Goal: Task Accomplishment & Management: Complete application form

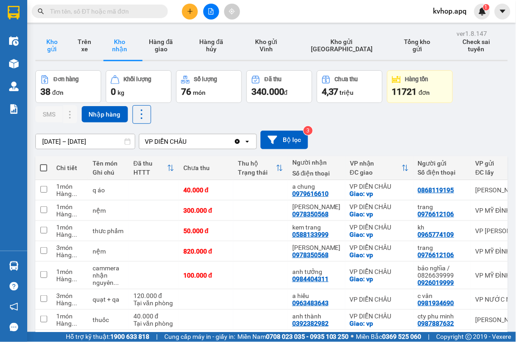
click at [46, 44] on button "Kho gửi" at bounding box center [51, 45] width 33 height 29
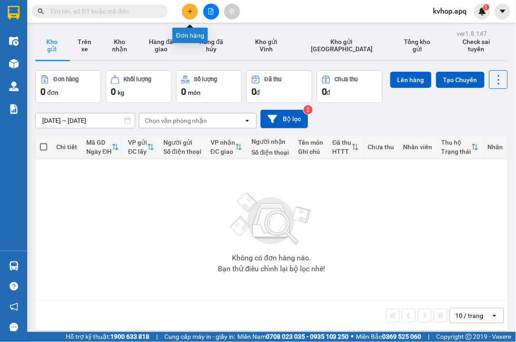
drag, startPoint x: 192, startPoint y: 9, endPoint x: 183, endPoint y: 19, distance: 12.8
click at [189, 10] on icon "plus" at bounding box center [190, 11] width 6 height 6
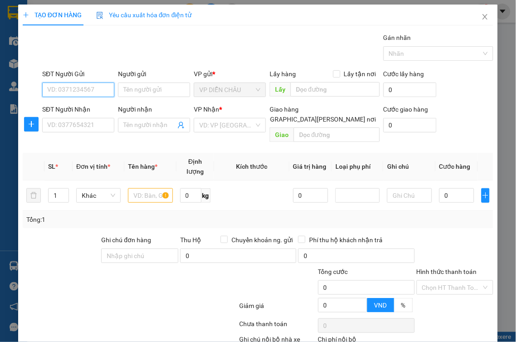
click at [60, 93] on input "SĐT Người Gửi" at bounding box center [78, 90] width 72 height 15
type input "0366743890"
click at [77, 110] on div "0366743890 - bác bình" at bounding box center [97, 108] width 101 height 10
type input "bác bình"
checkbox input "true"
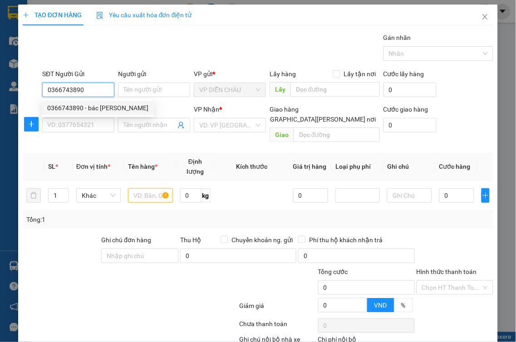
type input "vp dc"
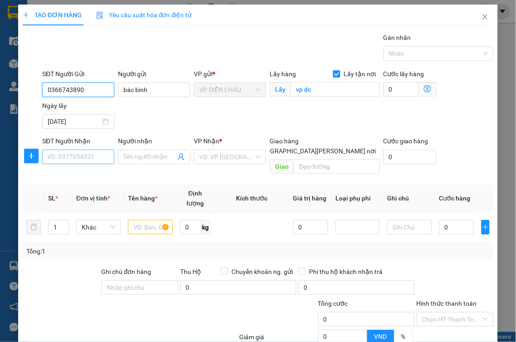
type input "0366743890"
click at [83, 151] on input "SĐT Người Nhận" at bounding box center [78, 157] width 72 height 15
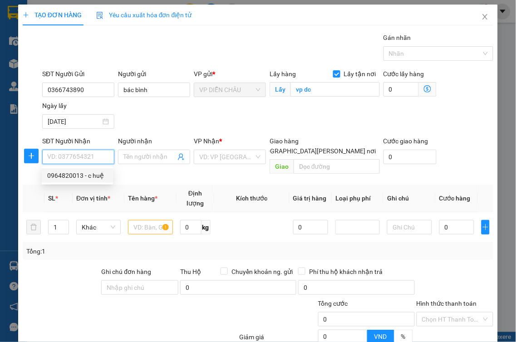
click at [78, 178] on div "0964820013 - c huệ" at bounding box center [77, 176] width 60 height 10
type input "0964820013"
click at [94, 159] on input "0964820013" at bounding box center [78, 157] width 72 height 15
click at [150, 147] on div "Người nhận" at bounding box center [154, 143] width 72 height 14
click at [88, 161] on input "0964820013" at bounding box center [78, 157] width 72 height 15
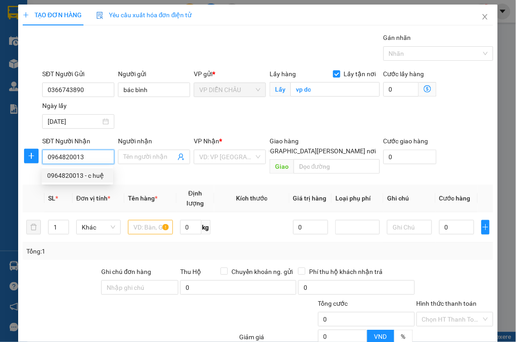
click at [91, 174] on div "0964820013 - c huệ" at bounding box center [77, 176] width 60 height 10
click at [92, 164] on input "0964820013" at bounding box center [78, 157] width 72 height 15
click at [95, 175] on div "0964820013 - c huệ" at bounding box center [77, 176] width 60 height 10
click at [69, 161] on input "0964820013" at bounding box center [78, 157] width 72 height 15
click at [60, 176] on div "0964820013 - c huệ" at bounding box center [77, 176] width 60 height 10
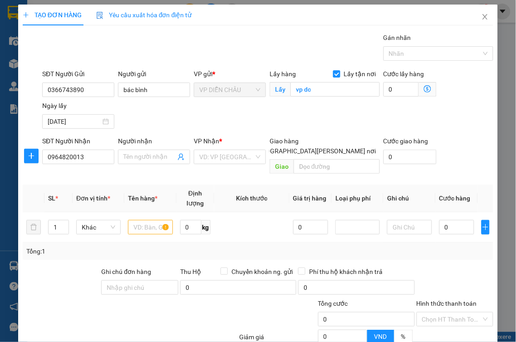
click at [60, 185] on th "SL *" at bounding box center [58, 199] width 28 height 28
drag, startPoint x: 64, startPoint y: 174, endPoint x: 98, endPoint y: 164, distance: 34.6
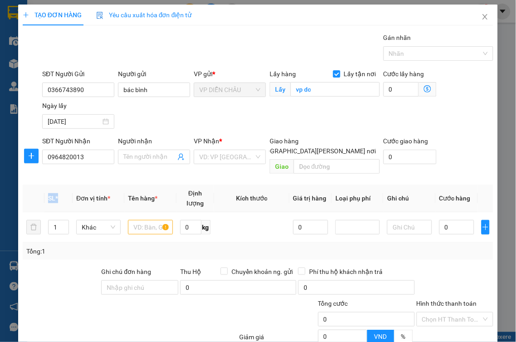
click at [65, 185] on th "SL *" at bounding box center [58, 199] width 28 height 28
drag, startPoint x: 98, startPoint y: 164, endPoint x: 104, endPoint y: 163, distance: 6.8
click at [98, 164] on input "0964820013" at bounding box center [78, 157] width 72 height 15
drag, startPoint x: 104, startPoint y: 163, endPoint x: 160, endPoint y: 161, distance: 55.4
click at [105, 162] on input "0964820013" at bounding box center [78, 157] width 72 height 15
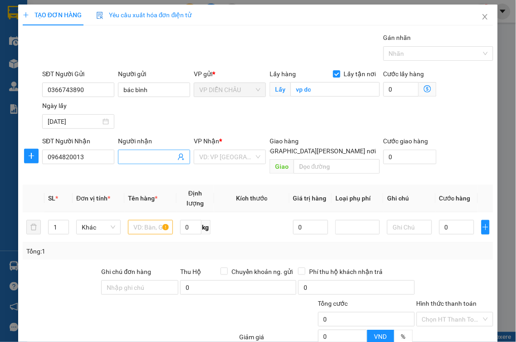
click at [160, 161] on input "Người nhận" at bounding box center [149, 157] width 52 height 10
click at [148, 156] on input "cệ ê··ị·" at bounding box center [149, 157] width 52 height 10
type input "c"
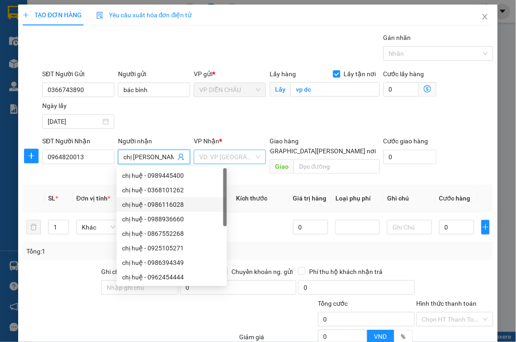
type input "chị [PERSON_NAME]"
click at [239, 155] on input "search" at bounding box center [226, 157] width 55 height 14
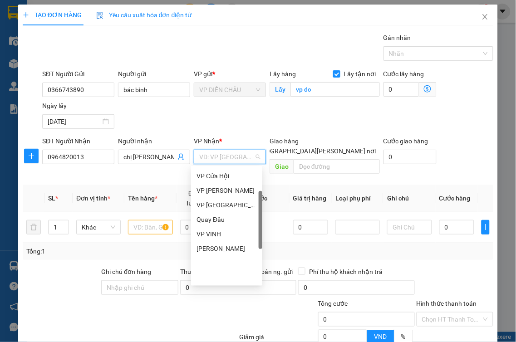
scroll to position [101, 0]
click at [215, 264] on div "VP MỸ ĐÌNH" at bounding box center [226, 263] width 60 height 10
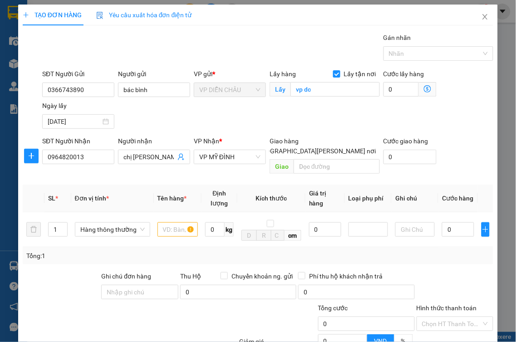
click at [251, 147] on input "[GEOGRAPHIC_DATA][PERSON_NAME] nơi" at bounding box center [248, 150] width 6 height 6
checkbox input "true"
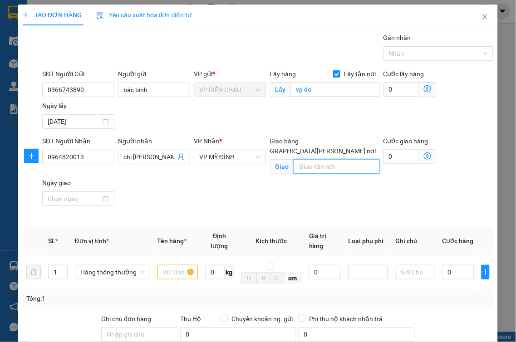
click at [328, 159] on input "text" at bounding box center [337, 166] width 86 height 15
type input "vp"
click at [164, 269] on input "text" at bounding box center [177, 272] width 40 height 15
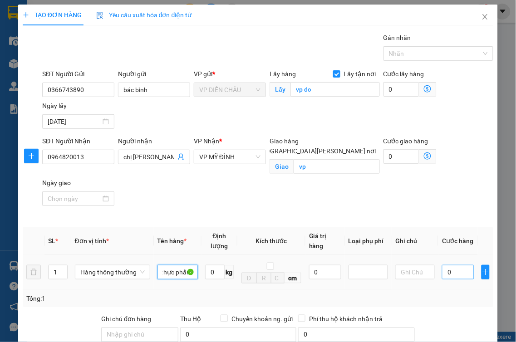
type input "thực phẩm"
click at [442, 265] on input "0" at bounding box center [458, 272] width 32 height 15
type input "4"
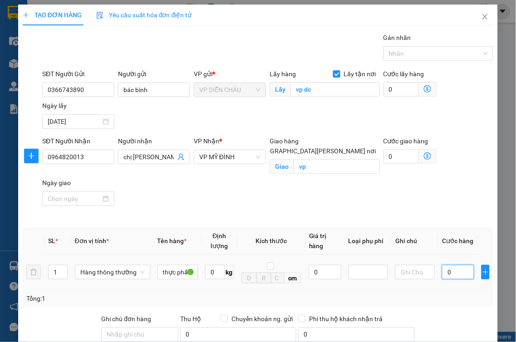
type input "4"
type input "40"
type input "400"
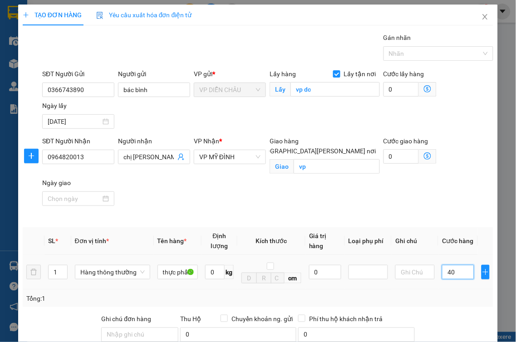
type input "400"
type input "4.000"
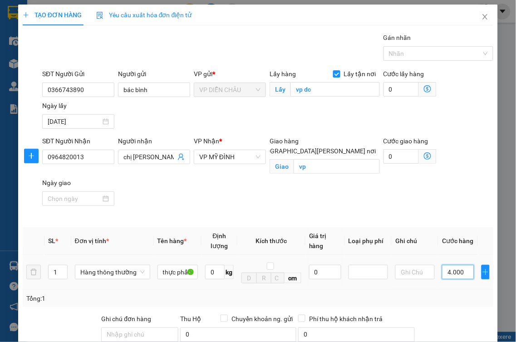
type input "40.000"
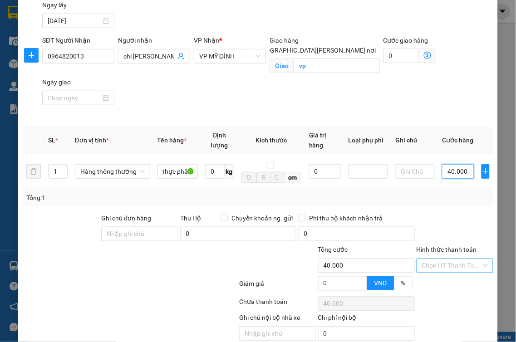
scroll to position [129, 0]
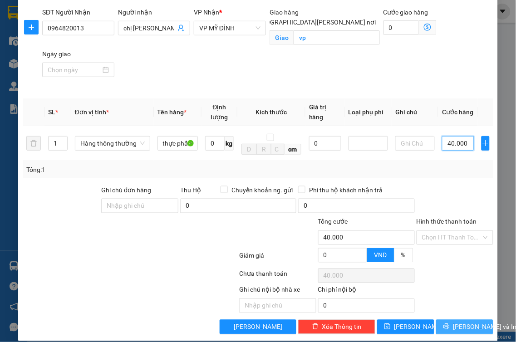
type input "40.000"
click at [449, 320] on button "Lưu và In" at bounding box center [464, 327] width 57 height 15
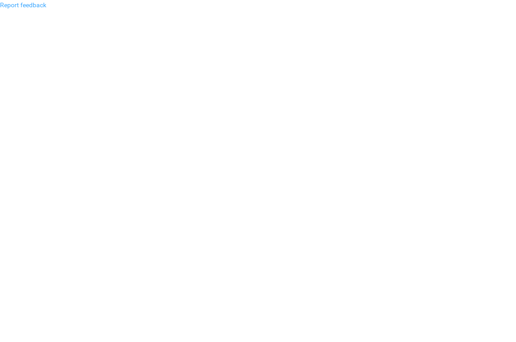
click at [34, 6] on link "Report feedback" at bounding box center [23, 4] width 46 height 7
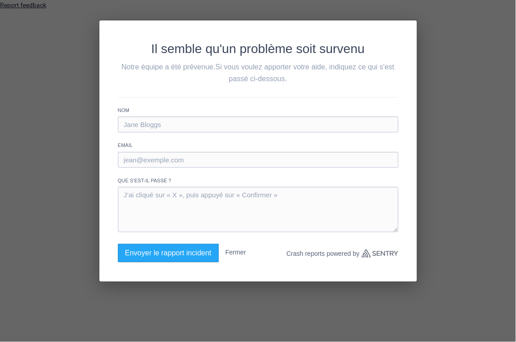
click at [44, 5] on div "Il semble qu'un problème soit survenu Notre équipe a été prévenue. Si vous voul…" at bounding box center [258, 171] width 516 height 342
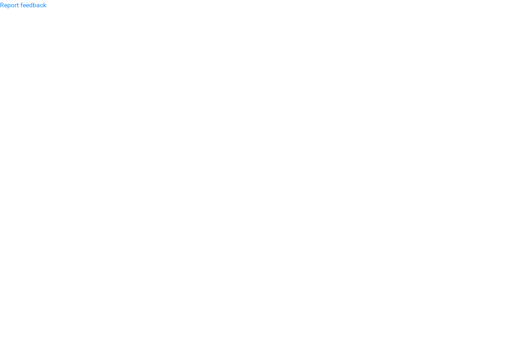
click at [49, 3] on div "Report feedback" at bounding box center [258, 5] width 516 height 10
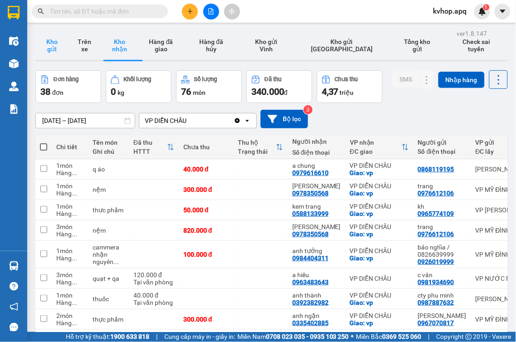
click at [53, 52] on button "Kho gửi" at bounding box center [51, 45] width 33 height 29
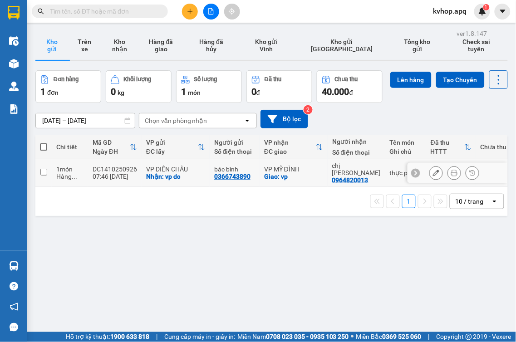
drag, startPoint x: 40, startPoint y: 191, endPoint x: 88, endPoint y: 196, distance: 48.7
click at [39, 187] on td at bounding box center [43, 173] width 16 height 28
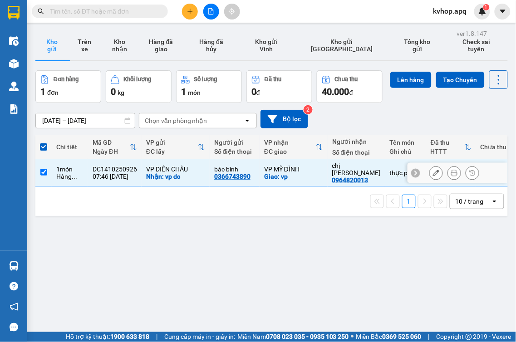
click at [42, 176] on input "checkbox" at bounding box center [43, 172] width 7 height 7
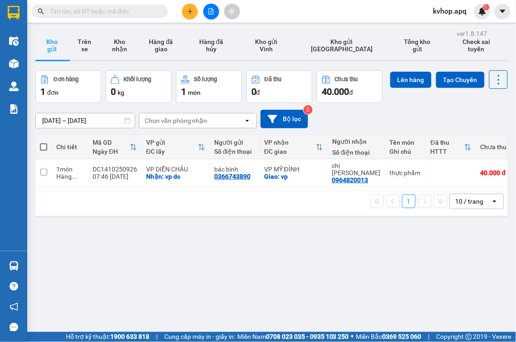
click at [44, 151] on span at bounding box center [43, 146] width 7 height 7
click at [44, 142] on input "checkbox" at bounding box center [44, 142] width 0 height 0
checkbox input "true"
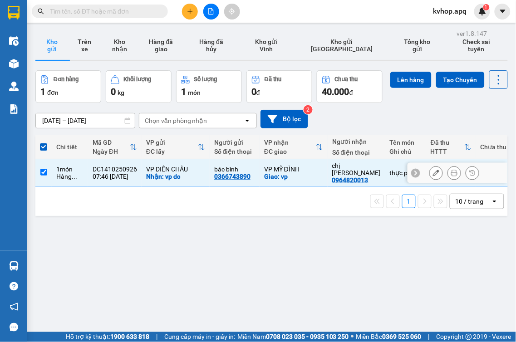
click at [442, 183] on div at bounding box center [457, 173] width 100 height 20
click at [433, 176] on icon at bounding box center [436, 173] width 6 height 6
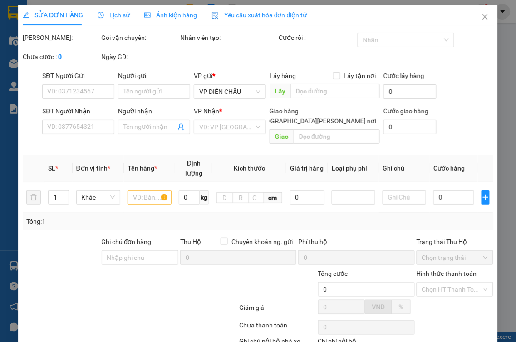
type input "0366743890"
type input "bác bình"
checkbox input "true"
type input "vp dc"
type input "0964820013"
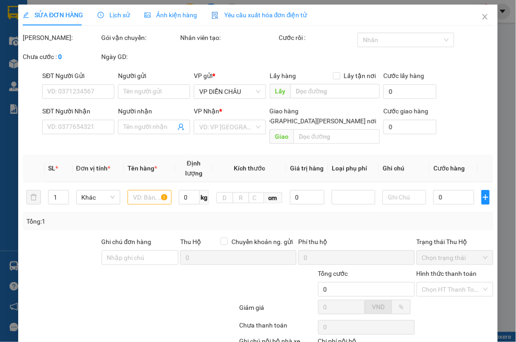
type input "chị huệ"
checkbox input "true"
type input "vp"
type input "40.000"
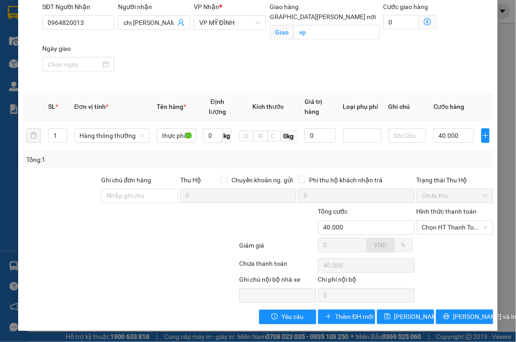
scroll to position [144, 0]
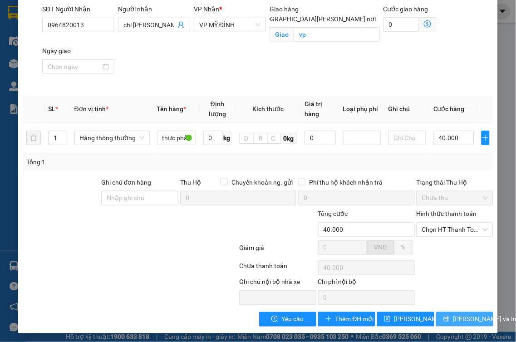
click at [453, 320] on span "Lưu và In" at bounding box center [485, 319] width 64 height 10
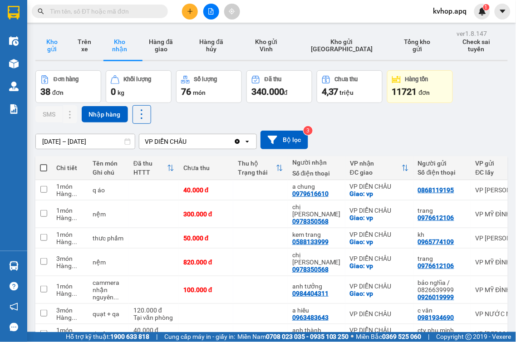
click at [64, 52] on button "Kho gửi" at bounding box center [51, 45] width 33 height 29
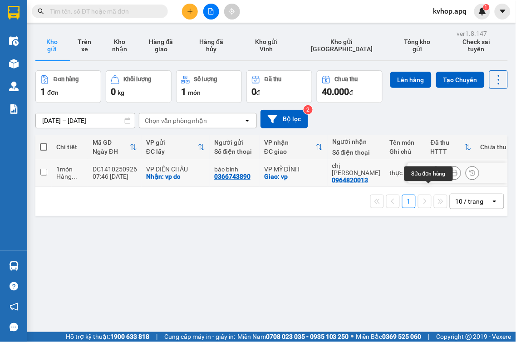
click at [433, 176] on icon at bounding box center [436, 173] width 6 height 6
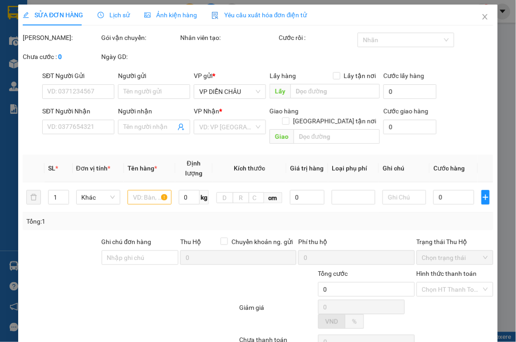
type input "0366743890"
type input "bác bình"
checkbox input "true"
type input "vp dc"
type input "0964820013"
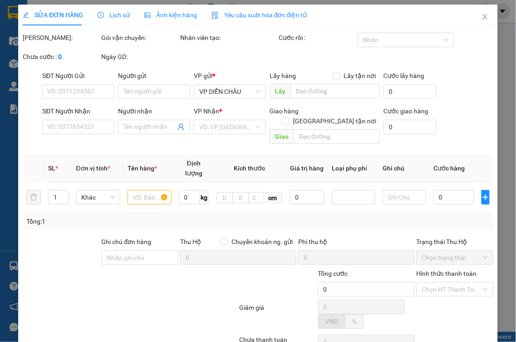
type input "chị [PERSON_NAME]"
checkbox input "true"
type input "vp"
type input "40.000"
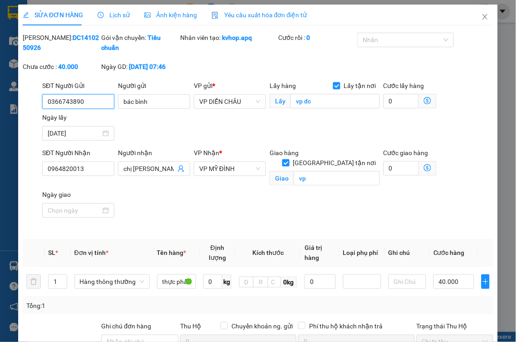
scroll to position [146, 0]
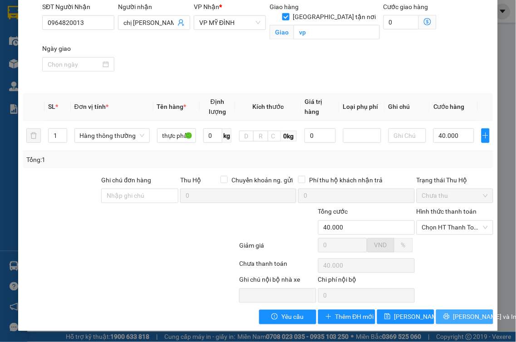
click at [450, 313] on button "Lưu và In" at bounding box center [464, 317] width 57 height 15
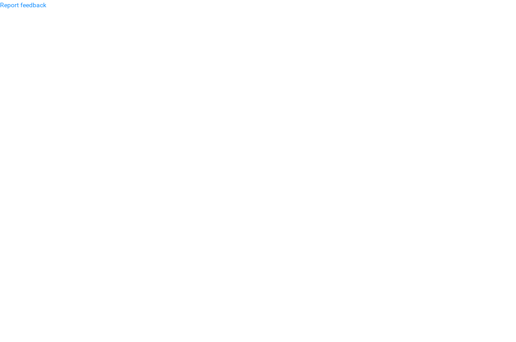
click at [47, 5] on div "Report feedback" at bounding box center [258, 5] width 516 height 10
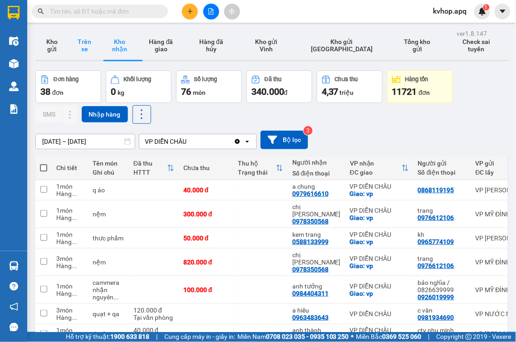
click at [88, 43] on button "Trên xe" at bounding box center [84, 45] width 33 height 29
type input "[DATE] – [DATE]"
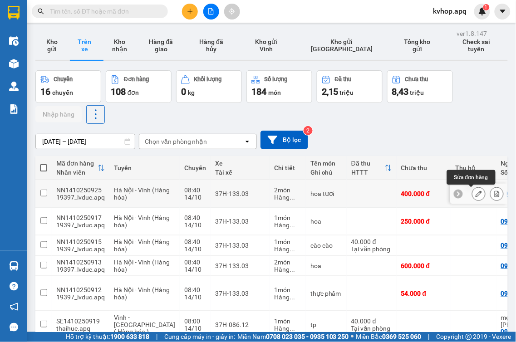
click at [472, 196] on button at bounding box center [478, 194] width 13 height 16
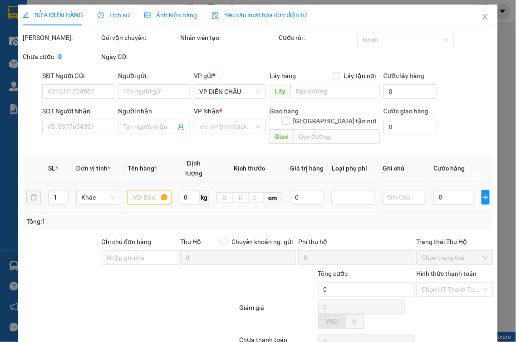
type input "0963342176"
type input "0348997799"
type input "kh"
checkbox input "true"
type input "45 nguyễn đức cảnh"
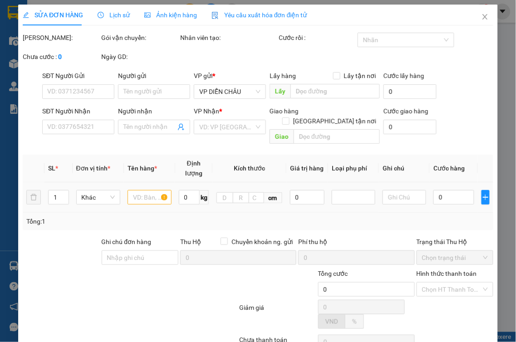
type input "400.000"
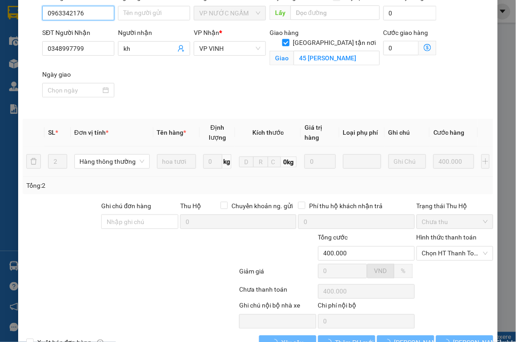
scroll to position [137, 0]
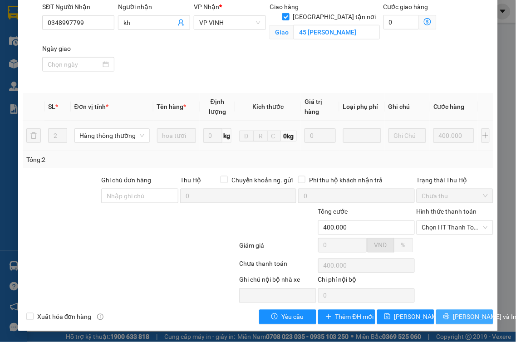
click at [465, 323] on button "[PERSON_NAME] và In" at bounding box center [464, 317] width 57 height 15
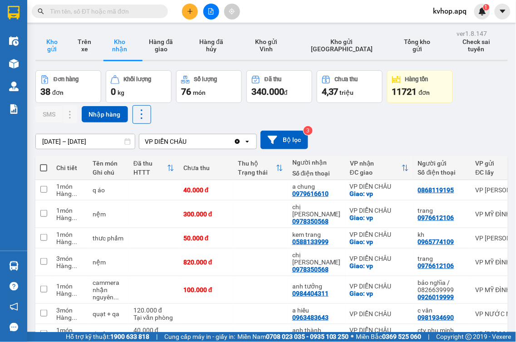
click at [43, 45] on button "Kho gửi" at bounding box center [51, 45] width 33 height 29
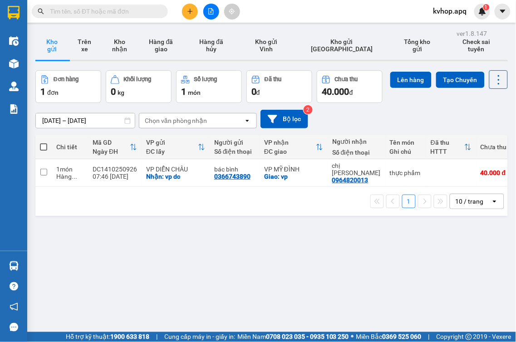
click at [40, 151] on span at bounding box center [43, 146] width 7 height 7
click at [44, 142] on input "checkbox" at bounding box center [44, 142] width 0 height 0
checkbox input "true"
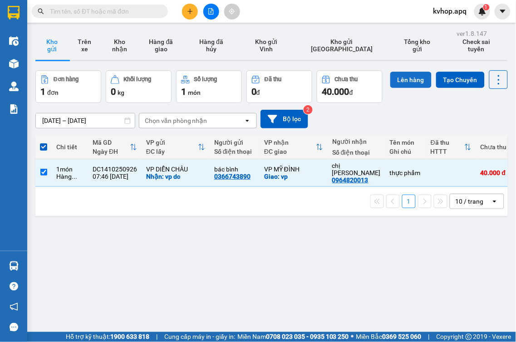
click at [390, 88] on button "Lên hàng" at bounding box center [410, 80] width 41 height 16
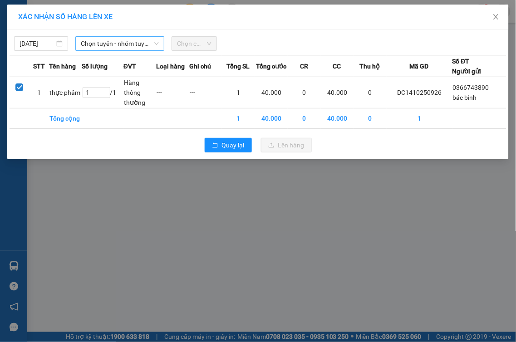
click at [83, 43] on span "Chọn tuyến - nhóm tuyến" at bounding box center [120, 44] width 78 height 14
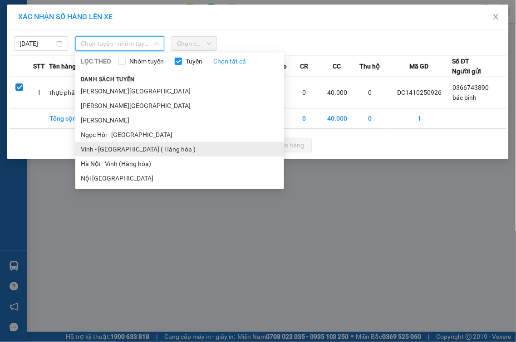
click at [93, 151] on li "Vinh - [GEOGRAPHIC_DATA] ( Hàng hóa )" at bounding box center [179, 149] width 209 height 15
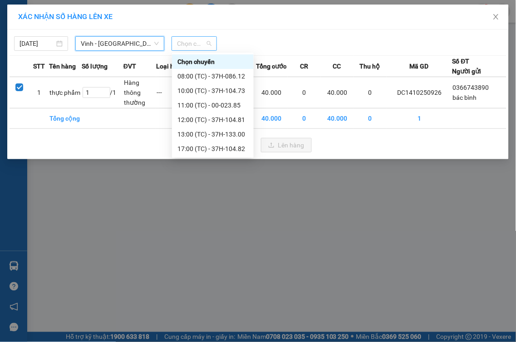
click at [206, 43] on span "Chọn chuyến" at bounding box center [194, 44] width 34 height 14
click at [231, 77] on div "08:00 (TC) - 37H-086.12" at bounding box center [212, 76] width 71 height 10
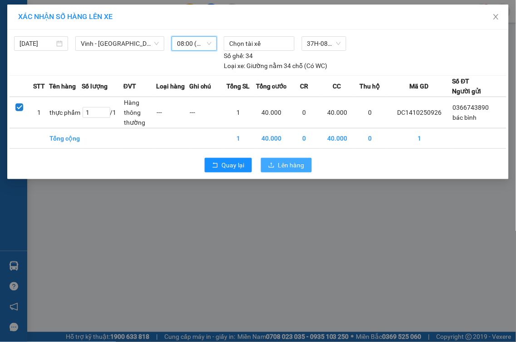
click at [279, 165] on span "Lên hàng" at bounding box center [291, 165] width 26 height 10
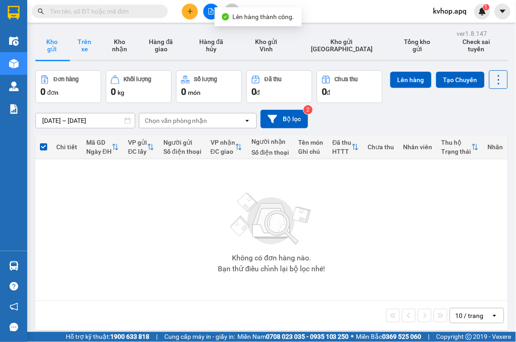
click at [78, 44] on button "Trên xe" at bounding box center [84, 45] width 33 height 29
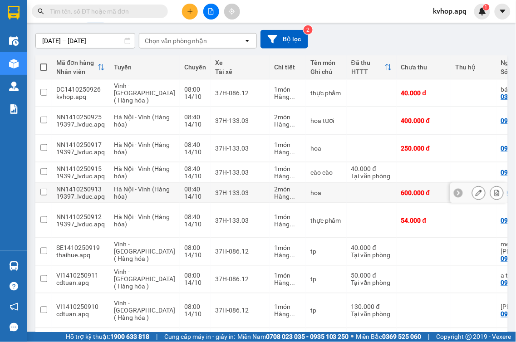
scroll to position [151, 0]
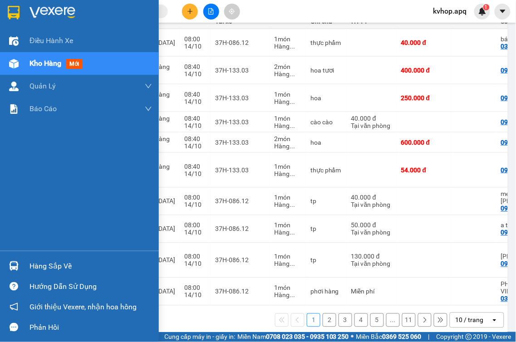
drag, startPoint x: 51, startPoint y: 265, endPoint x: 58, endPoint y: 265, distance: 6.4
click at [51, 266] on div "Hàng sắp về" at bounding box center [90, 266] width 122 height 14
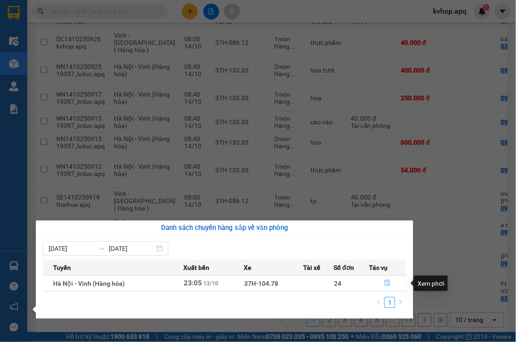
click at [387, 284] on icon "file-done" at bounding box center [387, 283] width 6 height 6
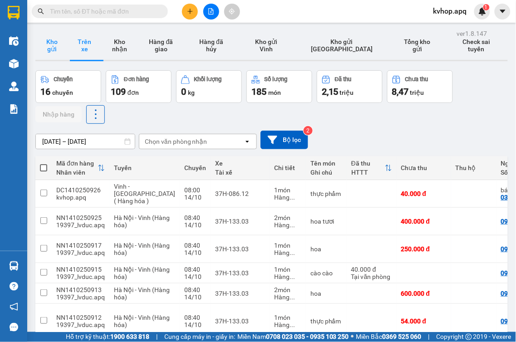
click at [40, 39] on button "Kho gửi" at bounding box center [51, 45] width 33 height 29
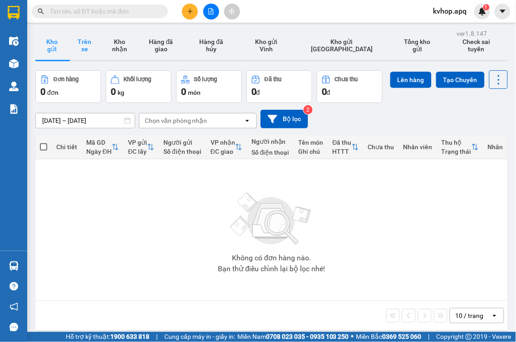
click at [96, 34] on button "Trên xe" at bounding box center [84, 45] width 33 height 29
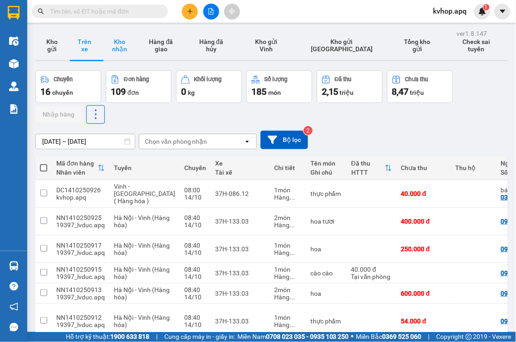
click at [135, 50] on button "Kho nhận" at bounding box center [119, 45] width 37 height 29
type input "[DATE] – [DATE]"
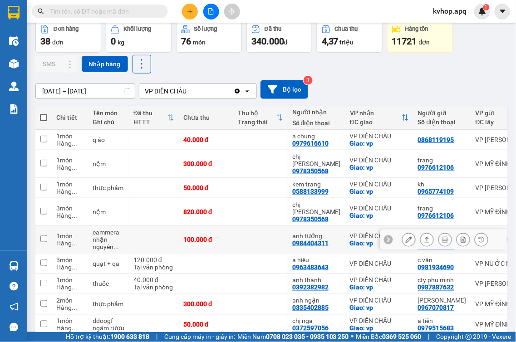
scroll to position [101, 0]
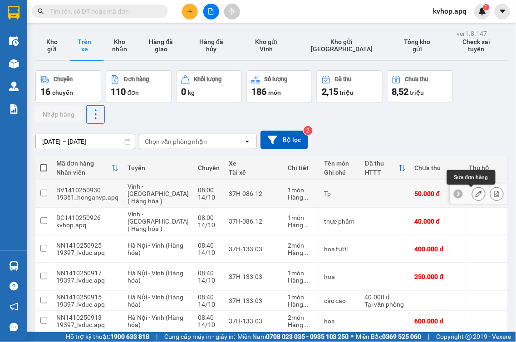
click at [472, 198] on button at bounding box center [478, 194] width 13 height 16
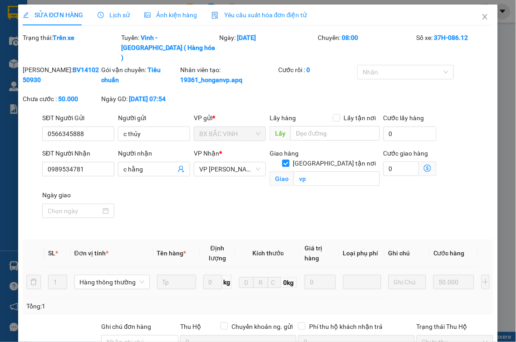
type input "0566345888"
type input "c thủy"
type input "0989534781"
type input "c hằng"
checkbox input "true"
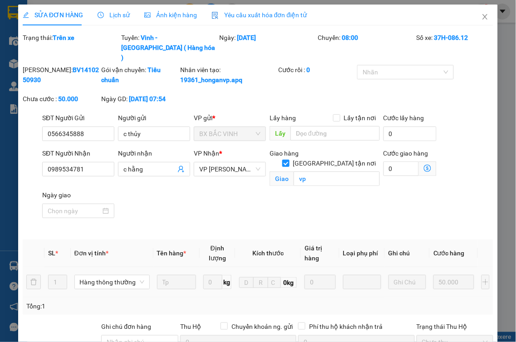
type input "vp"
type input "50.000"
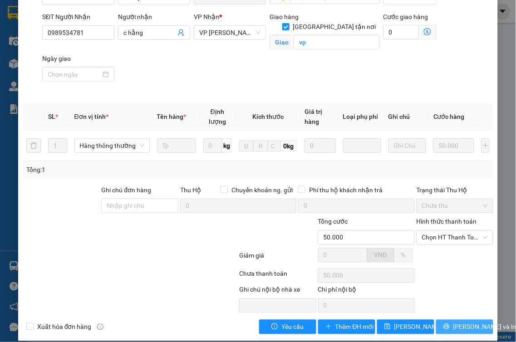
click at [464, 322] on span "Lưu và In" at bounding box center [485, 327] width 64 height 10
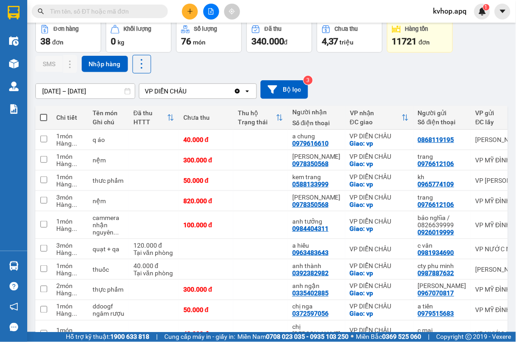
scroll to position [43, 0]
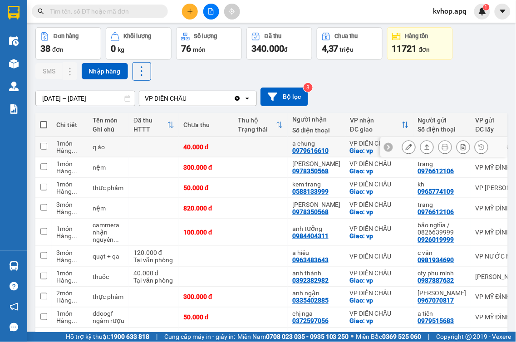
click at [406, 147] on icon at bounding box center [409, 147] width 6 height 6
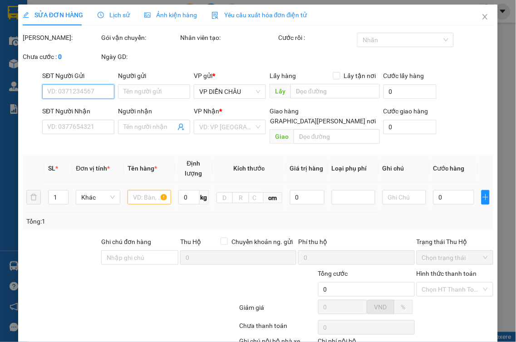
type input "0868119195"
type input "0979616610"
type input "a chung"
checkbox input "true"
type input "vp"
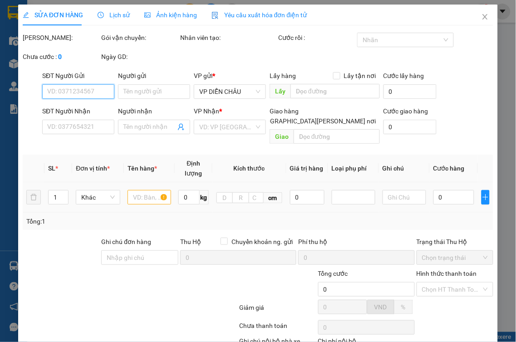
type input "40.000"
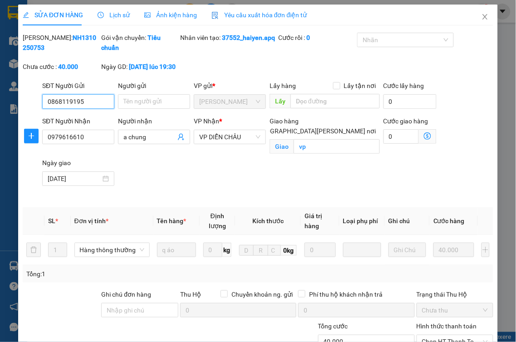
scroll to position [114, 0]
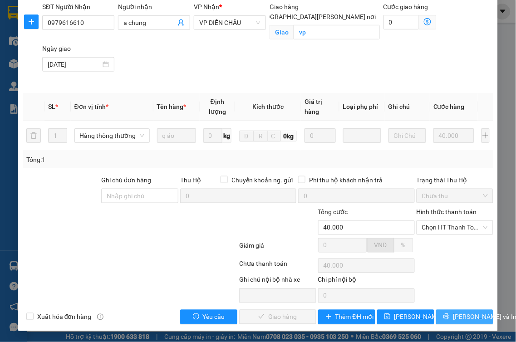
click at [443, 316] on icon "printer" at bounding box center [446, 317] width 6 height 6
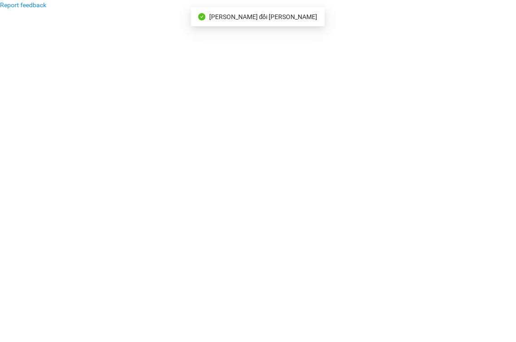
click at [268, 20] on span "[PERSON_NAME] đổi [PERSON_NAME]" at bounding box center [263, 16] width 108 height 7
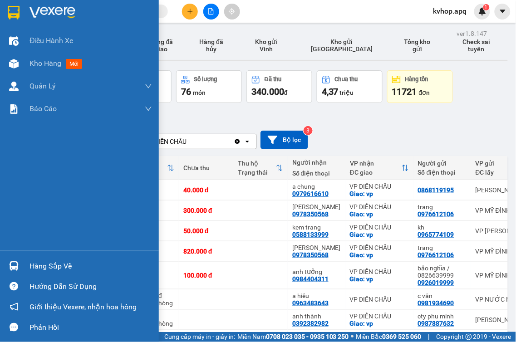
click at [63, 262] on div "Hàng sắp về" at bounding box center [90, 266] width 122 height 14
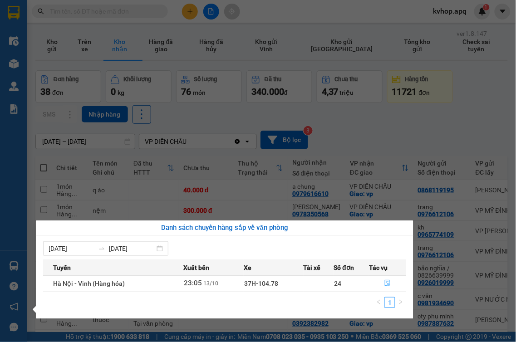
click at [386, 283] on icon "file-done" at bounding box center [387, 283] width 6 height 6
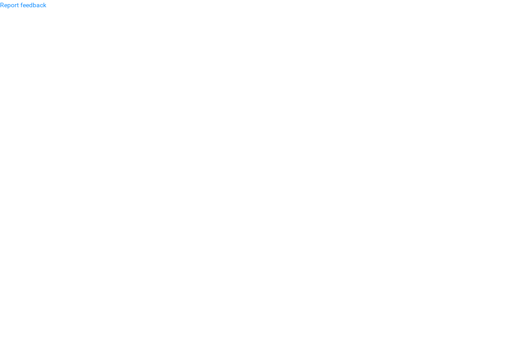
drag, startPoint x: 273, startPoint y: 1, endPoint x: 138, endPoint y: 97, distance: 165.3
click at [138, 97] on body "Report feedback" at bounding box center [258, 171] width 516 height 342
click at [327, 87] on body "Report feedback" at bounding box center [258, 171] width 516 height 342
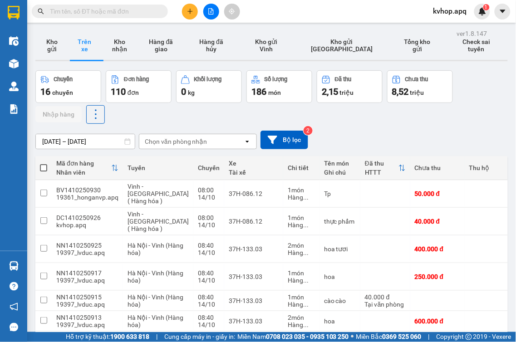
scroll to position [166, 0]
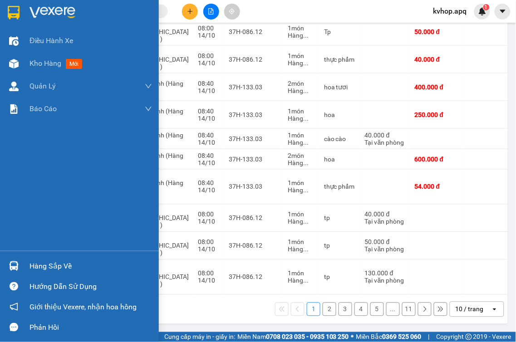
drag, startPoint x: 31, startPoint y: 270, endPoint x: 39, endPoint y: 268, distance: 8.9
click at [32, 270] on div "Hàng sắp về" at bounding box center [90, 266] width 122 height 14
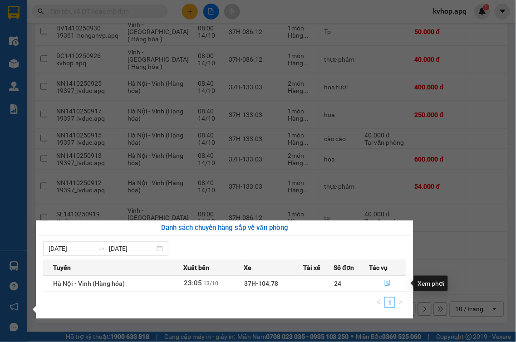
click at [387, 282] on icon "file-done" at bounding box center [387, 283] width 6 height 6
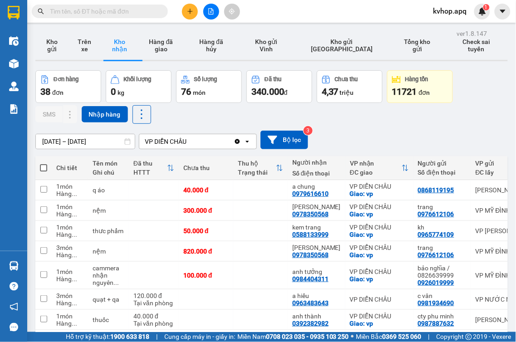
scroll to position [101, 0]
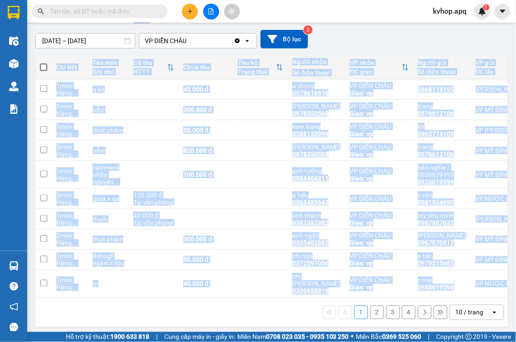
drag, startPoint x: 243, startPoint y: 295, endPoint x: 254, endPoint y: 293, distance: 11.0
click at [254, 293] on div "Chi tiết Tên món Ghi chú Đã thu HTTT Chưa thu Thu hộ Trạng thái Người nhận Số đ…" at bounding box center [271, 191] width 472 height 272
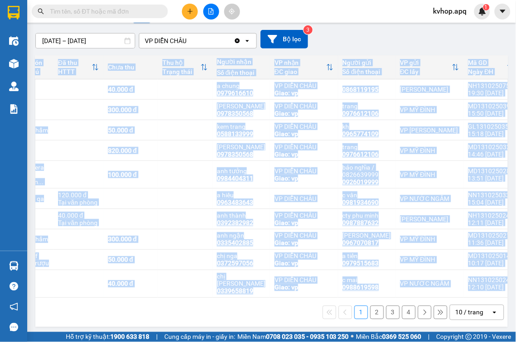
scroll to position [0, 77]
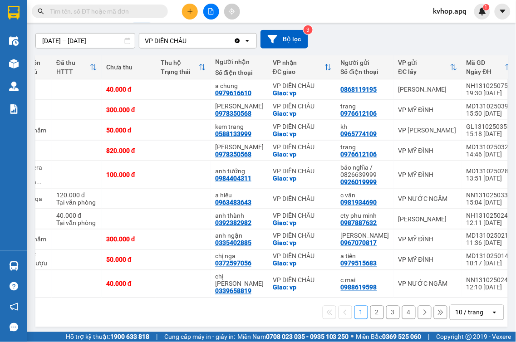
click at [266, 339] on strong "0708 023 035 - 0935 103 250" at bounding box center [307, 336] width 83 height 7
click at [402, 94] on button at bounding box center [408, 90] width 13 height 16
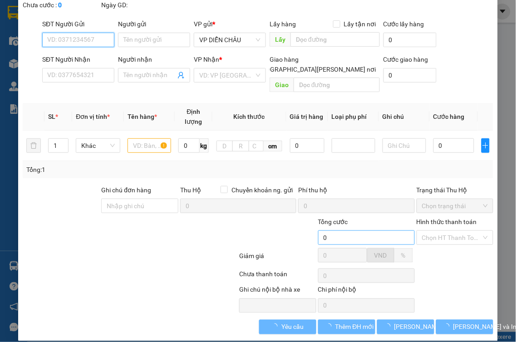
type input "0868119195"
type input "0979616610"
type input "a chung"
checkbox input "true"
type input "vp"
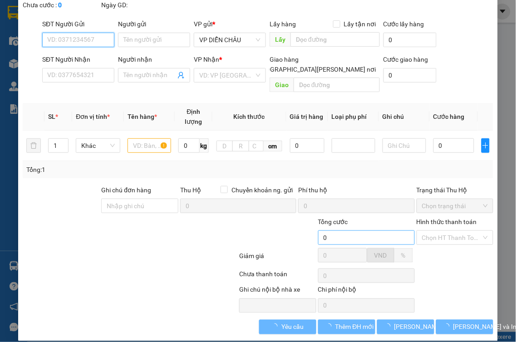
type input "40.000"
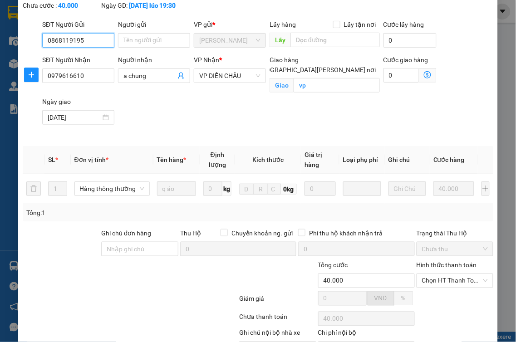
scroll to position [114, 0]
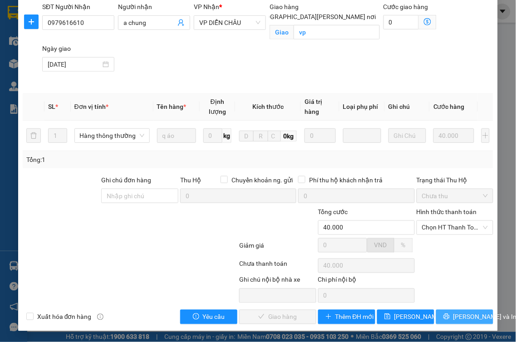
click at [463, 320] on span "[PERSON_NAME] và In" at bounding box center [485, 317] width 64 height 10
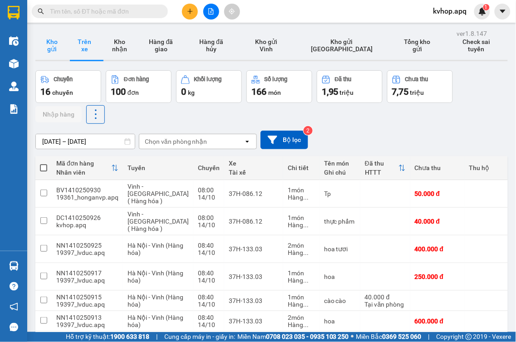
click at [55, 43] on button "Kho gửi" at bounding box center [51, 45] width 33 height 29
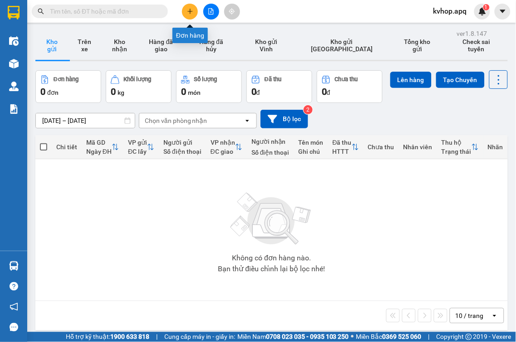
click at [193, 8] on icon "plus" at bounding box center [190, 11] width 6 height 6
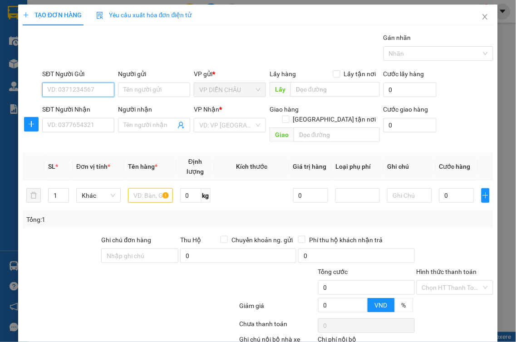
click at [79, 88] on input "SĐT Người Gửi" at bounding box center [78, 90] width 72 height 15
type input "0976019339"
drag, startPoint x: 72, startPoint y: 103, endPoint x: 71, endPoint y: 116, distance: 12.7
click at [72, 105] on div "0976019339 - chị châu" at bounding box center [96, 108] width 99 height 10
type input "[PERSON_NAME]"
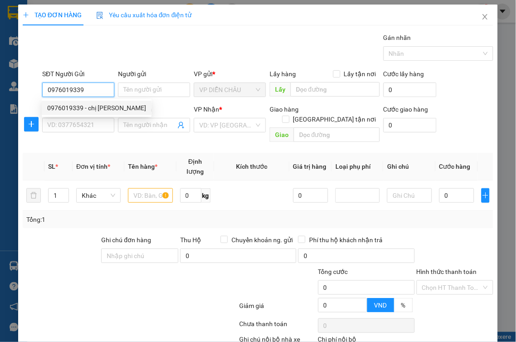
checkbox input "true"
type input "vp dc"
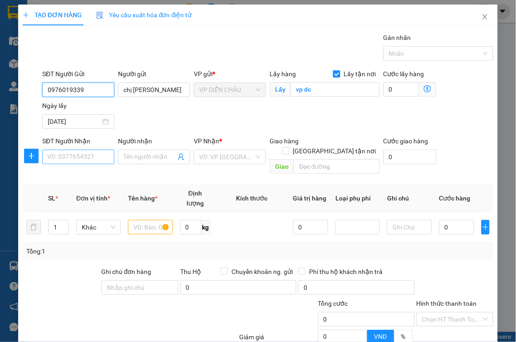
type input "0976019339"
drag, startPoint x: 74, startPoint y: 153, endPoint x: 79, endPoint y: 164, distance: 11.8
click at [75, 160] on input "SĐT Người Nhận" at bounding box center [78, 157] width 72 height 15
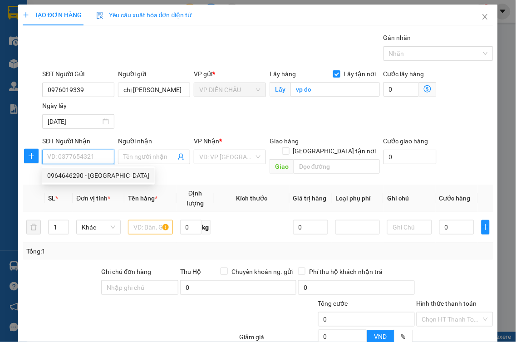
drag, startPoint x: 91, startPoint y: 173, endPoint x: 147, endPoint y: 196, distance: 60.1
click at [92, 173] on div "0964646290 - hà anh" at bounding box center [98, 176] width 102 height 10
type input "0964646290"
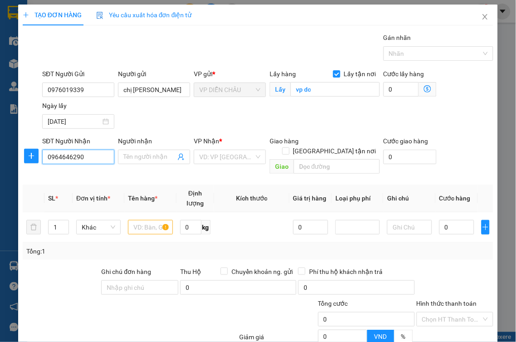
click at [91, 155] on input "0964646290" at bounding box center [78, 157] width 72 height 15
click at [92, 174] on div "0964646290 - hà anh" at bounding box center [98, 176] width 102 height 10
click at [125, 159] on input "Người nhận" at bounding box center [149, 157] width 52 height 10
click at [73, 155] on input "0964646290" at bounding box center [78, 157] width 72 height 15
click at [87, 159] on input "0964646290" at bounding box center [78, 157] width 72 height 15
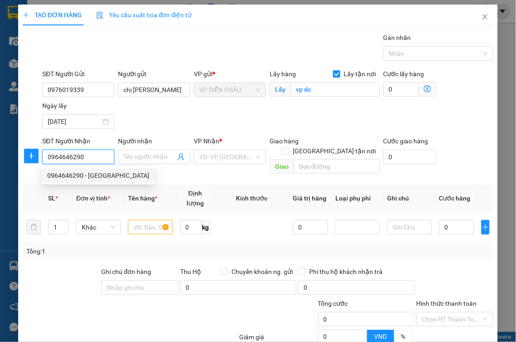
click at [93, 177] on div "0964646290 - hà anh" at bounding box center [98, 176] width 102 height 10
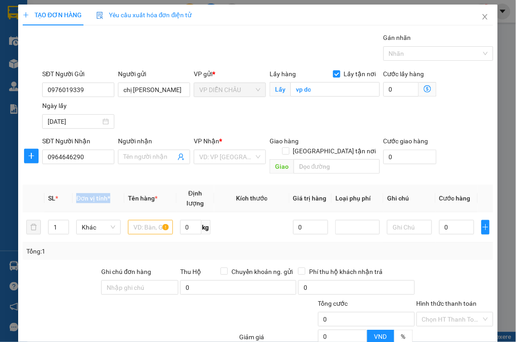
click at [94, 185] on th "Đơn vị tính *" at bounding box center [99, 199] width 52 height 28
click at [87, 164] on input "0964646290" at bounding box center [78, 157] width 72 height 15
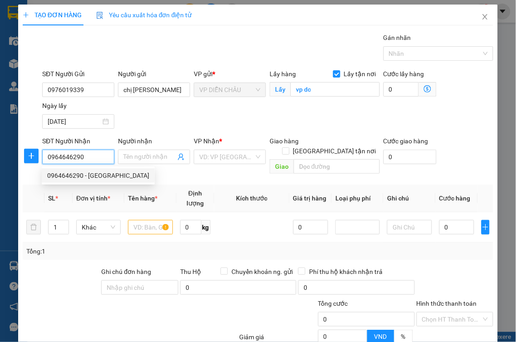
drag, startPoint x: 99, startPoint y: 176, endPoint x: 230, endPoint y: 168, distance: 130.9
click at [106, 176] on div "0964646290 - hà anh" at bounding box center [98, 176] width 102 height 10
drag, startPoint x: 89, startPoint y: 156, endPoint x: 90, endPoint y: 168, distance: 12.7
click at [90, 156] on input "0964646290" at bounding box center [78, 157] width 72 height 15
click at [102, 175] on div "0964646290 - hà anh" at bounding box center [98, 176] width 102 height 10
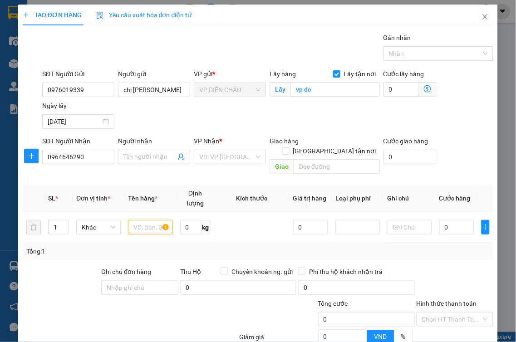
click at [102, 185] on th "Đơn vị tính *" at bounding box center [99, 199] width 52 height 28
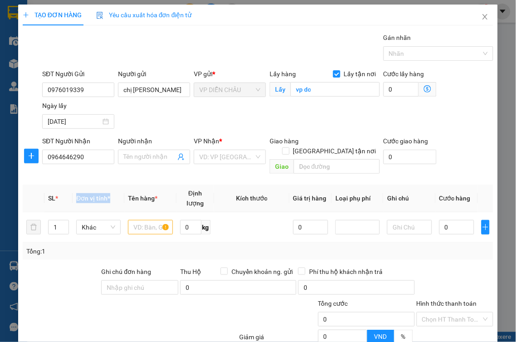
click at [102, 185] on th "Đơn vị tính *" at bounding box center [99, 199] width 52 height 28
click at [97, 160] on input "0964646290" at bounding box center [78, 157] width 72 height 15
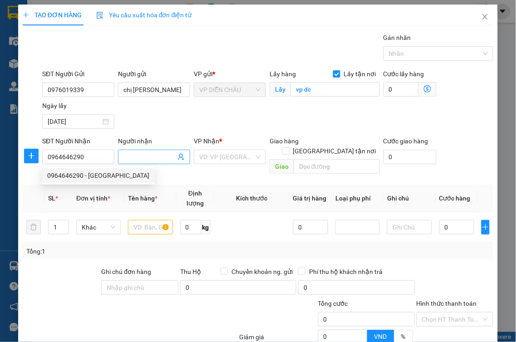
click at [140, 159] on input "Người nhận" at bounding box center [149, 157] width 52 height 10
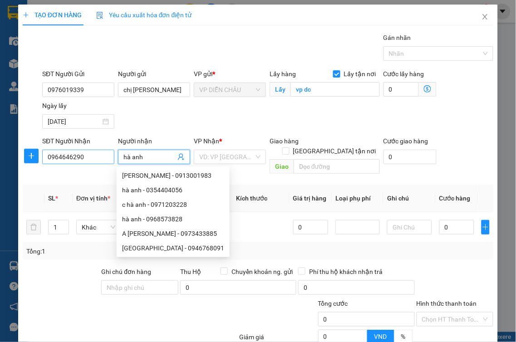
type input "hà anh"
click at [73, 162] on input "0964646290" at bounding box center [78, 157] width 72 height 15
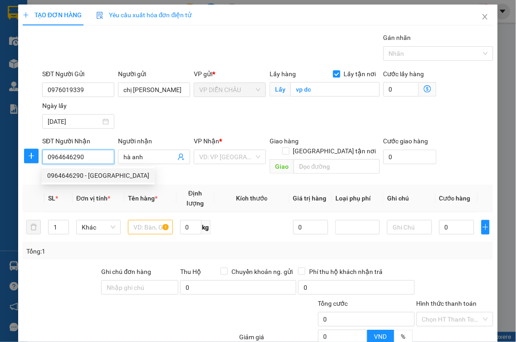
click at [78, 174] on div "0964646290 - hà anh" at bounding box center [98, 176] width 102 height 10
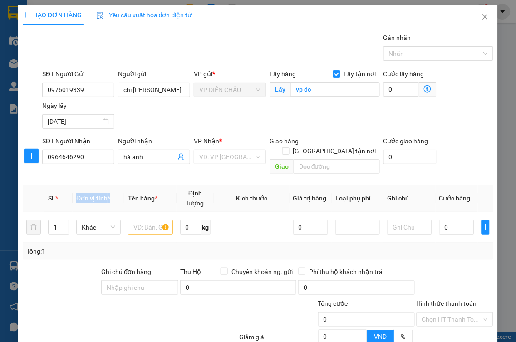
click at [78, 185] on th "Đơn vị tính *" at bounding box center [99, 199] width 52 height 28
click at [79, 185] on th "Đơn vị tính *" at bounding box center [99, 199] width 52 height 28
click at [80, 185] on th "Đơn vị tính *" at bounding box center [99, 199] width 52 height 28
click at [85, 173] on div "Transit Pickup Surcharge Ids Transit Deliver Surcharge Ids Transit Deliver Surc…" at bounding box center [258, 224] width 470 height 383
click at [252, 243] on div "Tổng: 1" at bounding box center [258, 251] width 470 height 17
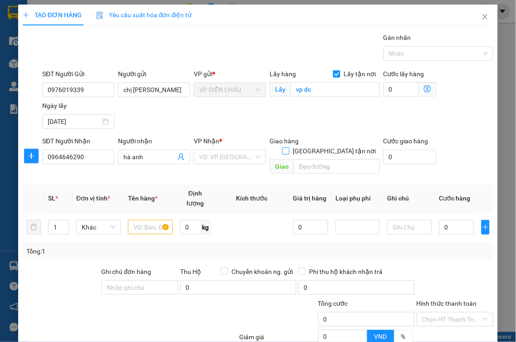
click at [289, 147] on input "[GEOGRAPHIC_DATA][PERSON_NAME] nơi" at bounding box center [285, 150] width 6 height 6
checkbox input "true"
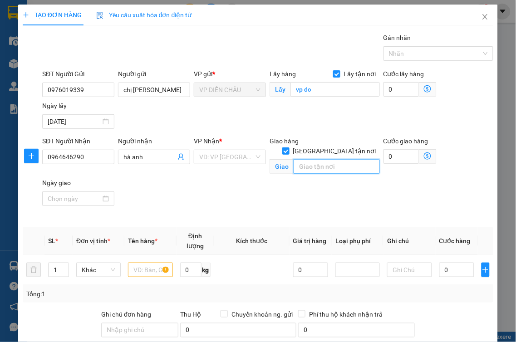
click at [302, 160] on input "text" at bounding box center [337, 166] width 86 height 15
type input "[STREET_ADDRESS][PERSON_NAME][PERSON_NAME][PERSON_NAME]"
click at [202, 161] on input "search" at bounding box center [226, 157] width 55 height 14
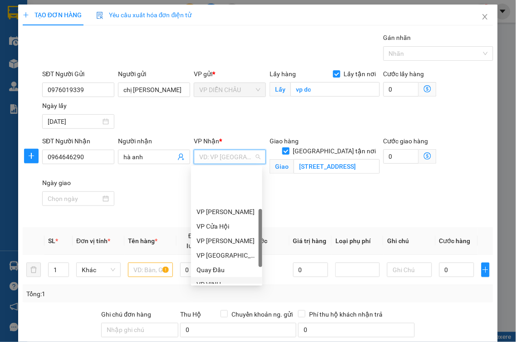
scroll to position [101, 0]
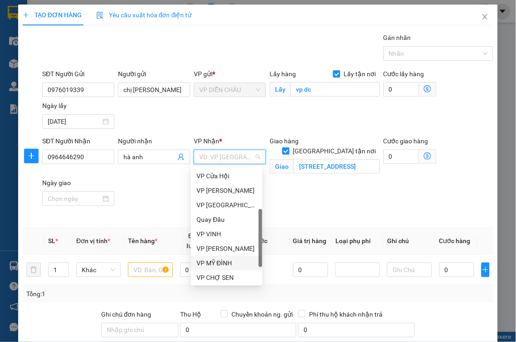
click at [222, 263] on div "VP MỸ ĐÌNH" at bounding box center [226, 263] width 60 height 10
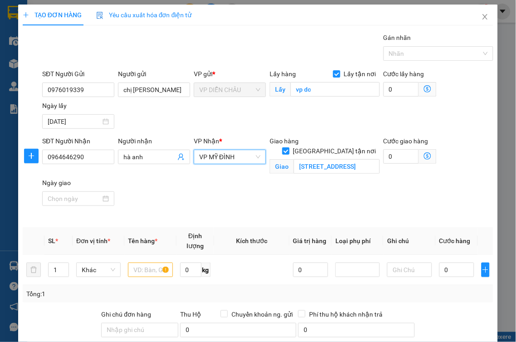
click at [420, 147] on div "Cước giao hàng" at bounding box center [409, 143] width 53 height 14
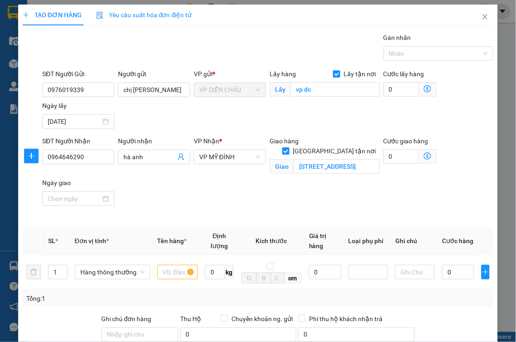
click at [424, 156] on icon "dollar-circle" at bounding box center [427, 155] width 7 height 7
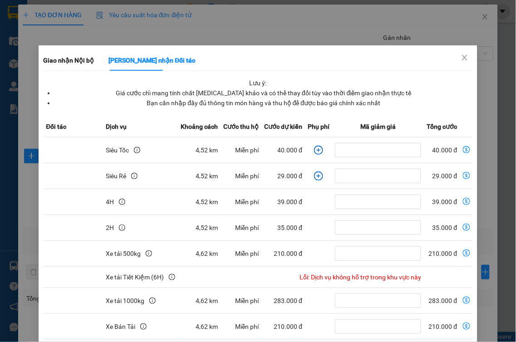
scroll to position [127, 0]
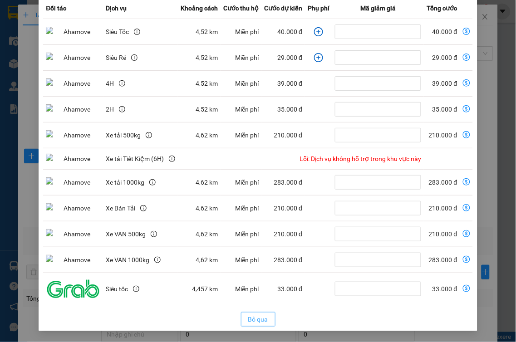
click at [250, 321] on span "Bỏ qua" at bounding box center [258, 319] width 20 height 10
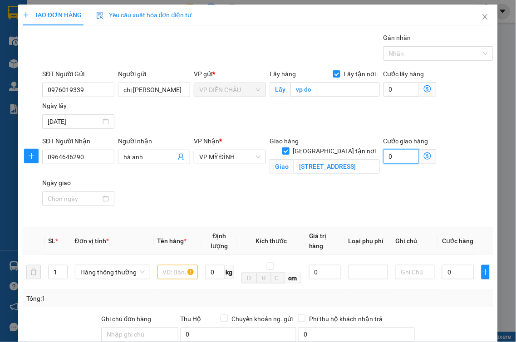
click at [383, 153] on input "0" at bounding box center [400, 156] width 35 height 15
type input "4"
type input "40"
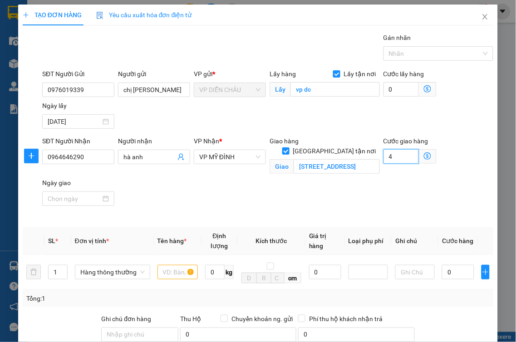
type input "40"
type input "400"
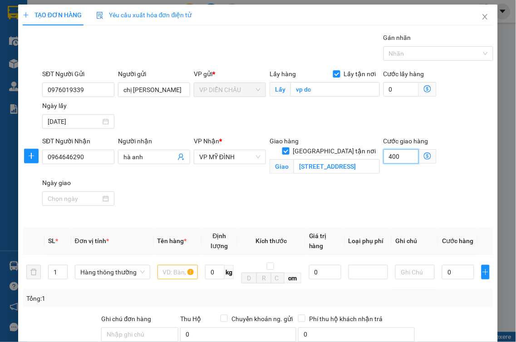
type input "4.000"
type input "40.000"
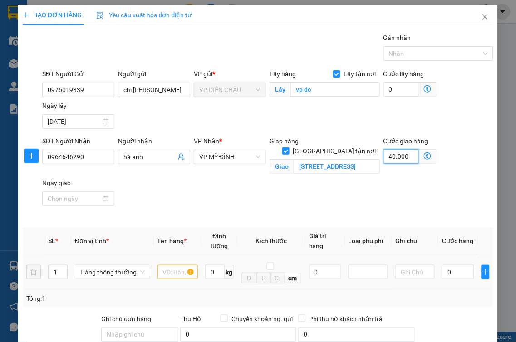
type input "40.000"
click at [173, 265] on input "text" at bounding box center [177, 272] width 40 height 15
type input "thực phẩm"
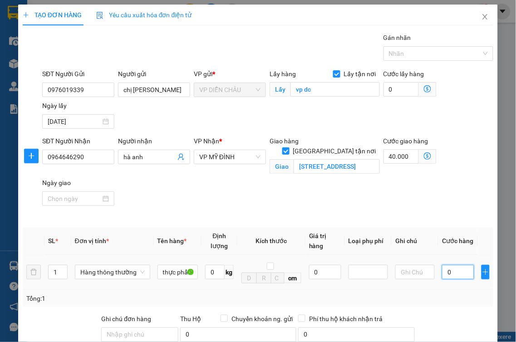
click at [442, 265] on input "0" at bounding box center [458, 272] width 32 height 15
type input "4"
type input "40.004"
type input "40"
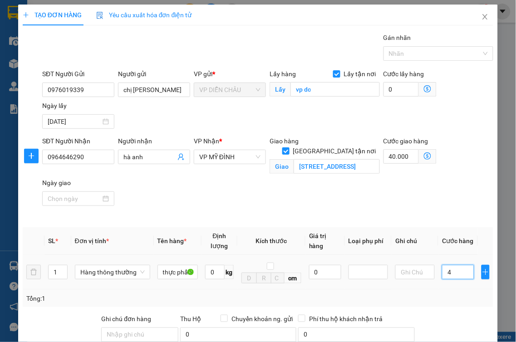
type input "40.040"
type input "400"
type input "40.400"
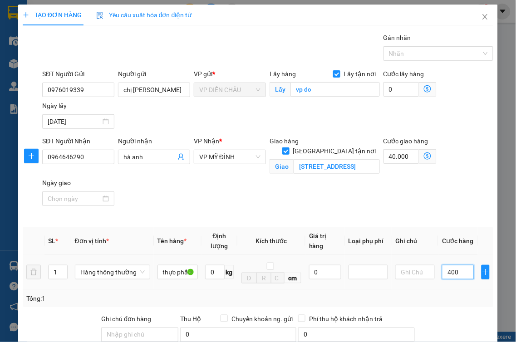
type input "4.000"
type input "44.000"
type input "40.000"
type input "80.000"
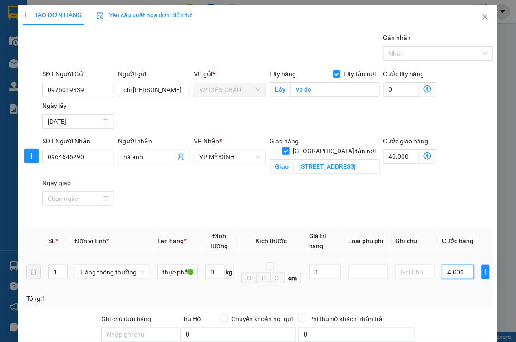
type input "80.000"
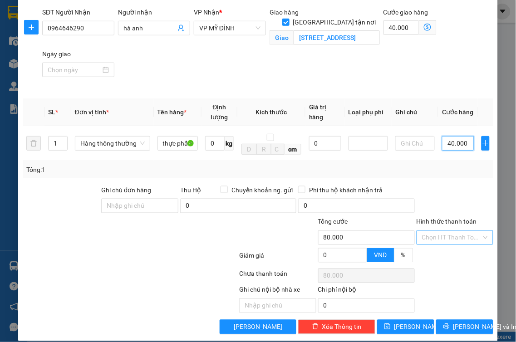
type input "40.000"
click at [455, 232] on input "Hình thức thanh toán" at bounding box center [452, 238] width 60 height 14
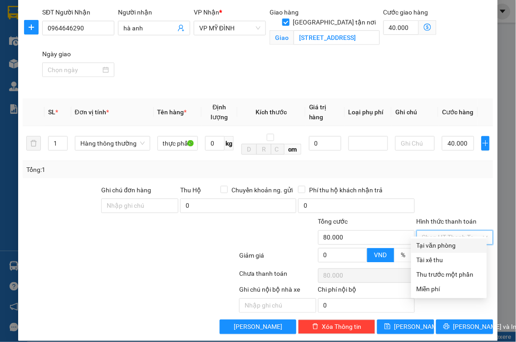
click at [447, 244] on div "Tại văn phòng" at bounding box center [448, 246] width 65 height 10
type input "0"
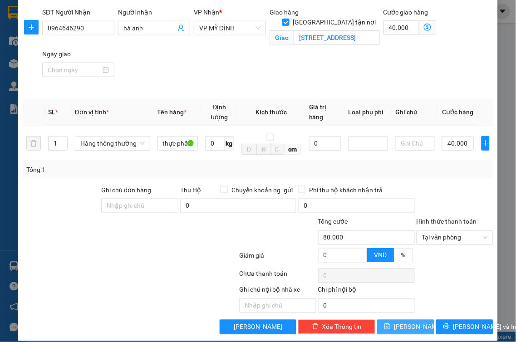
click at [398, 320] on button "Lưu" at bounding box center [405, 327] width 57 height 15
checkbox input "false"
type input "0"
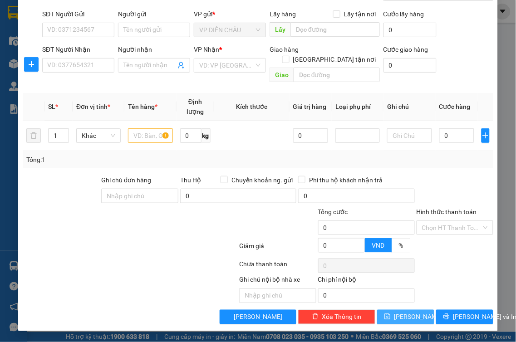
scroll to position [50, 0]
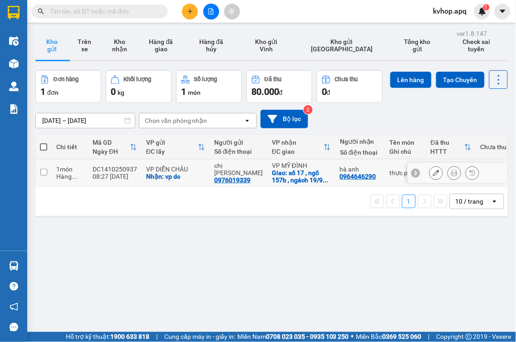
click at [429, 180] on div at bounding box center [436, 173] width 14 height 14
click at [430, 181] on button at bounding box center [436, 173] width 13 height 16
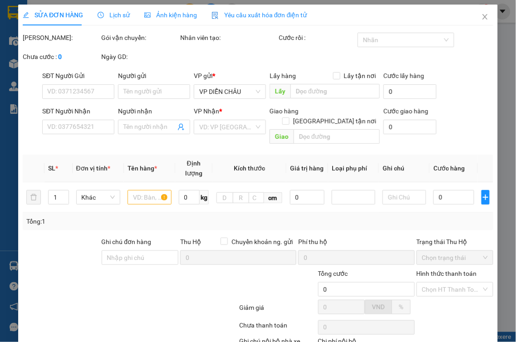
type input "0976019339"
type input "[PERSON_NAME]"
checkbox input "true"
type input "vp dc"
type input "0964646290"
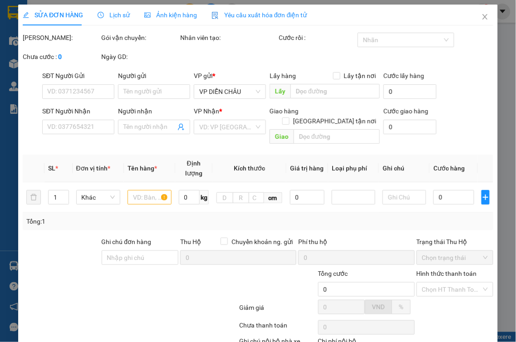
type input "hà anh"
checkbox input "true"
type input "số 17 , ngõ 157b , ngách 19/9 , phố chùa láng , phường láng thượng , quận đống …"
type input "80.000"
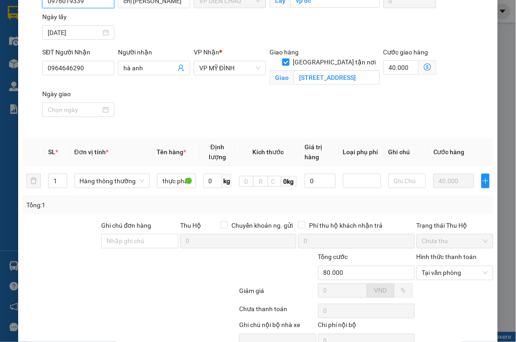
scroll to position [146, 0]
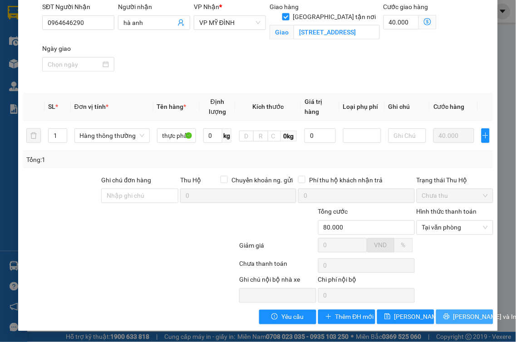
click at [472, 319] on span "Lưu và In" at bounding box center [485, 317] width 64 height 10
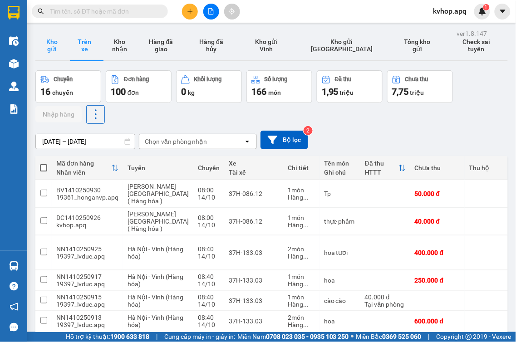
click at [62, 45] on button "Kho gửi" at bounding box center [51, 45] width 33 height 29
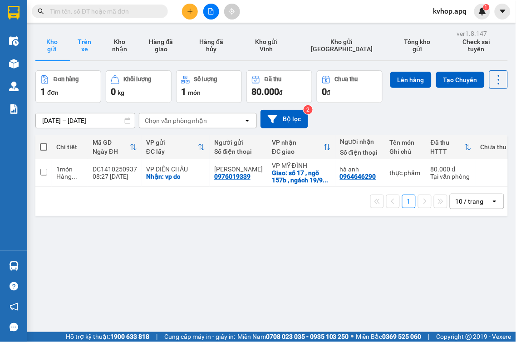
click at [93, 55] on button "Trên xe" at bounding box center [84, 45] width 33 height 29
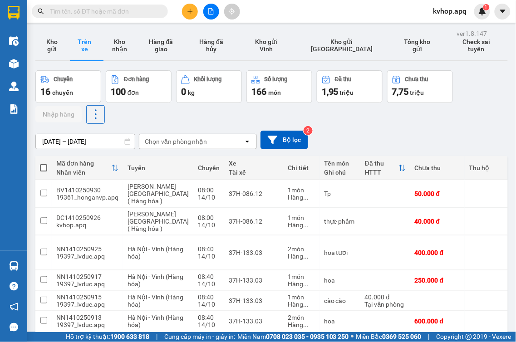
click at [60, 142] on input "[DATE] – [DATE]" at bounding box center [85, 141] width 99 height 15
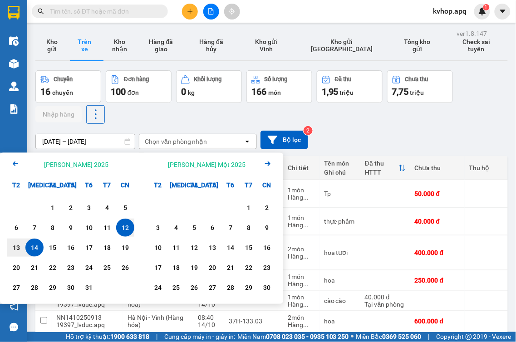
click at [29, 243] on div "14" at bounding box center [34, 247] width 13 height 11
drag, startPoint x: 29, startPoint y: 243, endPoint x: 34, endPoint y: 235, distance: 9.3
click at [30, 243] on div "14" at bounding box center [34, 247] width 13 height 11
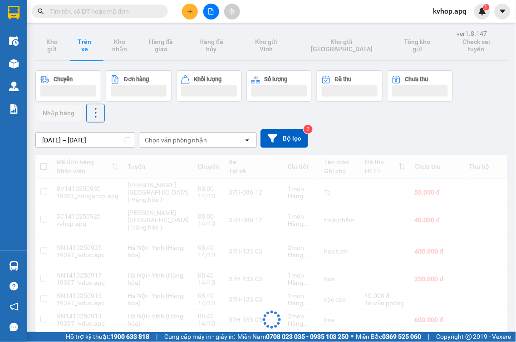
click at [173, 139] on div "Chọn văn phòng nhận" at bounding box center [176, 140] width 63 height 9
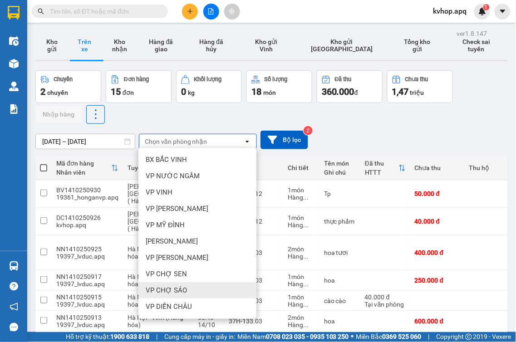
scroll to position [101, 0]
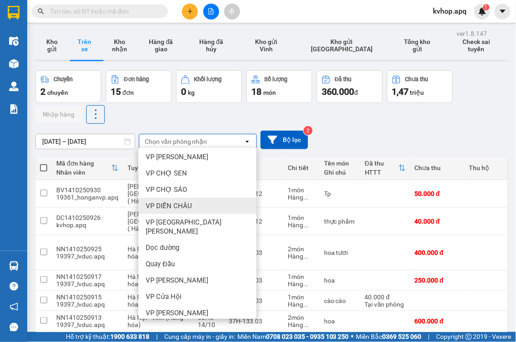
click at [175, 209] on span "VP DIỄN CHÂU" at bounding box center [169, 205] width 46 height 9
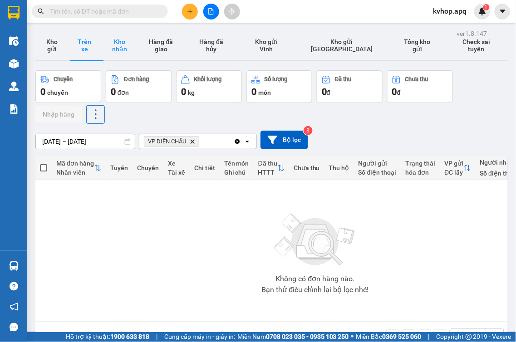
click at [124, 50] on button "Kho nhận" at bounding box center [119, 45] width 37 height 29
type input "[DATE] – [DATE]"
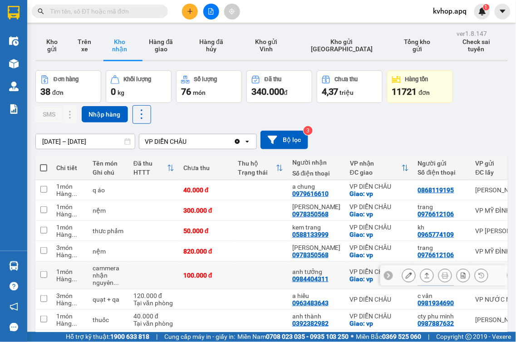
scroll to position [101, 0]
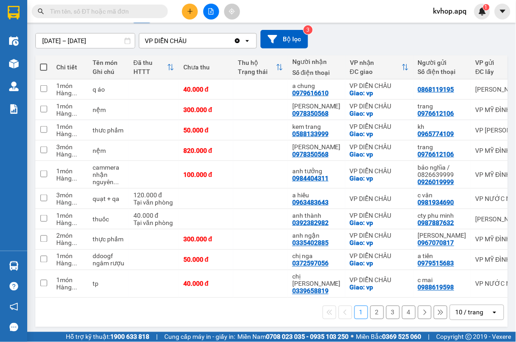
click at [373, 311] on button "2" at bounding box center [377, 313] width 14 height 14
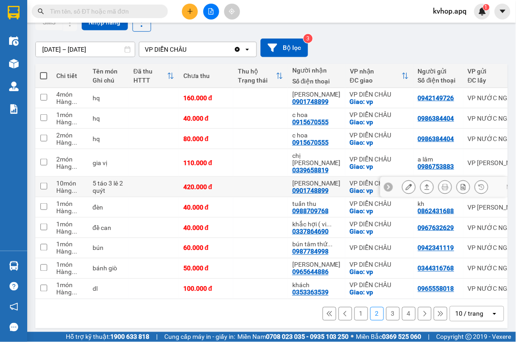
scroll to position [93, 0]
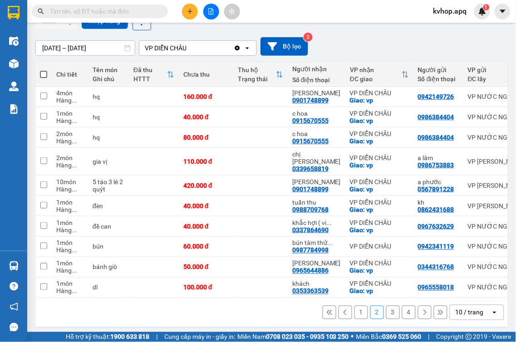
click at [355, 311] on button "1" at bounding box center [361, 313] width 14 height 14
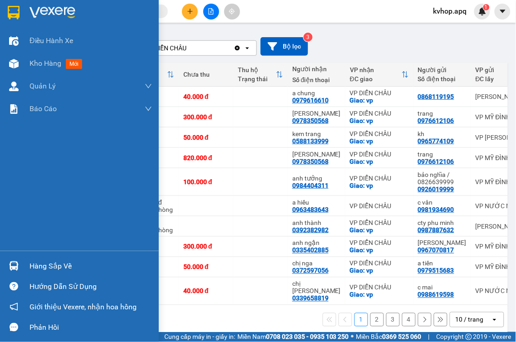
click at [36, 260] on div "Hàng sắp về" at bounding box center [90, 266] width 122 height 14
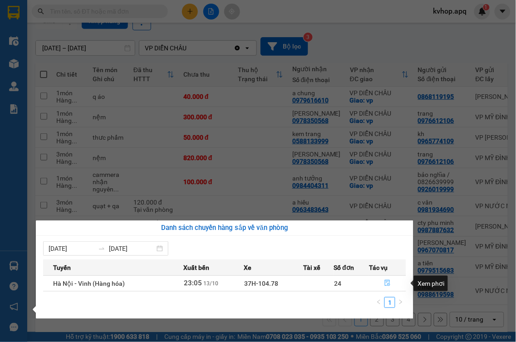
click at [388, 284] on icon "file-done" at bounding box center [387, 283] width 5 height 6
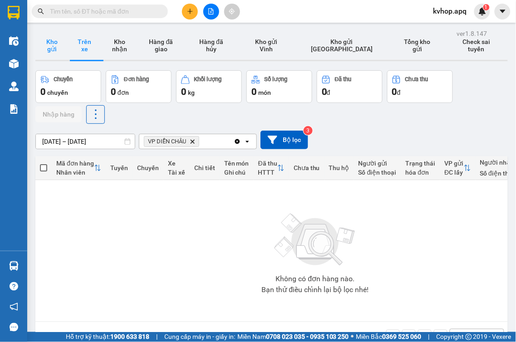
click at [49, 48] on button "Kho gửi" at bounding box center [51, 45] width 33 height 29
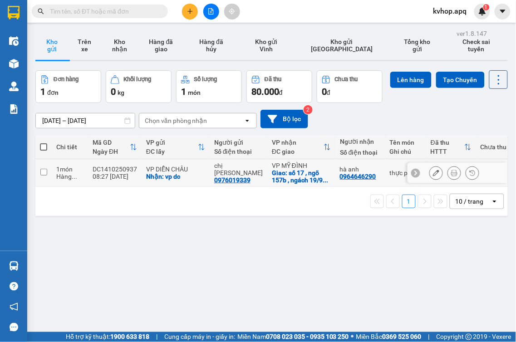
click at [430, 181] on button at bounding box center [436, 173] width 13 height 16
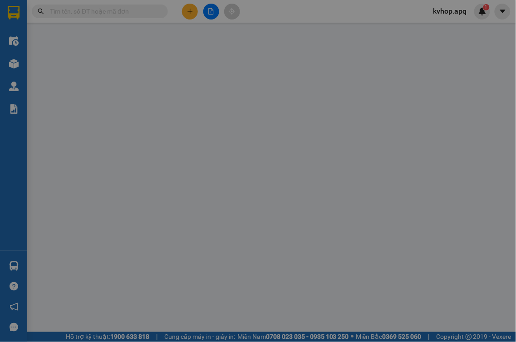
type input "0976019339"
type input "chị [PERSON_NAME]"
checkbox input "true"
type input "vp dc"
type input "0964646290"
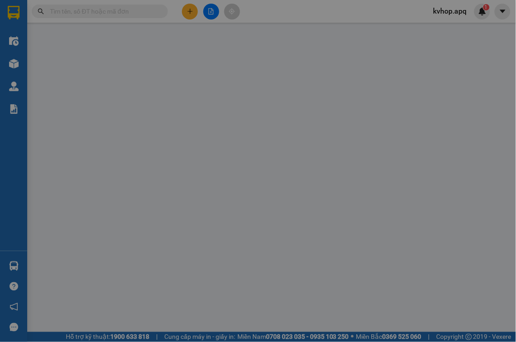
type input "hà anh"
checkbox input "true"
type input "[STREET_ADDRESS]"
type input "80.000"
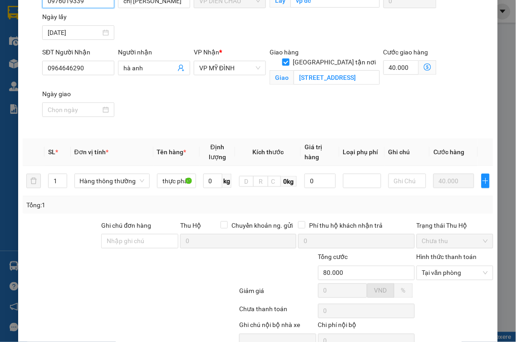
scroll to position [146, 0]
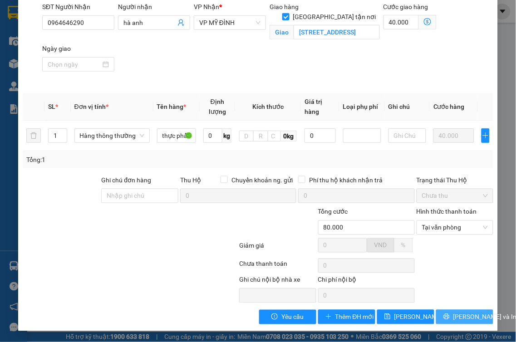
click at [445, 312] on button "[PERSON_NAME] và In" at bounding box center [464, 317] width 57 height 15
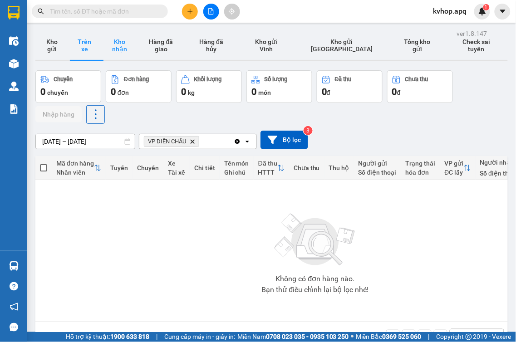
click at [123, 40] on button "Kho nhận" at bounding box center [119, 45] width 37 height 29
type input "[DATE] – [DATE]"
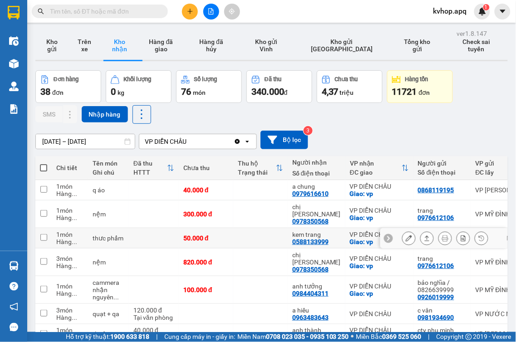
scroll to position [101, 0]
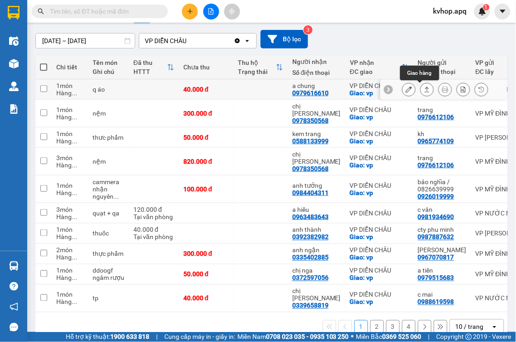
drag, startPoint x: 405, startPoint y: 88, endPoint x: 400, endPoint y: 107, distance: 19.3
click at [404, 89] on button at bounding box center [408, 90] width 13 height 16
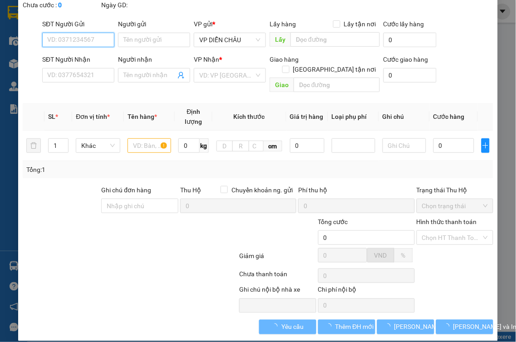
type input "0868119195"
type input "0979616610"
type input "a chung"
checkbox input "true"
type input "vp"
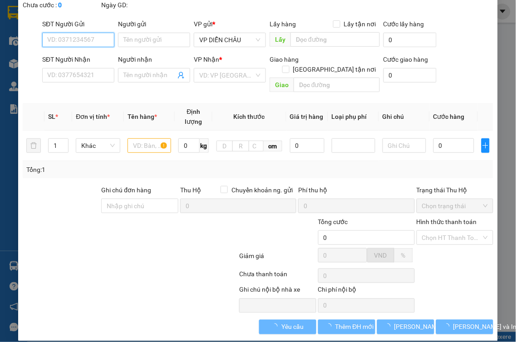
type input "40.000"
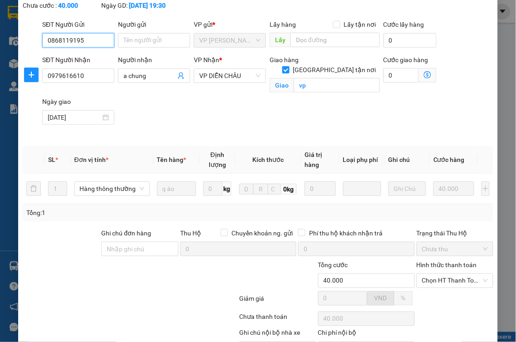
scroll to position [114, 0]
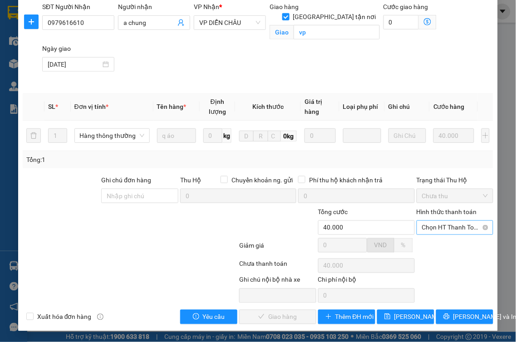
click at [442, 232] on span "Chọn HT Thanh Toán" at bounding box center [455, 228] width 66 height 14
click at [431, 249] on div "Tại văn phòng" at bounding box center [448, 246] width 65 height 10
type input "0"
click at [279, 318] on span "Lưu và Giao hàng" at bounding box center [299, 317] width 87 height 10
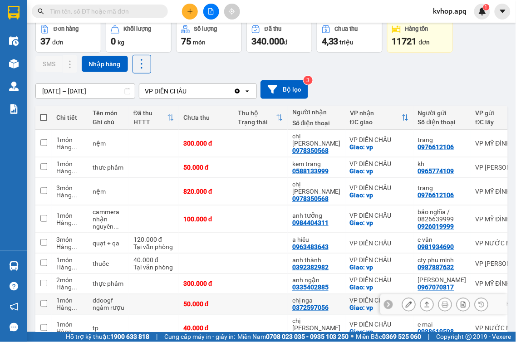
scroll to position [101, 0]
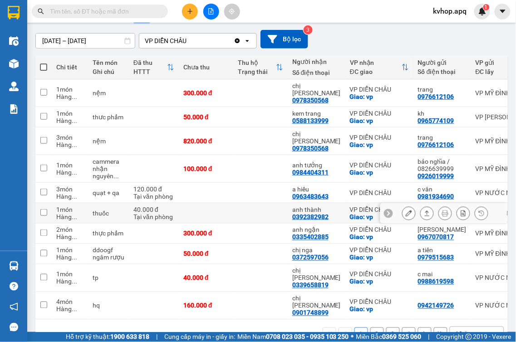
click at [402, 206] on button at bounding box center [408, 214] width 13 height 16
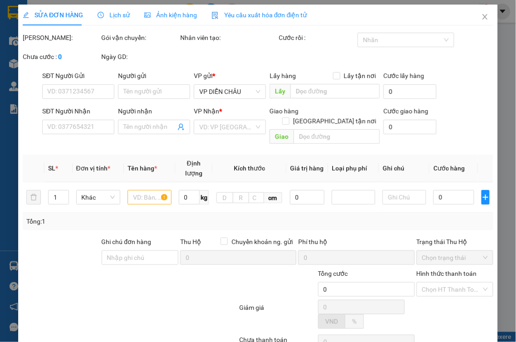
type input "0987887632"
type input "cty phu minh"
type input "0392382982"
type input "anh thành"
checkbox input "true"
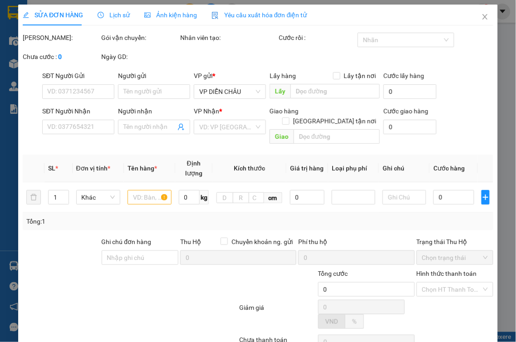
type input "vp"
type input "40.000"
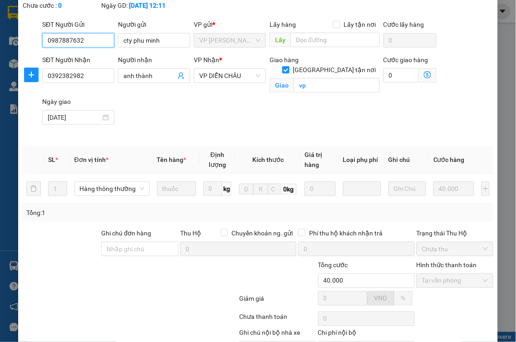
scroll to position [114, 0]
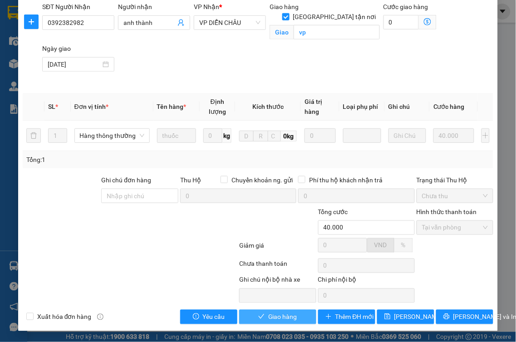
click at [284, 318] on span "Giao hàng" at bounding box center [282, 317] width 29 height 10
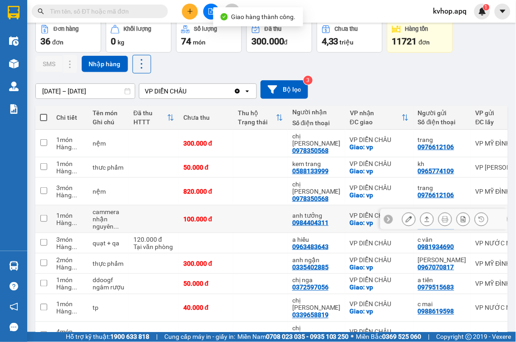
scroll to position [101, 0]
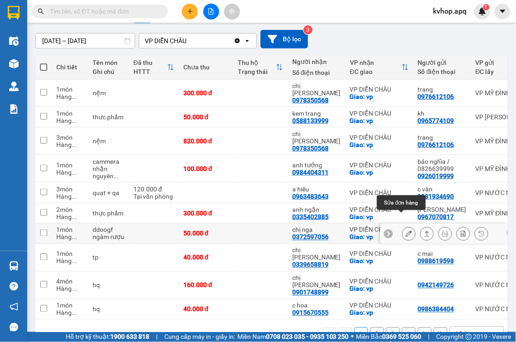
click at [405, 226] on button at bounding box center [408, 234] width 13 height 16
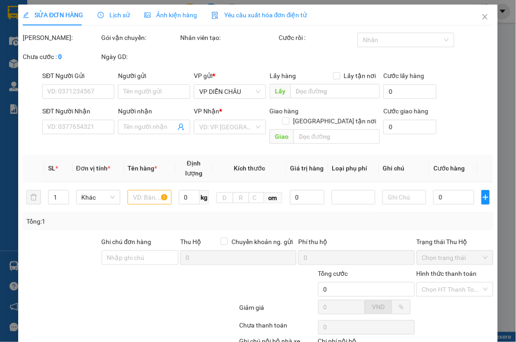
type input "0979515683"
type input "a tiến"
type input "0372597056"
type input "chị nga"
checkbox input "true"
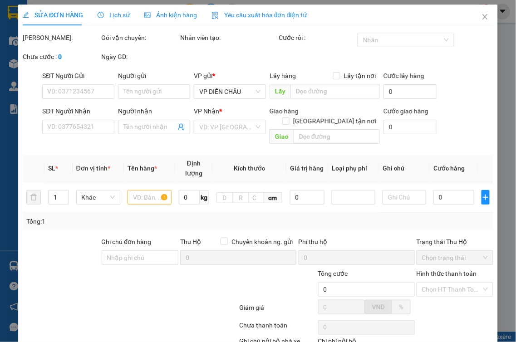
type input "vp"
checkbox input "true"
type input "50.000"
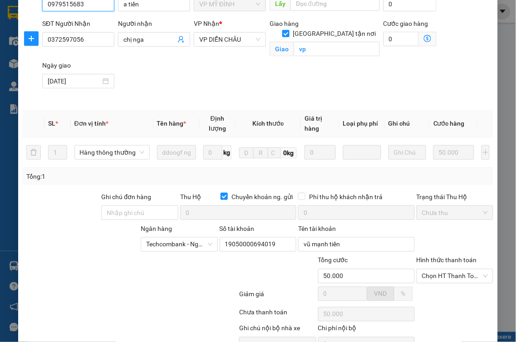
scroll to position [146, 0]
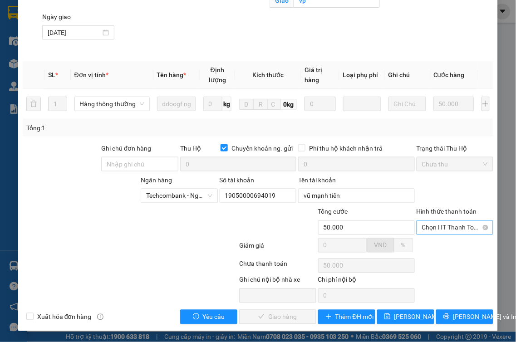
click at [455, 230] on span "Chọn HT Thanh Toán" at bounding box center [455, 228] width 66 height 14
click at [437, 244] on div "Tại văn phòng" at bounding box center [448, 246] width 65 height 10
type input "0"
click at [288, 310] on button "Lưu và Giao hàng" at bounding box center [277, 317] width 77 height 15
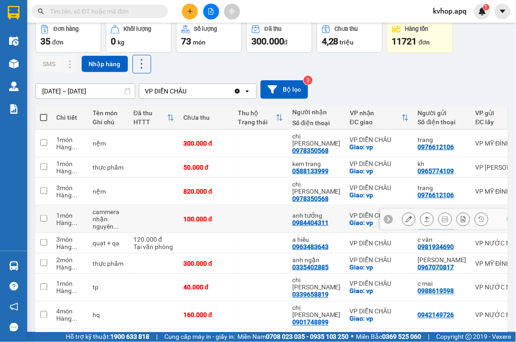
scroll to position [101, 0]
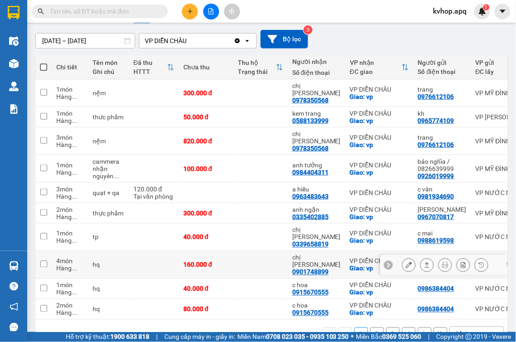
click at [406, 262] on icon at bounding box center [409, 265] width 6 height 6
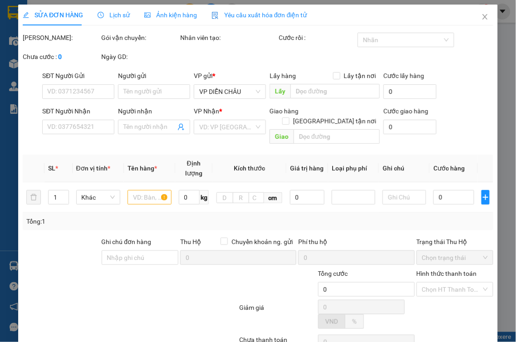
type input "0942149726"
type input "0901748899"
type input "chị ngân"
checkbox input "true"
type input "vp"
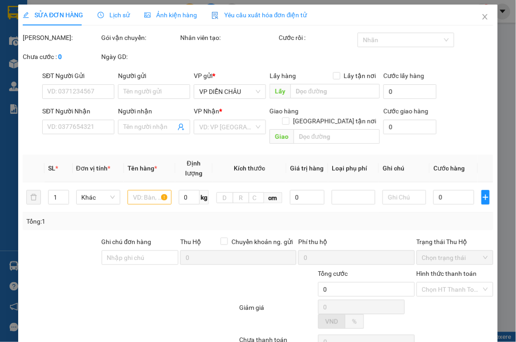
type input "160.000"
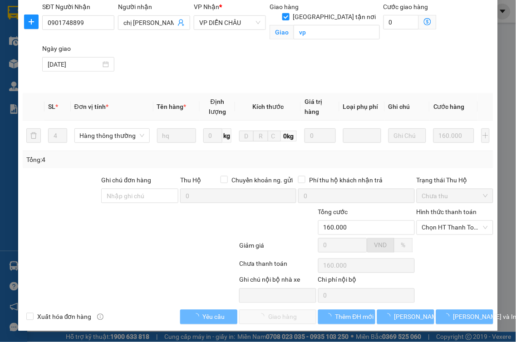
scroll to position [114, 0]
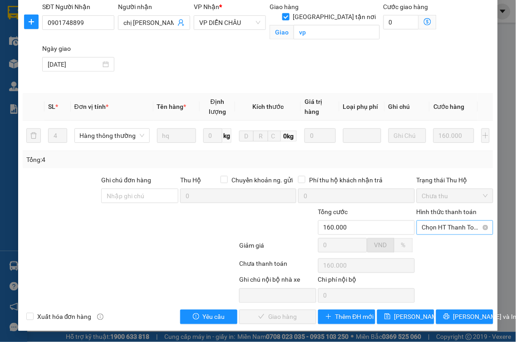
click at [450, 232] on span "Chọn HT Thanh Toán" at bounding box center [455, 228] width 66 height 14
click at [431, 250] on div "Tại văn phòng" at bounding box center [448, 246] width 65 height 10
type input "0"
click at [280, 316] on span "[PERSON_NAME] và [PERSON_NAME] hàng" at bounding box center [299, 317] width 87 height 10
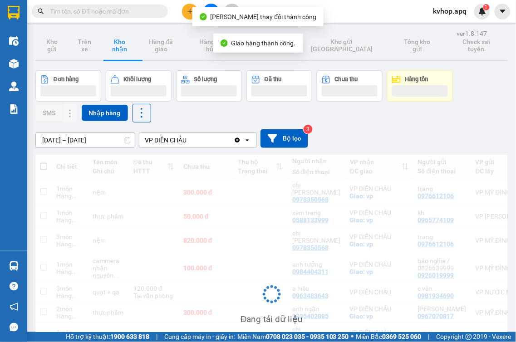
scroll to position [99, 0]
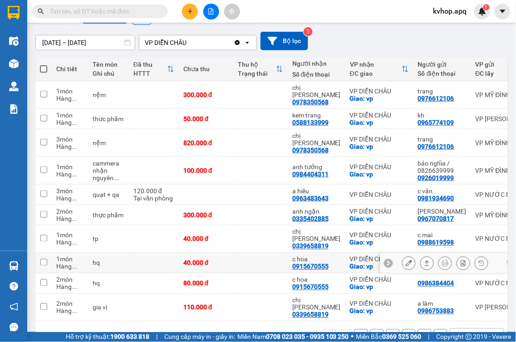
click at [406, 260] on icon at bounding box center [409, 263] width 6 height 6
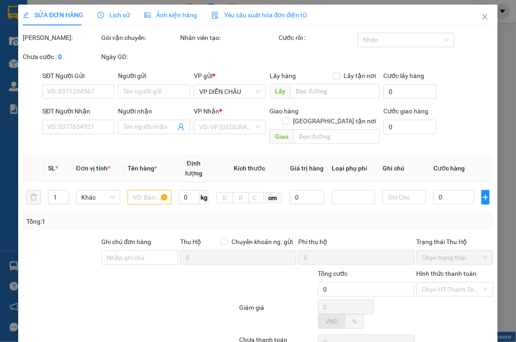
type input "0986384404"
type input "0915670555"
type input "c hoa"
checkbox input "true"
type input "vp"
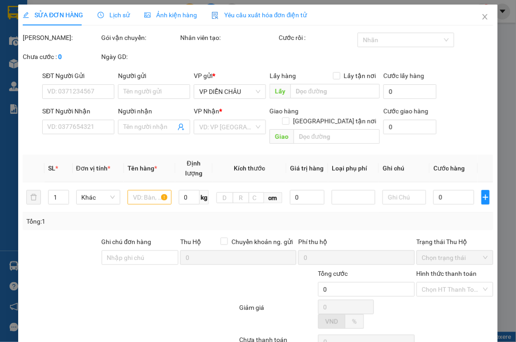
type input "40.000"
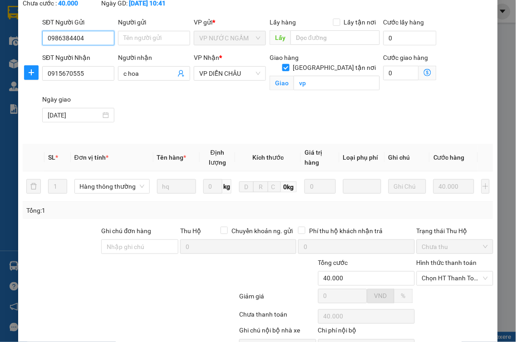
scroll to position [114, 0]
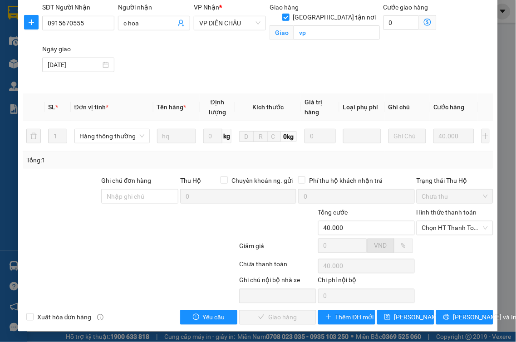
click at [447, 235] on div "Hình thức thanh toán Chọn HT Thanh Toán" at bounding box center [454, 223] width 77 height 32
click at [438, 232] on span "Chọn HT Thanh Toán" at bounding box center [455, 228] width 66 height 14
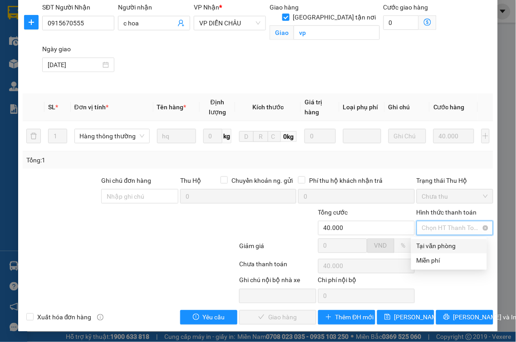
drag, startPoint x: 437, startPoint y: 235, endPoint x: 428, endPoint y: 245, distance: 13.8
click at [432, 243] on div "Tại văn phòng" at bounding box center [448, 246] width 65 height 10
type input "0"
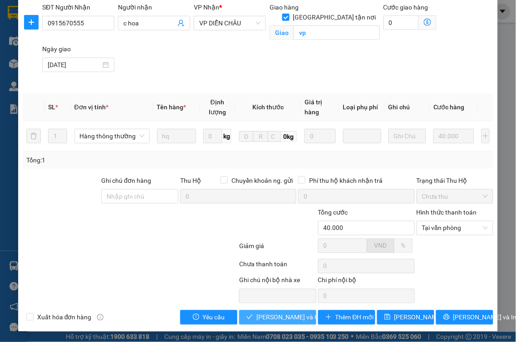
drag, startPoint x: 303, startPoint y: 308, endPoint x: 296, endPoint y: 312, distance: 7.3
click at [299, 310] on div "Total Paid Fee 0 Total UnPaid Fee 40.000 Cash Collection Total Fee Mã ĐH: NN131…" at bounding box center [258, 122] width 470 height 406
click at [296, 313] on span "Lưu và Giao hàng" at bounding box center [299, 318] width 87 height 10
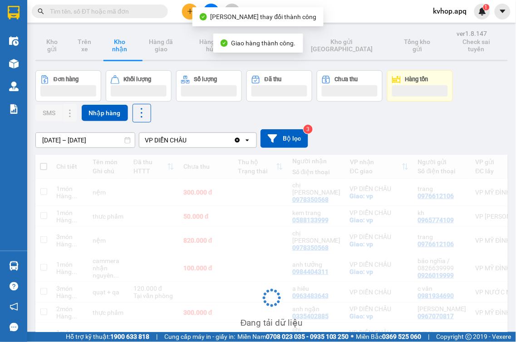
scroll to position [99, 0]
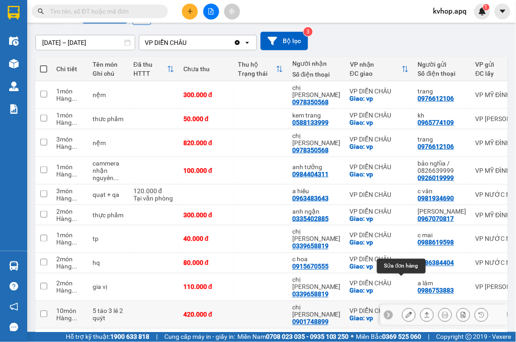
click at [402, 307] on button at bounding box center [408, 315] width 13 height 16
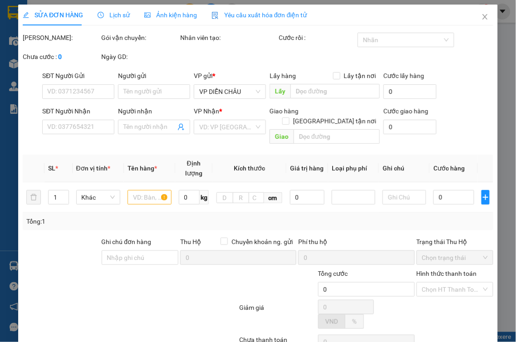
type input "0567891228"
type input "a phước"
type input "0901748899"
type input "chị ngân"
checkbox input "true"
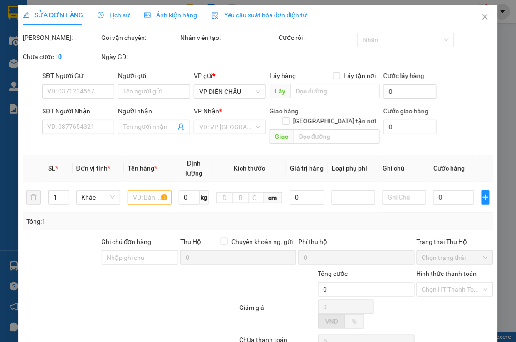
type input "vp"
type input "420.000"
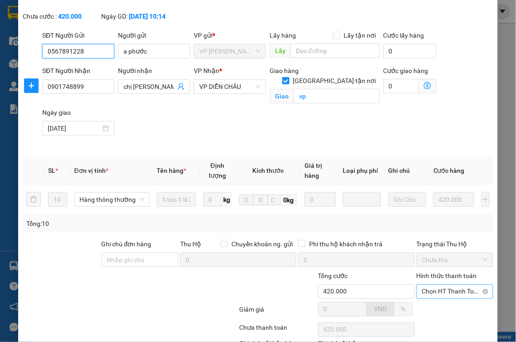
scroll to position [114, 0]
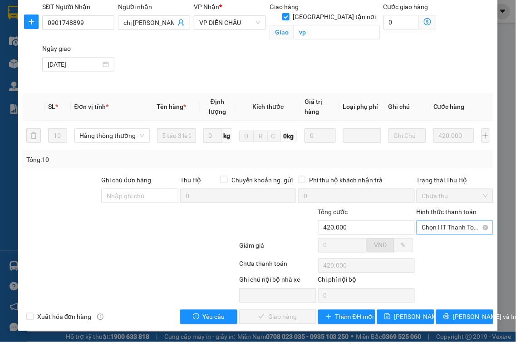
click at [440, 227] on span "Chọn HT Thanh Toán" at bounding box center [455, 228] width 66 height 14
click at [426, 247] on div "Tại văn phòng" at bounding box center [448, 246] width 65 height 10
type input "0"
click at [292, 314] on span "Lưu và Giao hàng" at bounding box center [299, 317] width 87 height 10
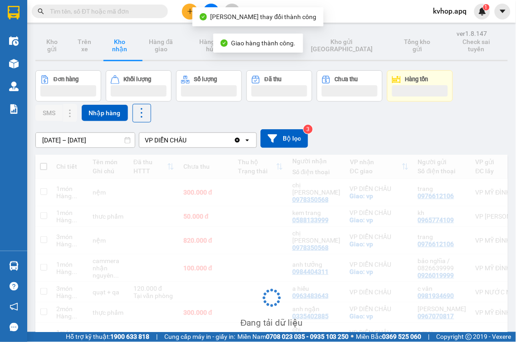
scroll to position [99, 0]
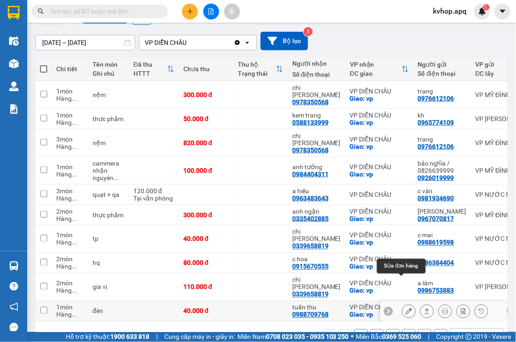
click at [406, 308] on icon at bounding box center [409, 311] width 6 height 6
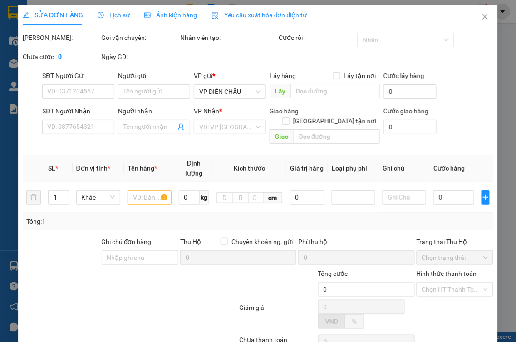
type input "0862431688"
type input "kh"
type input "0988709768"
type input "tuấn thu"
checkbox input "true"
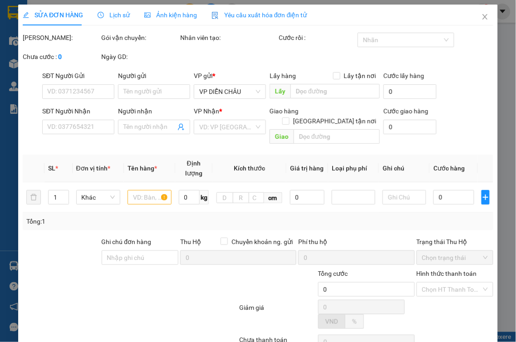
type input "vp"
type input "40.000"
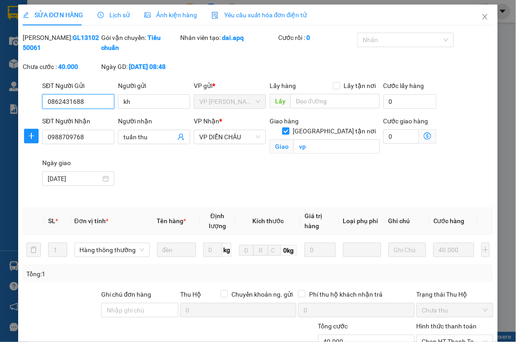
scroll to position [114, 0]
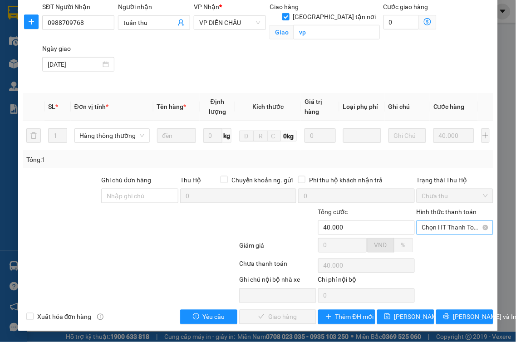
click at [456, 227] on span "Chọn HT Thanh Toán" at bounding box center [455, 228] width 66 height 14
drag, startPoint x: 439, startPoint y: 245, endPoint x: 422, endPoint y: 258, distance: 20.7
click at [439, 245] on div "Tại văn phòng" at bounding box center [448, 246] width 65 height 10
type input "0"
click at [283, 315] on span "Lưu và Giao hàng" at bounding box center [299, 317] width 87 height 10
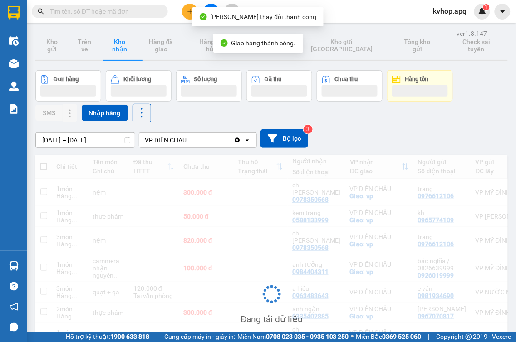
scroll to position [99, 0]
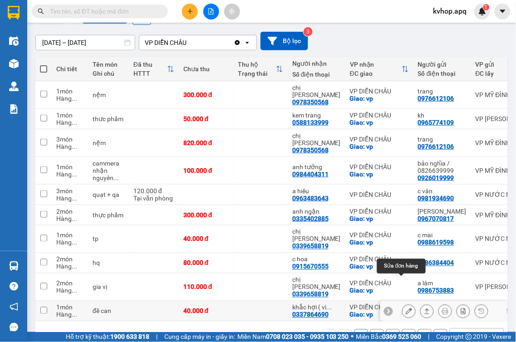
click at [402, 303] on button at bounding box center [408, 311] width 13 height 16
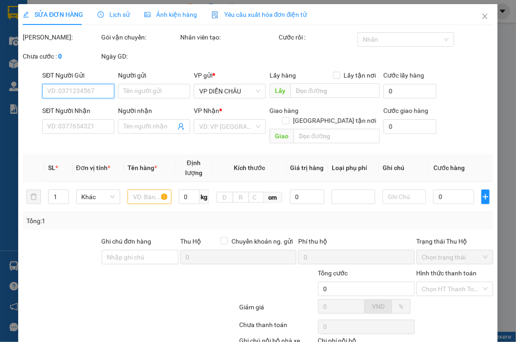
type input "0967632629"
type input "0337864690"
type input "khắc hợi ( vinh spot)"
checkbox input "true"
type input "vp"
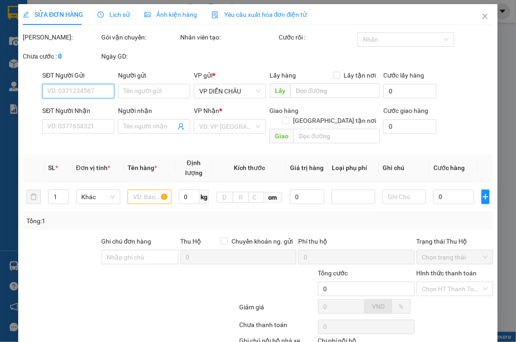
type input "40.000"
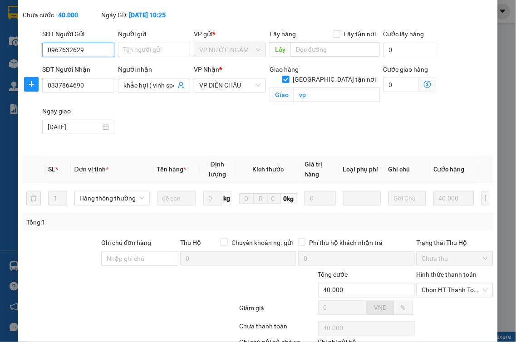
scroll to position [114, 0]
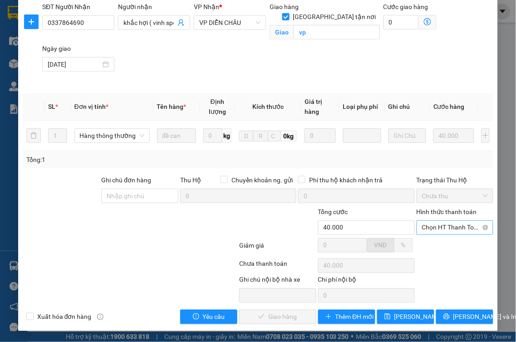
click at [441, 229] on span "Chọn HT Thanh Toán" at bounding box center [455, 228] width 66 height 14
click at [434, 246] on div "Tại văn phòng" at bounding box center [448, 246] width 65 height 10
type input "0"
click at [298, 317] on span "Lưu và Giao hàng" at bounding box center [299, 317] width 87 height 10
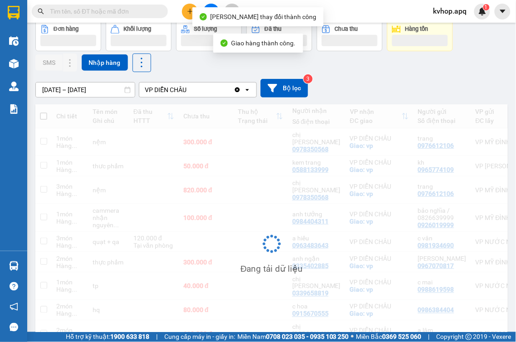
scroll to position [99, 0]
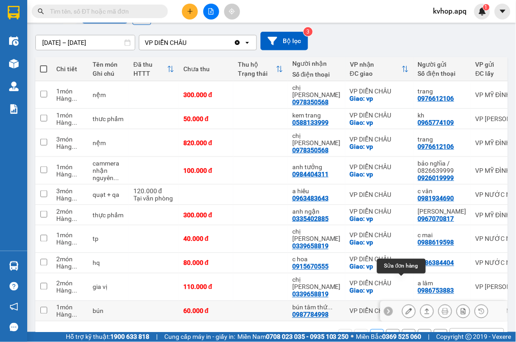
click at [402, 303] on button at bounding box center [408, 311] width 13 height 16
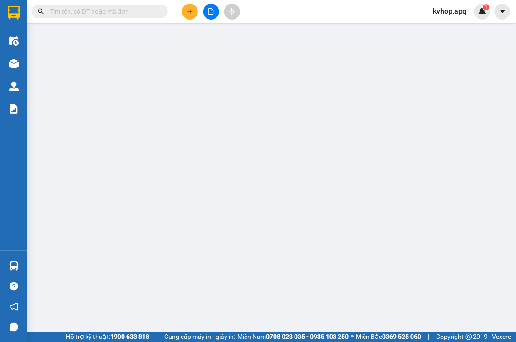
type input "0942341119"
type input "0987784998"
type input "bún tâm thức dchau"
type input "60.000"
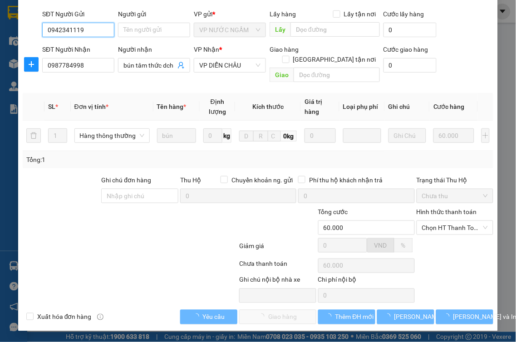
scroll to position [71, 0]
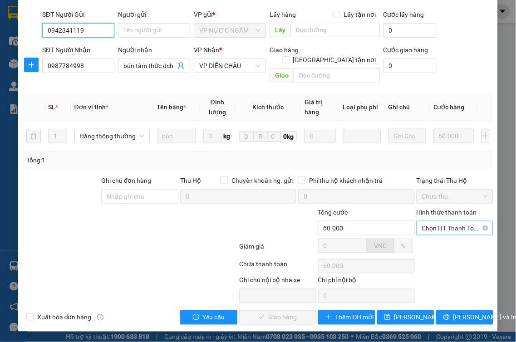
click at [445, 224] on span "Chọn HT Thanh Toán" at bounding box center [455, 228] width 66 height 14
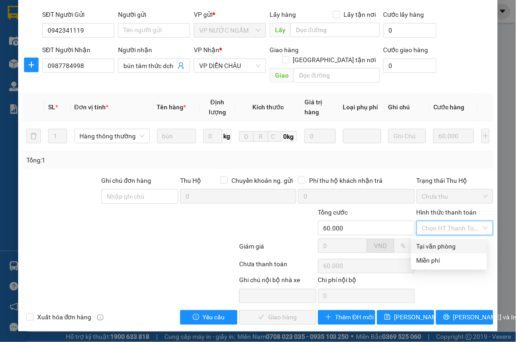
drag, startPoint x: 432, startPoint y: 242, endPoint x: 382, endPoint y: 287, distance: 66.5
click at [432, 243] on div "Tại văn phòng" at bounding box center [448, 246] width 65 height 10
type input "0"
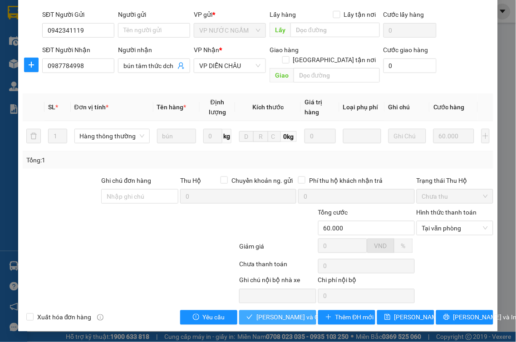
drag, startPoint x: 270, startPoint y: 315, endPoint x: 248, endPoint y: 311, distance: 22.7
click at [270, 315] on span "Lưu và Giao hàng" at bounding box center [299, 318] width 87 height 10
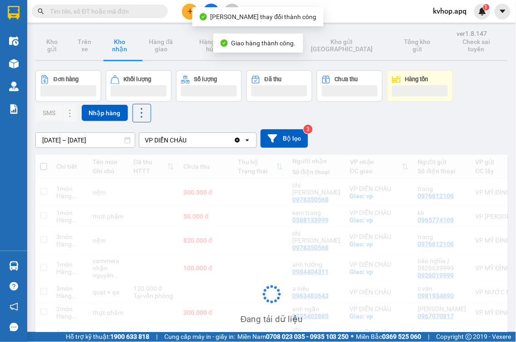
scroll to position [99, 0]
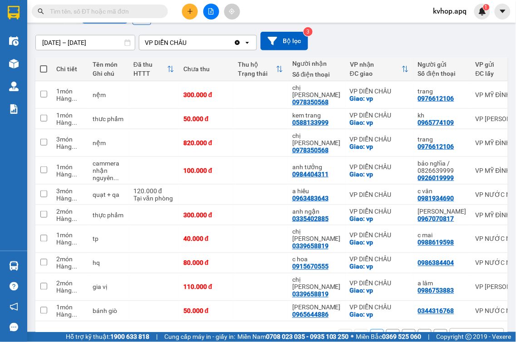
click at [387, 329] on button "2" at bounding box center [393, 336] width 14 height 14
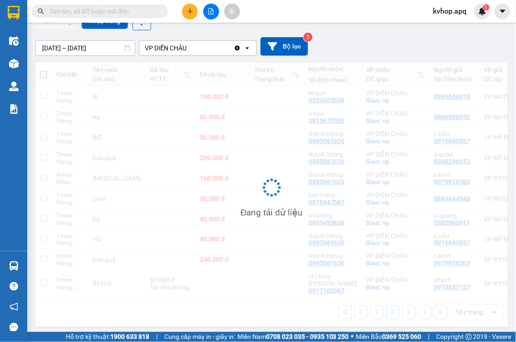
scroll to position [93, 0]
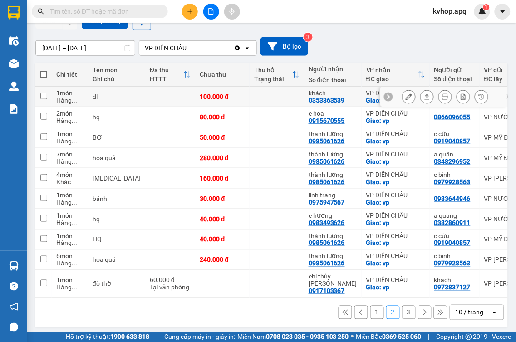
click at [406, 100] on icon at bounding box center [409, 96] width 6 height 6
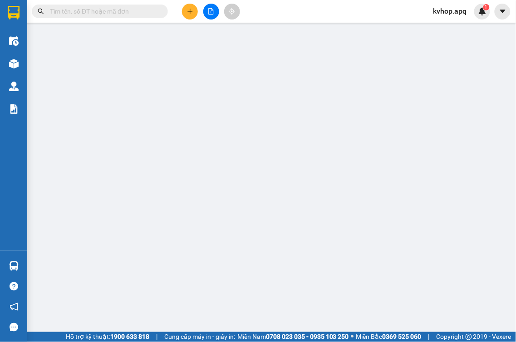
type input "0965558018"
type input "0353363539"
type input "khách"
checkbox input "true"
type input "vp"
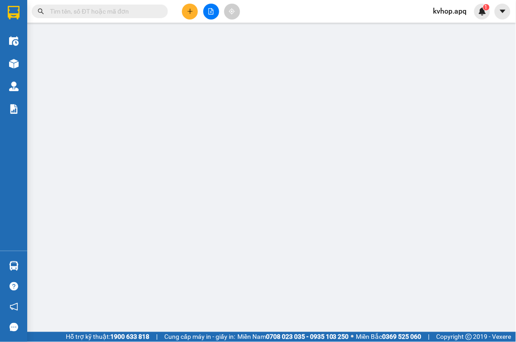
type input "100.000"
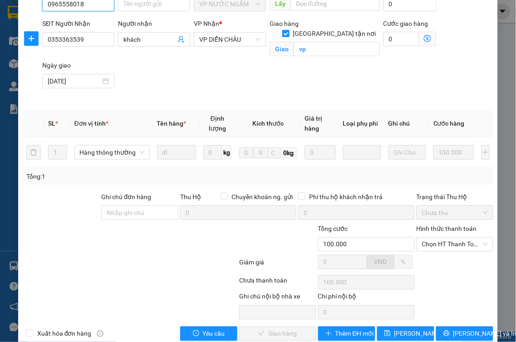
scroll to position [114, 0]
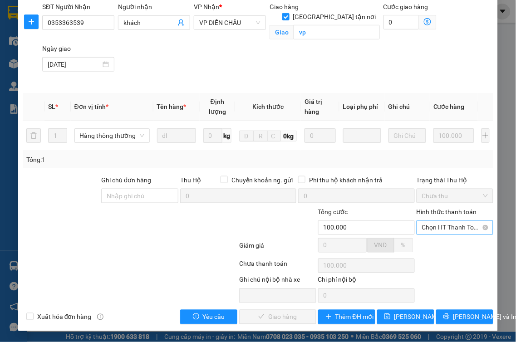
click at [426, 233] on span "Chọn HT Thanh Toán" at bounding box center [455, 228] width 66 height 14
drag, startPoint x: 424, startPoint y: 243, endPoint x: 382, endPoint y: 268, distance: 48.2
click at [423, 243] on div "Tại văn phòng" at bounding box center [448, 246] width 65 height 10
type input "0"
click at [280, 318] on span "Lưu và Giao hàng" at bounding box center [299, 317] width 87 height 10
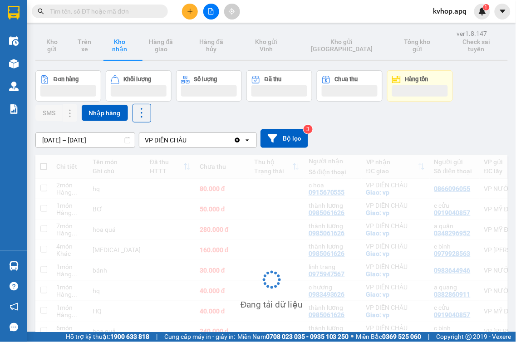
scroll to position [92, 0]
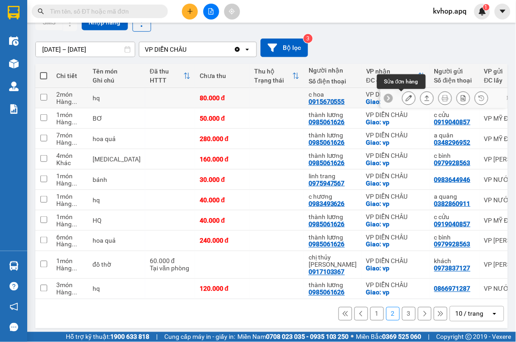
click at [406, 95] on icon at bounding box center [409, 98] width 6 height 6
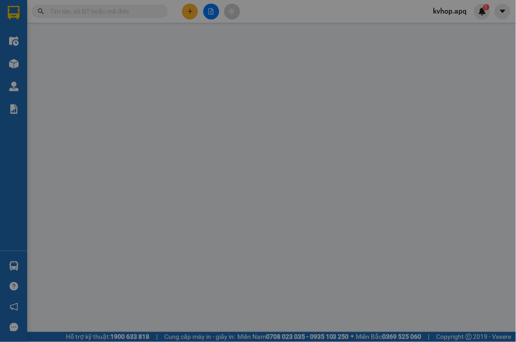
type input "0866096055"
type input "0915670555"
type input "c hoa"
checkbox input "true"
type input "vp"
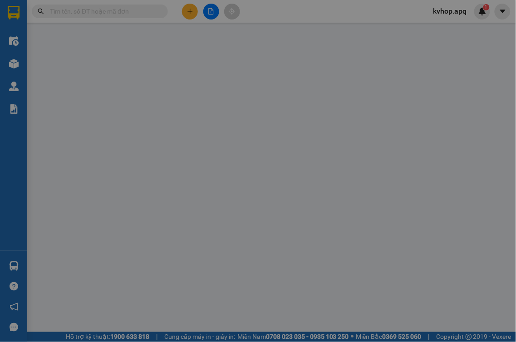
type input "80.000"
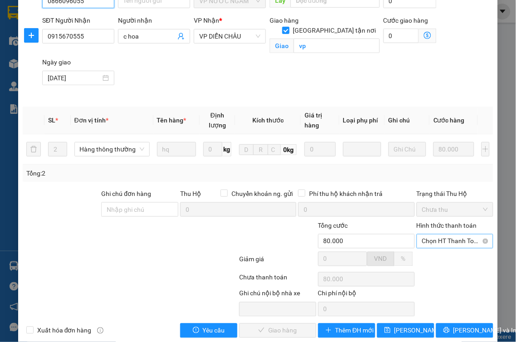
scroll to position [114, 0]
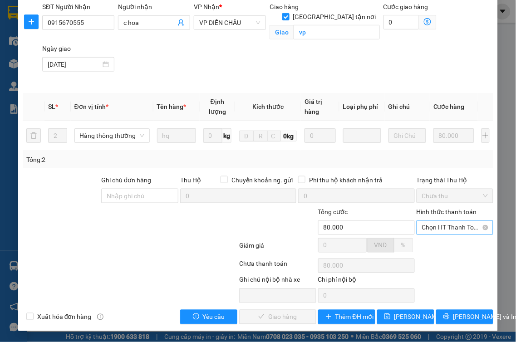
click at [440, 229] on span "Chọn HT Thanh Toán" at bounding box center [455, 228] width 66 height 14
click at [432, 246] on div "Tại văn phòng" at bounding box center [448, 246] width 65 height 10
type input "0"
click at [293, 321] on span "Lưu và Giao hàng" at bounding box center [299, 317] width 87 height 10
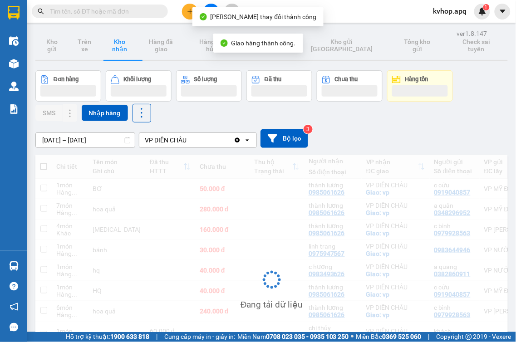
scroll to position [92, 0]
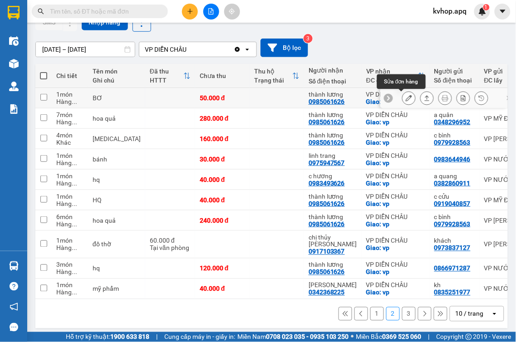
click at [406, 98] on icon at bounding box center [409, 98] width 6 height 6
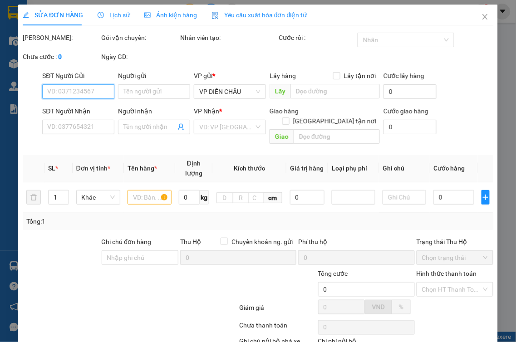
type input "0919040857"
type input "c cửu"
type input "0985061626"
type input "thành lương"
checkbox input "true"
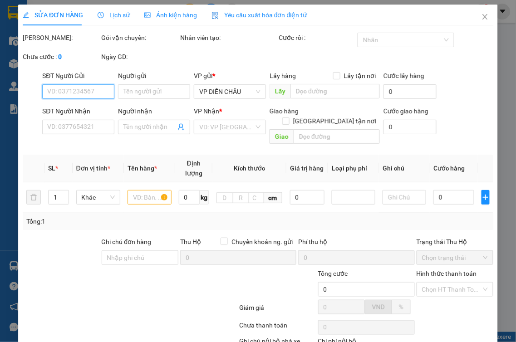
type input "vp"
type input "50.000"
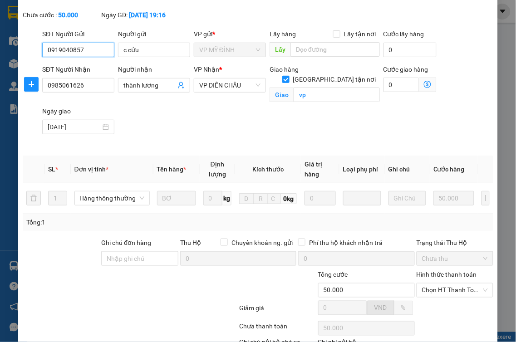
scroll to position [114, 0]
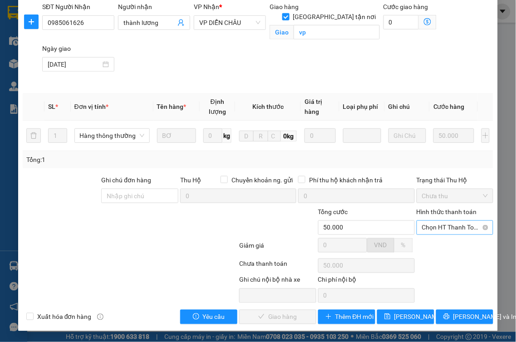
click at [463, 225] on span "Chọn HT Thanh Toán" at bounding box center [455, 228] width 66 height 14
click at [445, 242] on div "Tại văn phòng" at bounding box center [448, 246] width 65 height 10
type input "0"
click at [290, 314] on span "Lưu và Giao hàng" at bounding box center [299, 317] width 87 height 10
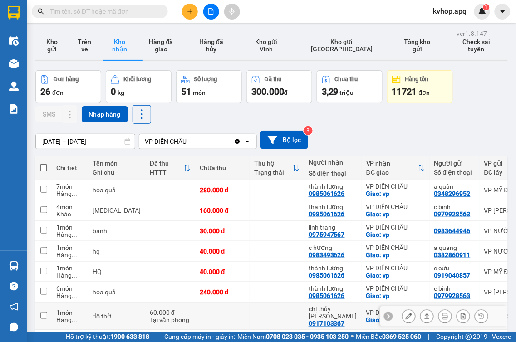
scroll to position [93, 0]
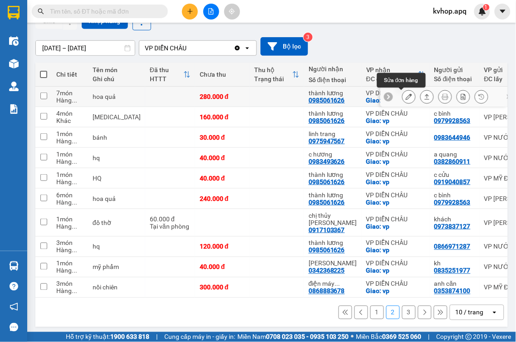
click at [402, 96] on button at bounding box center [408, 97] width 13 height 16
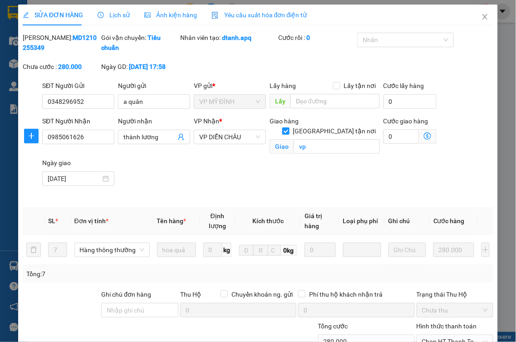
type input "0348296952"
type input "a quân"
type input "0985061626"
type input "thành lương"
checkbox input "true"
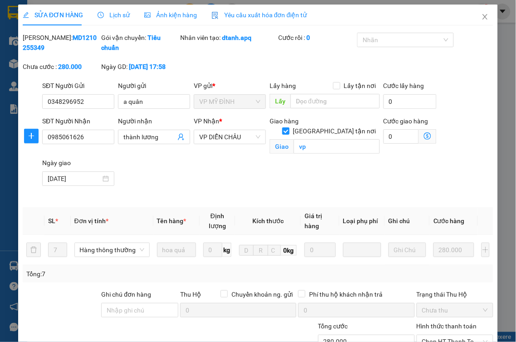
type input "vp"
type input "280.000"
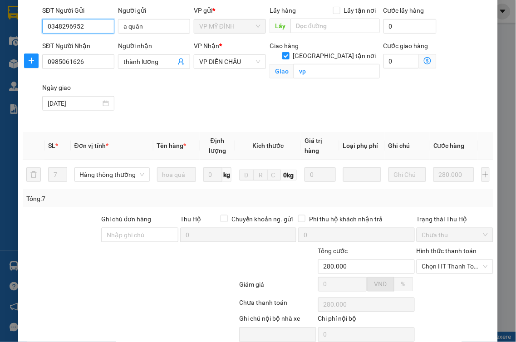
scroll to position [114, 0]
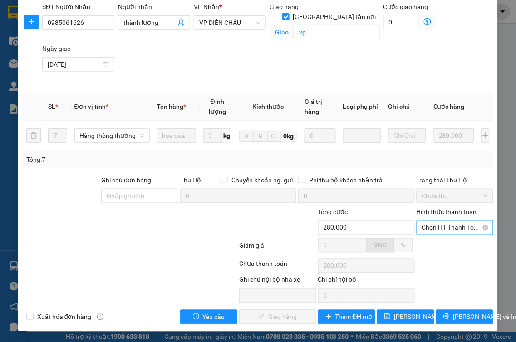
click at [435, 231] on span "Chọn HT Thanh Toán" at bounding box center [455, 228] width 66 height 14
click at [432, 247] on div "Tại văn phòng" at bounding box center [448, 246] width 65 height 10
type input "0"
click at [301, 315] on span "Lưu và Giao hàng" at bounding box center [299, 317] width 87 height 10
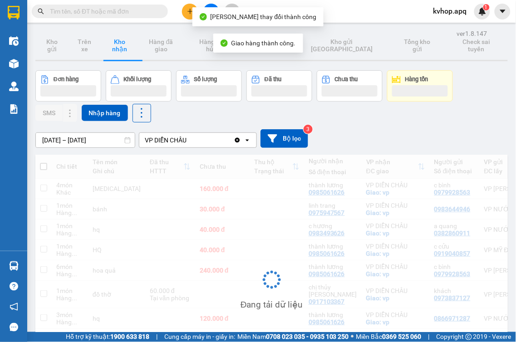
scroll to position [50, 0]
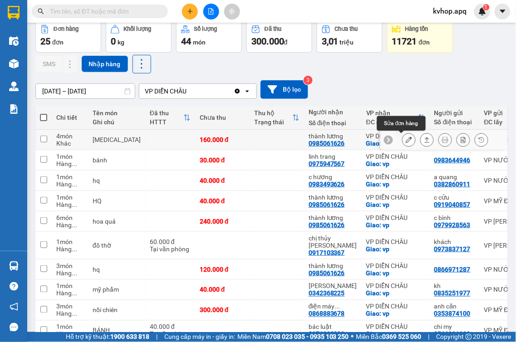
click at [406, 139] on icon at bounding box center [409, 140] width 6 height 6
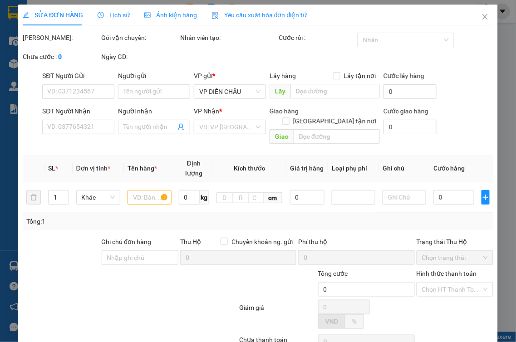
type input "0979928563"
type input "c bình"
type input "0985061626"
type input "thành lương"
checkbox input "true"
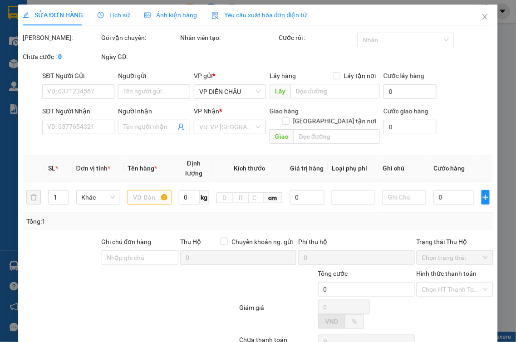
type input "vp"
type input "160.000"
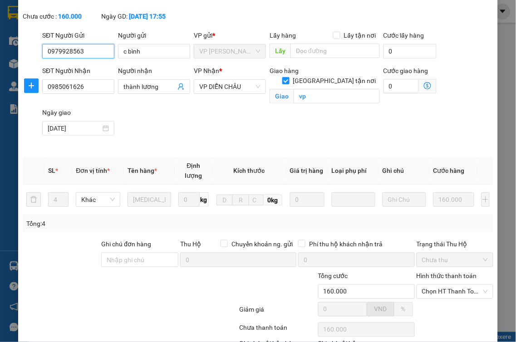
scroll to position [114, 0]
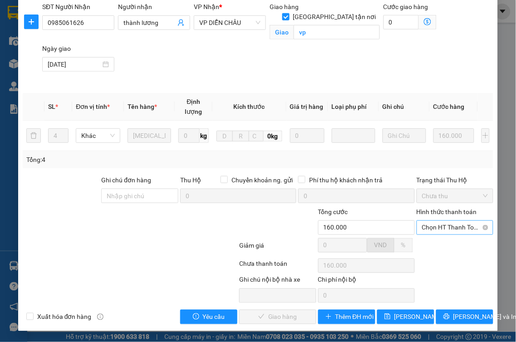
click at [438, 230] on span "Chọn HT Thanh Toán" at bounding box center [455, 228] width 66 height 14
drag, startPoint x: 425, startPoint y: 241, endPoint x: 400, endPoint y: 256, distance: 29.1
click at [424, 242] on div "Tại văn phòng" at bounding box center [448, 246] width 65 height 10
type input "0"
drag, startPoint x: 295, startPoint y: 313, endPoint x: 275, endPoint y: 313, distance: 20.0
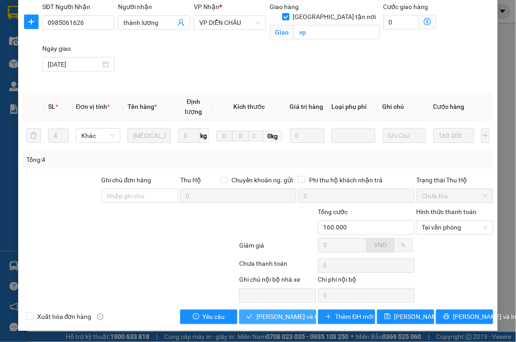
click at [293, 313] on span "Lưu và Giao hàng" at bounding box center [299, 317] width 87 height 10
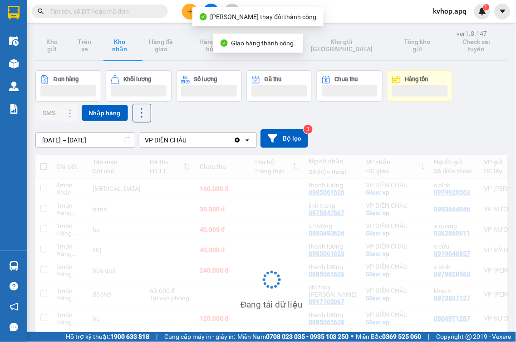
scroll to position [92, 0]
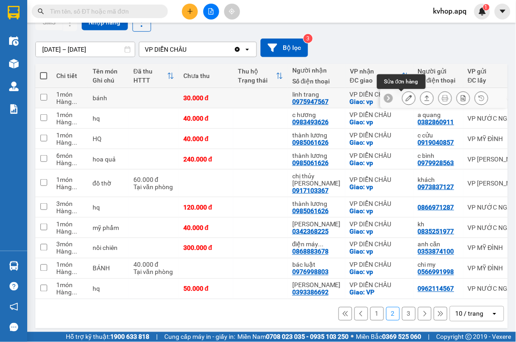
click at [406, 100] on icon at bounding box center [409, 98] width 6 height 6
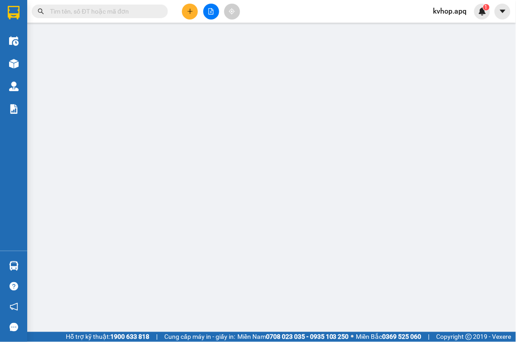
type input "0983644946"
type input "0975947567"
type input "linh trang"
checkbox input "true"
type input "vp"
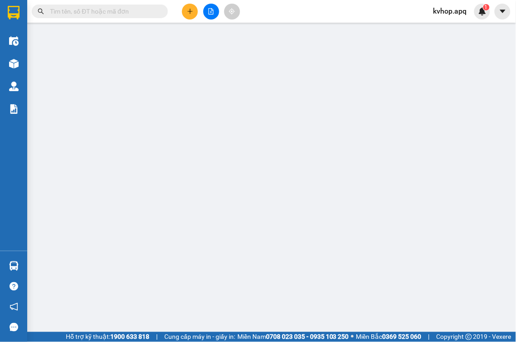
type input "30.000"
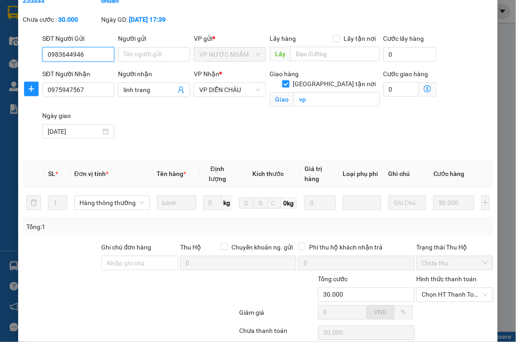
scroll to position [114, 0]
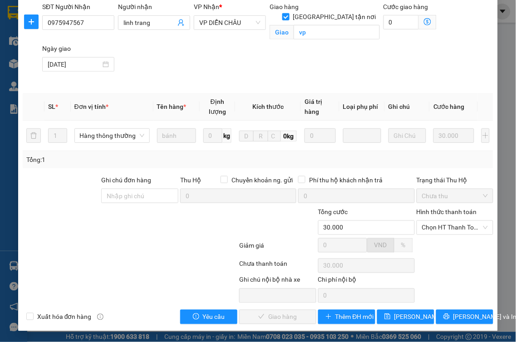
drag, startPoint x: 441, startPoint y: 227, endPoint x: 431, endPoint y: 236, distance: 13.2
click at [441, 226] on span "Chọn HT Thanh Toán" at bounding box center [455, 228] width 66 height 14
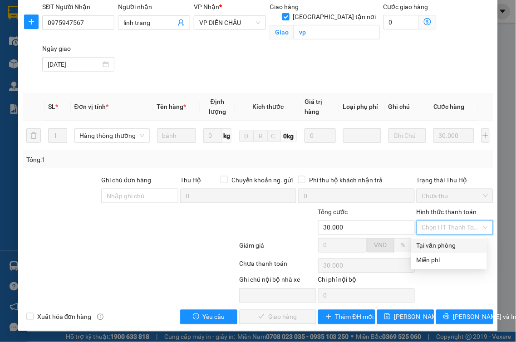
drag, startPoint x: 431, startPoint y: 236, endPoint x: 413, endPoint y: 252, distance: 24.1
click at [424, 246] on div "Tại văn phòng" at bounding box center [448, 246] width 65 height 10
type input "0"
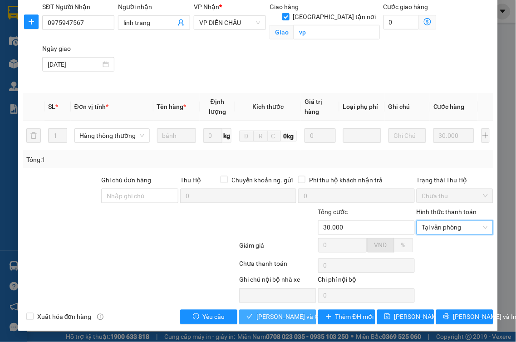
click at [288, 311] on button "Lưu và Giao hàng" at bounding box center [277, 317] width 77 height 15
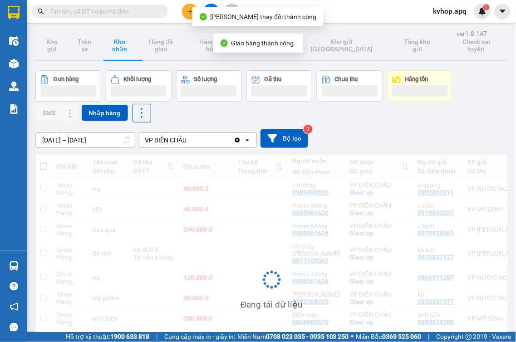
scroll to position [92, 0]
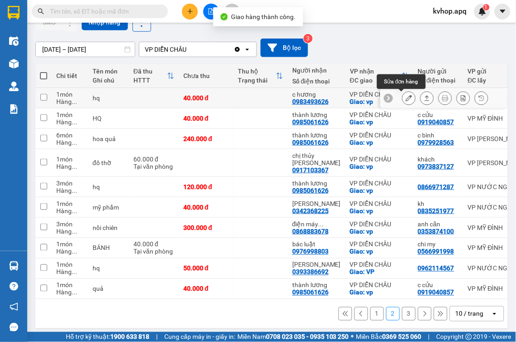
click at [406, 98] on icon at bounding box center [409, 98] width 6 height 6
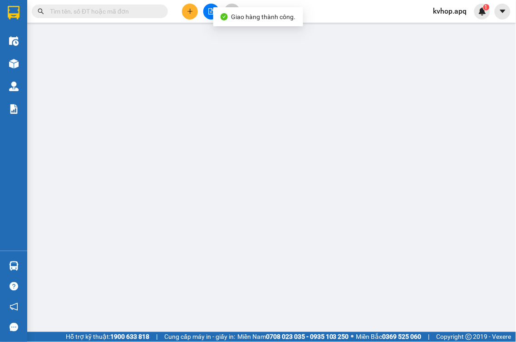
type input "0382860911"
type input "a quang"
type input "0983493626"
type input "c hương"
checkbox input "true"
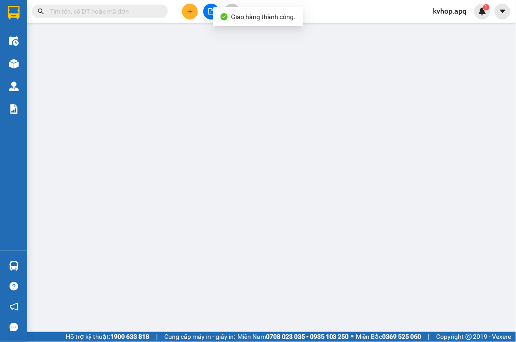
type input "vp"
type input "40.000"
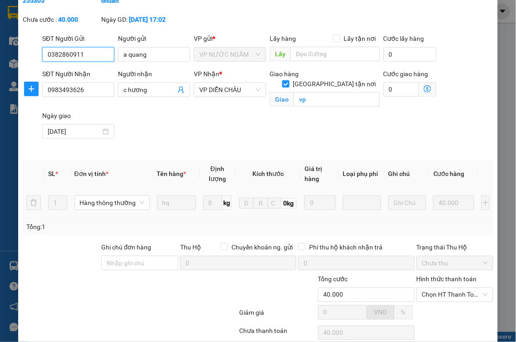
scroll to position [114, 0]
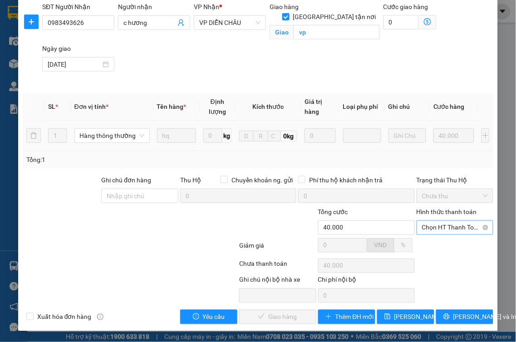
click at [439, 230] on span "Chọn HT Thanh Toán" at bounding box center [455, 228] width 66 height 14
click at [434, 242] on div "Tại văn phòng" at bounding box center [448, 246] width 65 height 10
type input "0"
click at [271, 318] on span "Lưu và Giao hàng" at bounding box center [299, 317] width 87 height 10
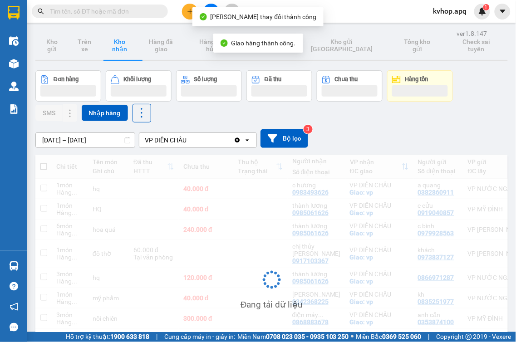
scroll to position [92, 0]
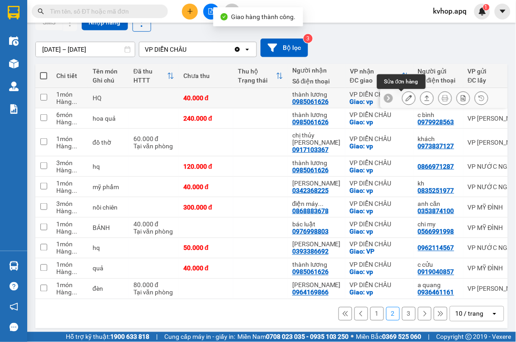
click at [402, 98] on div at bounding box center [409, 98] width 14 height 14
click at [406, 98] on icon at bounding box center [409, 98] width 6 height 6
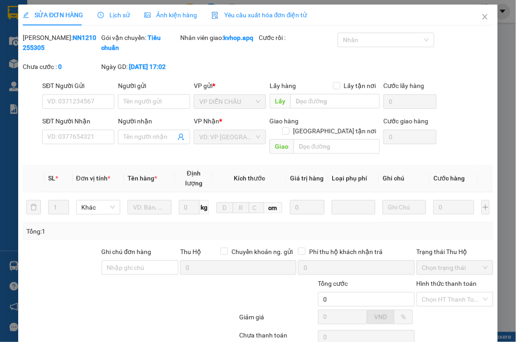
type input "0919040857"
type input "c cửu"
type input "0985061626"
type input "thành lương"
checkbox input "true"
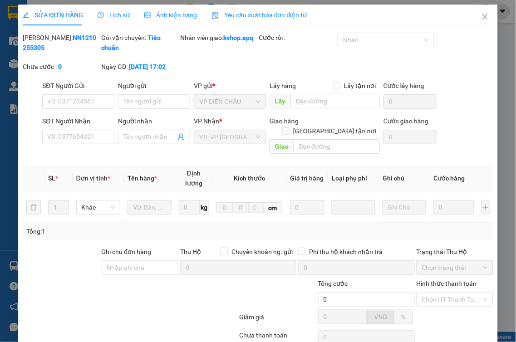
type input "vp"
type input "40.000"
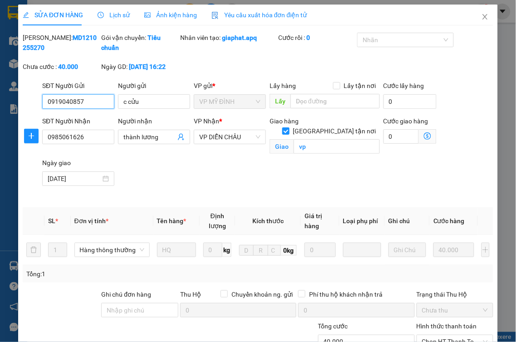
scroll to position [59, 0]
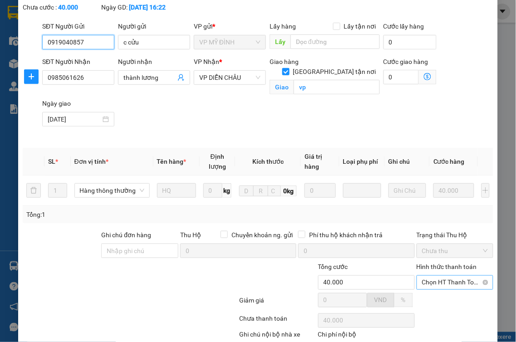
click at [440, 280] on span "Chọn HT Thanh Toán" at bounding box center [455, 283] width 66 height 14
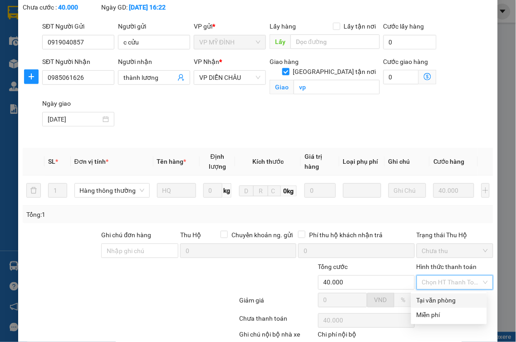
click at [433, 293] on div "Total Paid Fee 0 Total UnPaid Fee 40.000 Cash Collection Total Fee Mã ĐH: MD121…" at bounding box center [258, 176] width 470 height 406
click at [434, 288] on span "Chọn HT Thanh Toán" at bounding box center [455, 283] width 66 height 14
click at [430, 300] on div "Tại văn phòng" at bounding box center [448, 301] width 65 height 10
type input "0"
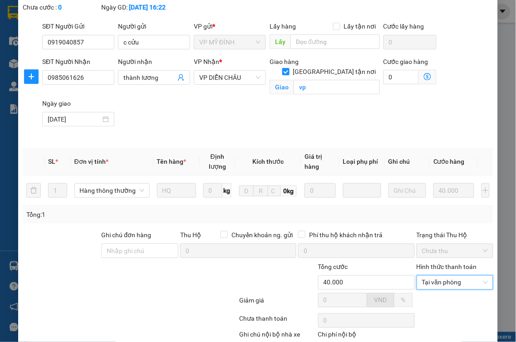
scroll to position [114, 0]
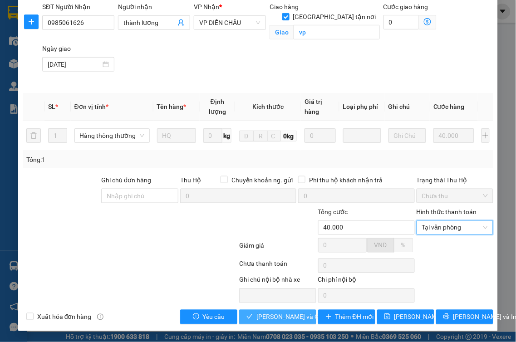
click at [278, 319] on span "Lưu và Giao hàng" at bounding box center [299, 317] width 87 height 10
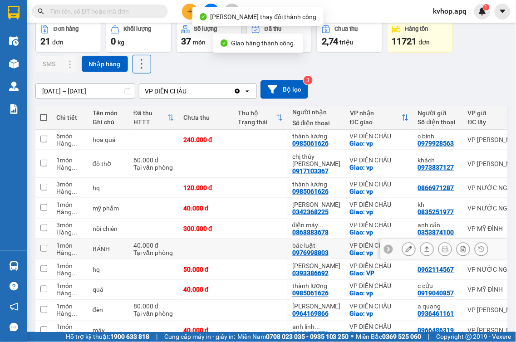
scroll to position [93, 0]
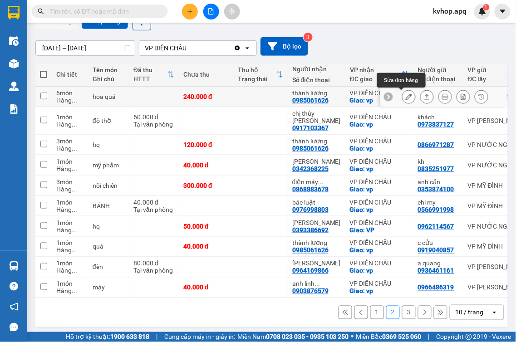
click at [406, 94] on icon at bounding box center [409, 96] width 6 height 6
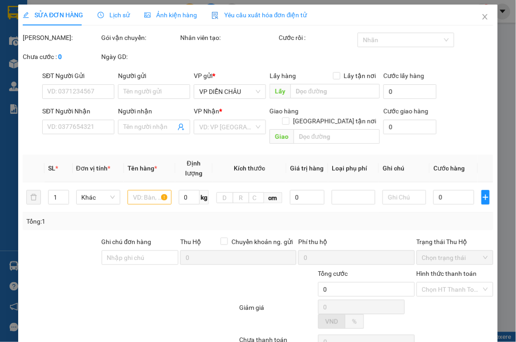
type input "0979928563"
type input "c bình"
type input "0985061626"
type input "thành lương"
checkbox input "true"
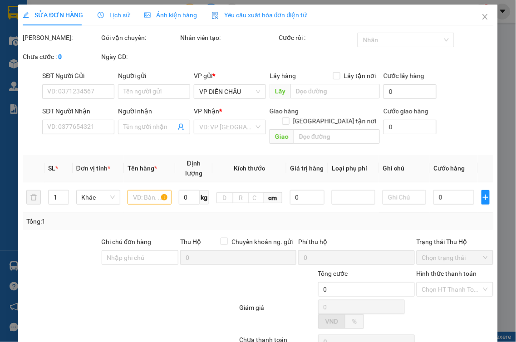
type input "vp"
type input "240.000"
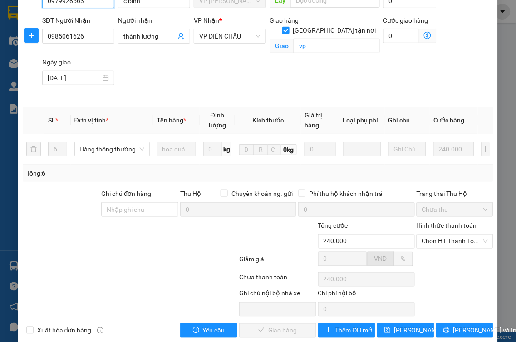
scroll to position [114, 0]
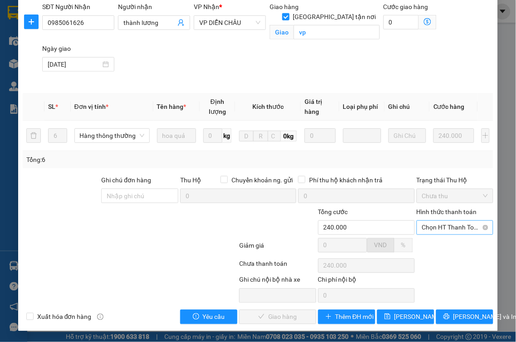
click at [422, 233] on span "Chọn HT Thanh Toán" at bounding box center [455, 228] width 66 height 14
drag, startPoint x: 416, startPoint y: 242, endPoint x: 401, endPoint y: 260, distance: 23.8
click at [416, 243] on div "Tại văn phòng" at bounding box center [448, 246] width 65 height 10
type input "0"
click at [275, 319] on span "Lưu và Giao hàng" at bounding box center [299, 317] width 87 height 10
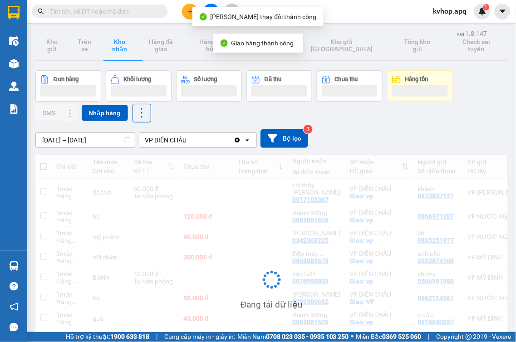
scroll to position [92, 0]
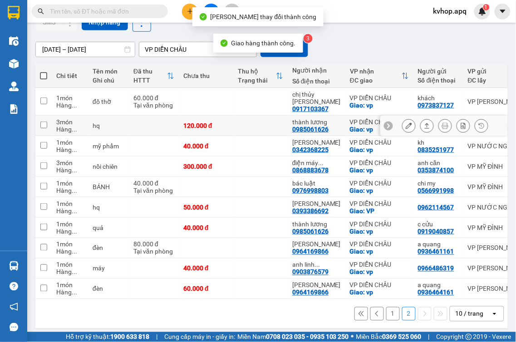
click at [405, 121] on button at bounding box center [408, 126] width 13 height 16
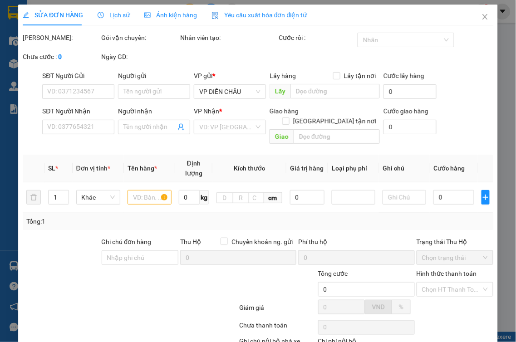
type input "0866971287"
type input "0985061626"
type input "thành lương"
checkbox input "true"
type input "vp"
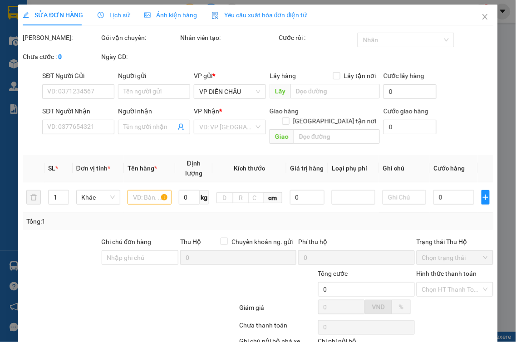
type input "120.000"
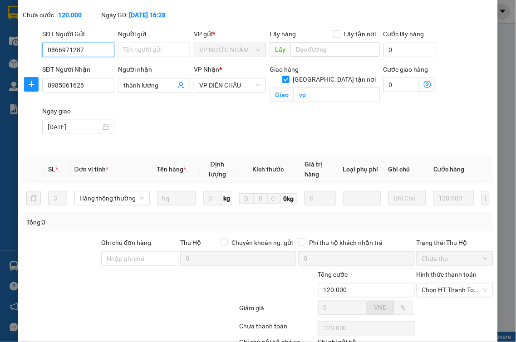
scroll to position [114, 0]
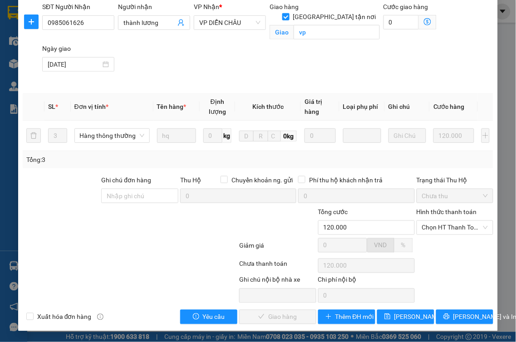
drag, startPoint x: 429, startPoint y: 232, endPoint x: 422, endPoint y: 236, distance: 8.6
click at [428, 231] on span "Chọn HT Thanh Toán" at bounding box center [455, 228] width 66 height 14
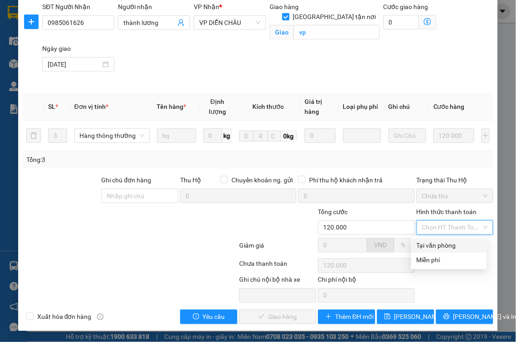
click at [415, 245] on div "Tại văn phòng" at bounding box center [449, 246] width 76 height 15
type input "0"
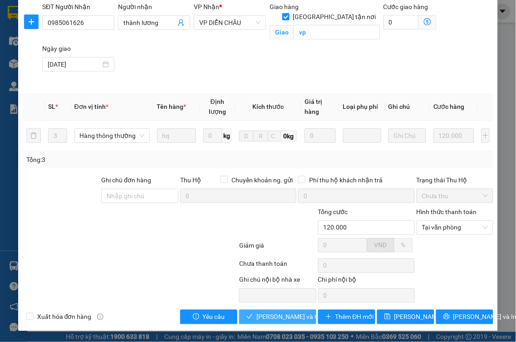
click at [266, 320] on span "Lưu và Giao hàng" at bounding box center [299, 317] width 87 height 10
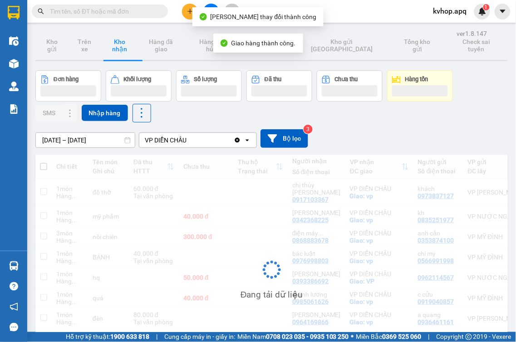
scroll to position [73, 0]
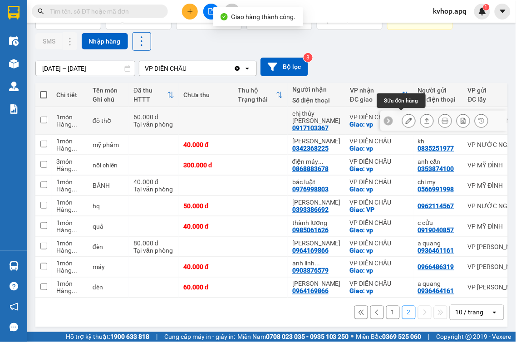
click at [402, 121] on button at bounding box center [408, 121] width 13 height 16
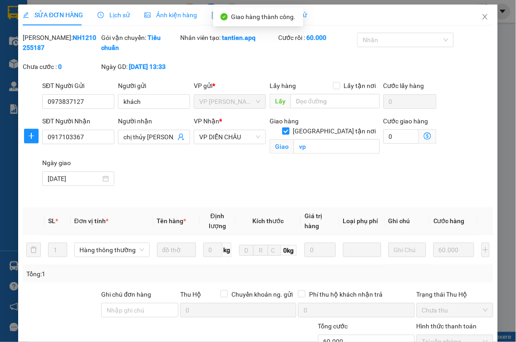
type input "0973837127"
type input "khách"
type input "0917103367"
type input "chị thủy nông"
checkbox input "true"
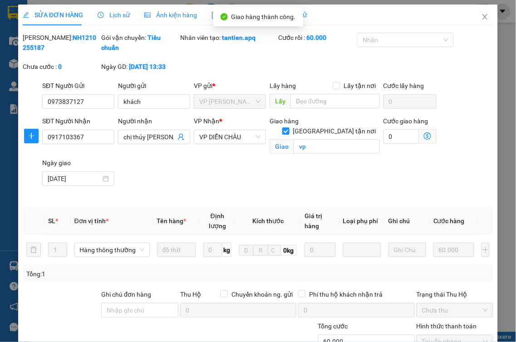
type input "vp"
type input "60.000"
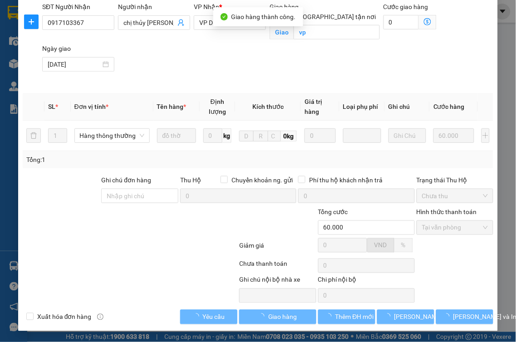
scroll to position [114, 0]
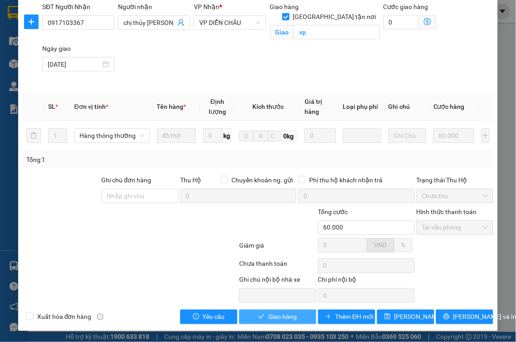
drag, startPoint x: 275, startPoint y: 318, endPoint x: 268, endPoint y: 319, distance: 7.8
click at [275, 318] on span "Giao hàng" at bounding box center [282, 317] width 29 height 10
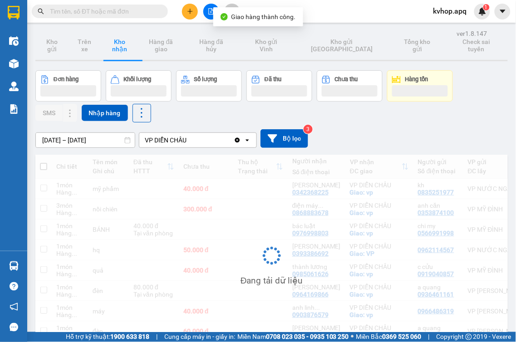
scroll to position [51, 0]
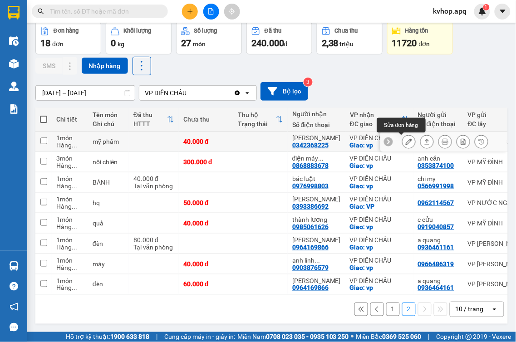
click at [406, 139] on icon at bounding box center [409, 141] width 6 height 6
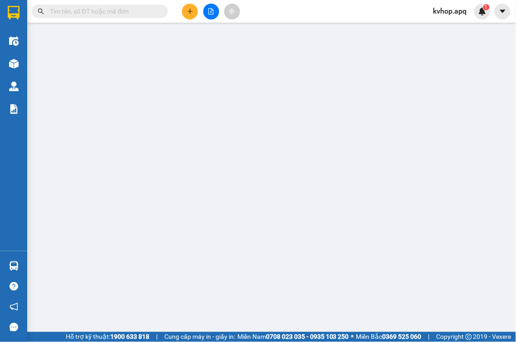
type input "0835251977"
type input "kh"
type input "0342368225"
type input "ngọc chung"
checkbox input "true"
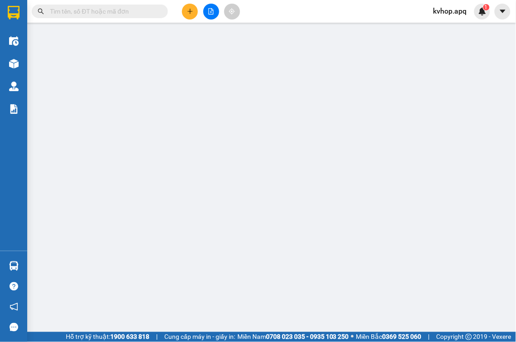
type input "vp"
type input "40.000"
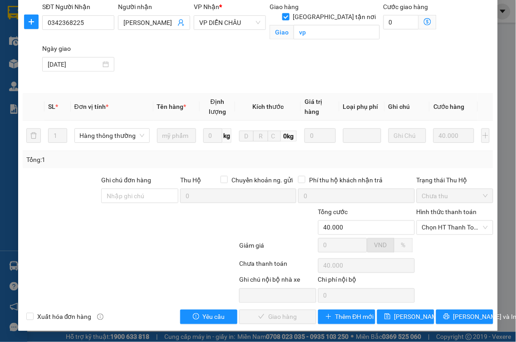
scroll to position [114, 0]
click at [442, 226] on span "Chọn HT Thanh Toán" at bounding box center [455, 228] width 66 height 14
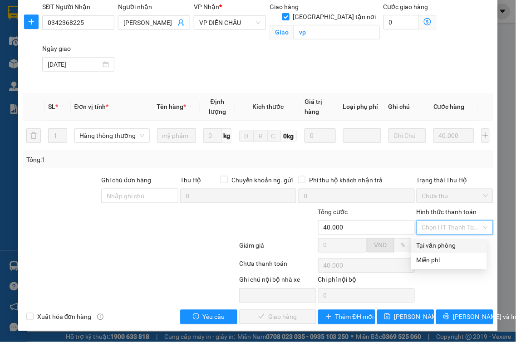
drag, startPoint x: 438, startPoint y: 240, endPoint x: 416, endPoint y: 255, distance: 26.1
click at [436, 242] on div "Tại văn phòng" at bounding box center [448, 246] width 65 height 10
type input "0"
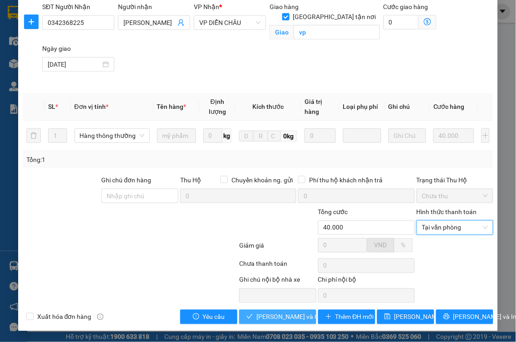
click at [271, 314] on span "Lưu và Giao hàng" at bounding box center [299, 317] width 87 height 10
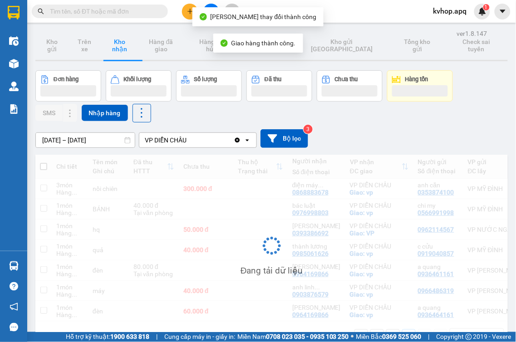
scroll to position [42, 0]
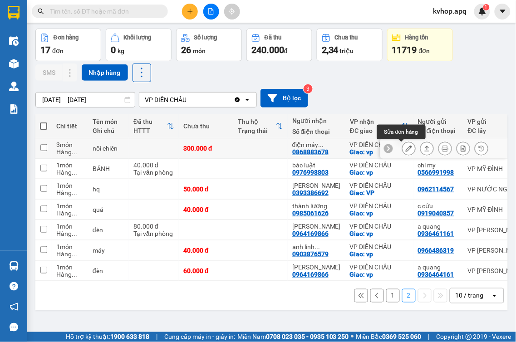
click at [406, 147] on icon at bounding box center [409, 148] width 6 height 6
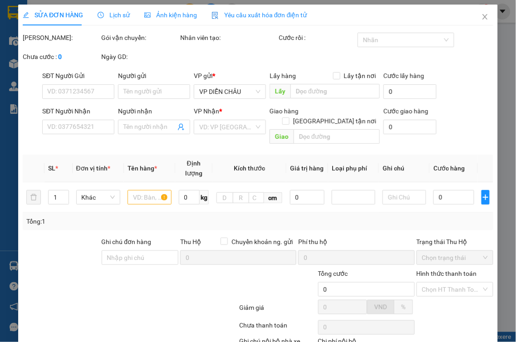
type input "0353874100"
type input "anh căn"
type input "0868883678"
type input "điện máy hoàng khải"
checkbox input "true"
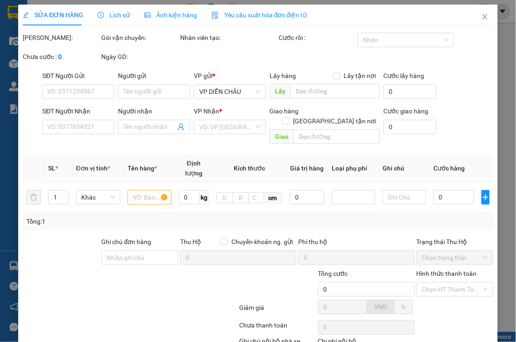
type input "vp"
type input "300.000"
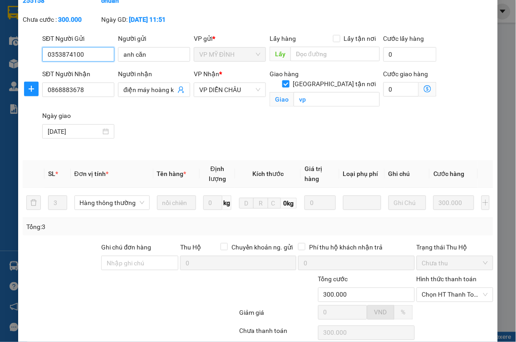
scroll to position [114, 0]
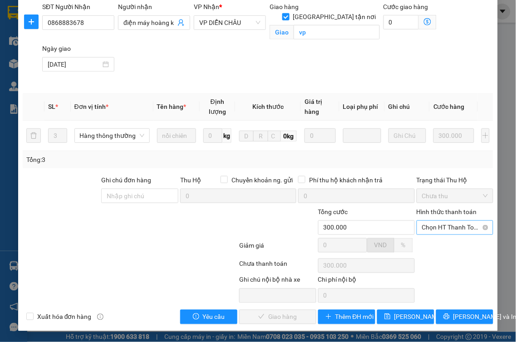
click at [446, 232] on span "Chọn HT Thanh Toán" at bounding box center [455, 228] width 66 height 14
drag, startPoint x: 446, startPoint y: 250, endPoint x: 289, endPoint y: 325, distance: 173.3
click at [446, 250] on div "Tại văn phòng" at bounding box center [448, 246] width 65 height 10
type input "0"
click at [282, 328] on div "SỬA ĐƠN HÀNG Lịch sử Ảnh kiện hàng Yêu cầu xuất hóa đơn điện tử Total Paid Fee …" at bounding box center [258, 110] width 480 height 441
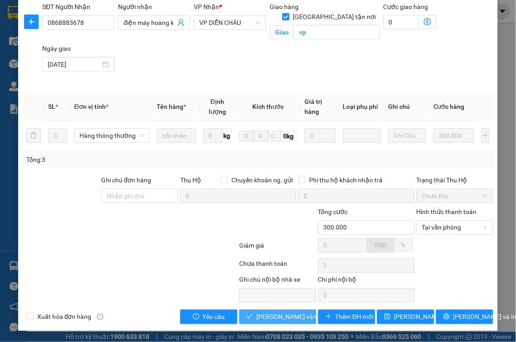
click at [281, 318] on span "Lưu và Giao hàng" at bounding box center [299, 317] width 87 height 10
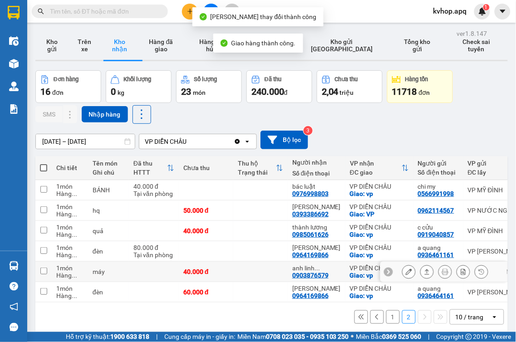
scroll to position [42, 0]
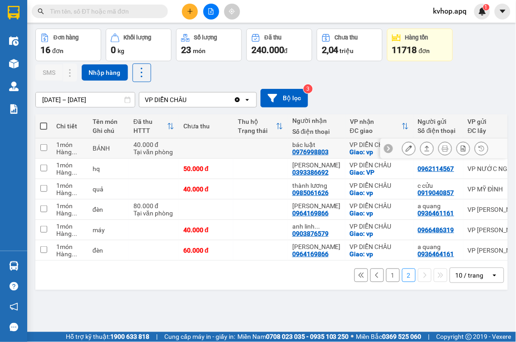
click at [402, 147] on button at bounding box center [408, 149] width 13 height 16
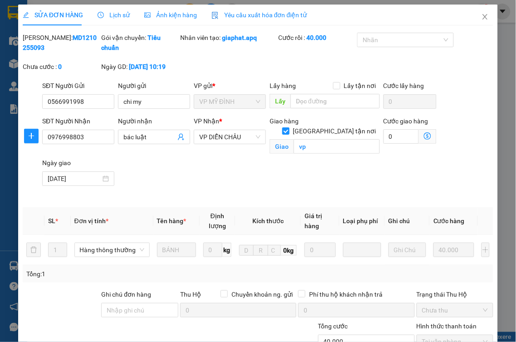
type input "0566991998"
type input "chi my"
type input "0976998803"
type input "bác luật"
checkbox input "true"
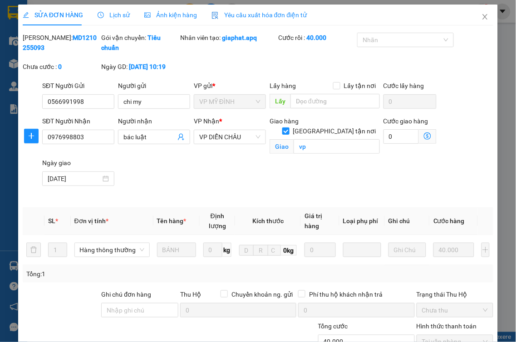
type input "vp"
type input "40.000"
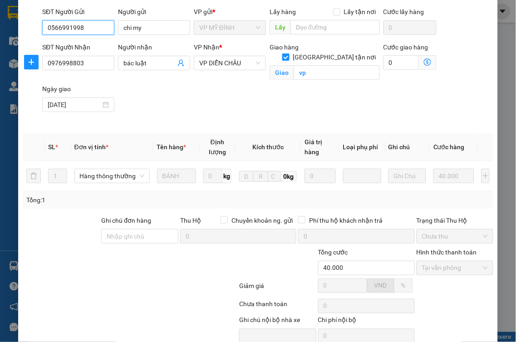
scroll to position [114, 0]
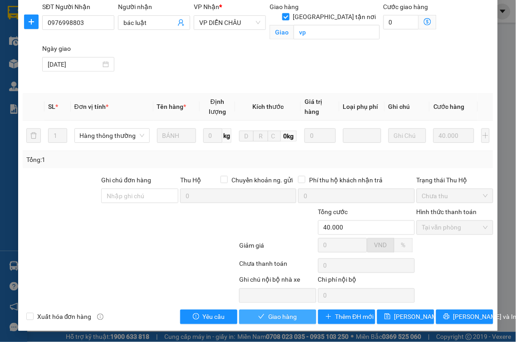
click at [279, 315] on span "Giao hàng" at bounding box center [282, 317] width 29 height 10
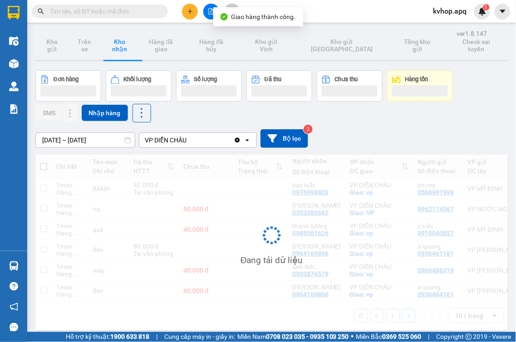
scroll to position [42, 0]
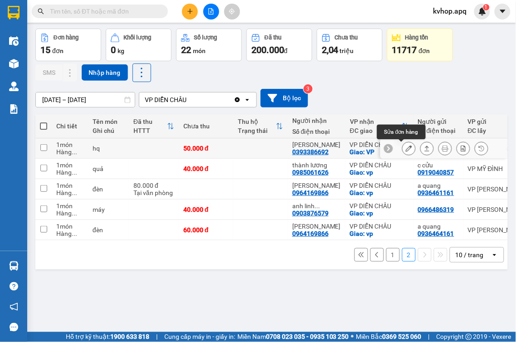
click at [406, 152] on icon at bounding box center [409, 148] width 6 height 6
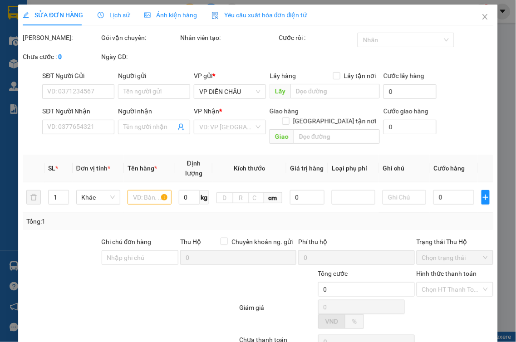
type input "0962114567"
type input "0393386692"
type input "ngọc lê"
checkbox input "true"
type input "VP"
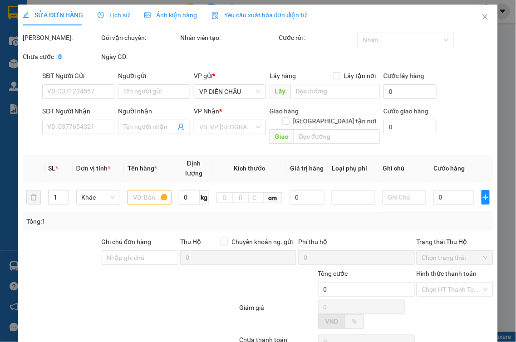
type input "50.000"
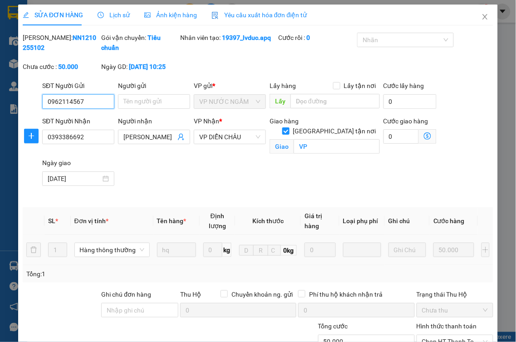
scroll to position [114, 0]
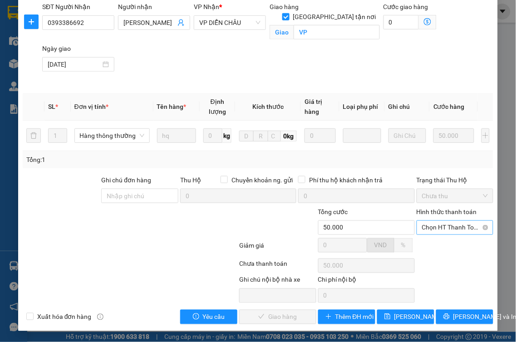
click at [428, 228] on span "Chọn HT Thanh Toán" at bounding box center [455, 228] width 66 height 14
drag, startPoint x: 423, startPoint y: 243, endPoint x: 308, endPoint y: 286, distance: 122.6
click at [423, 245] on div "Tại văn phòng" at bounding box center [448, 246] width 65 height 10
type input "0"
drag, startPoint x: 269, startPoint y: 321, endPoint x: 260, endPoint y: 319, distance: 8.9
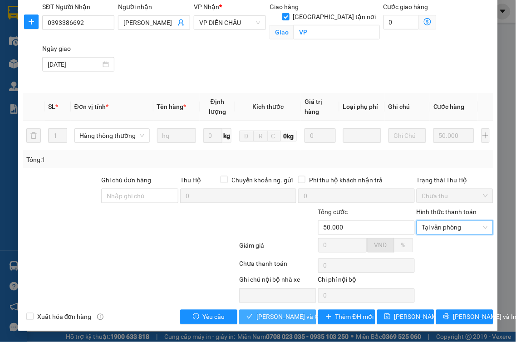
click at [269, 321] on span "Lưu và Giao hàng" at bounding box center [299, 317] width 87 height 10
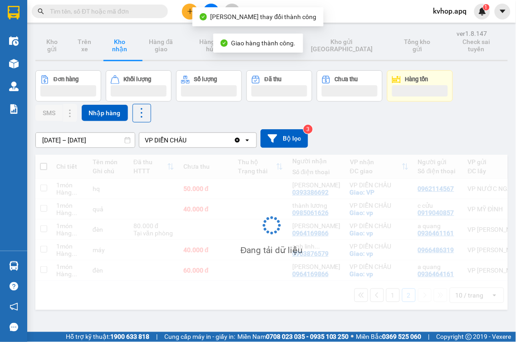
scroll to position [42, 0]
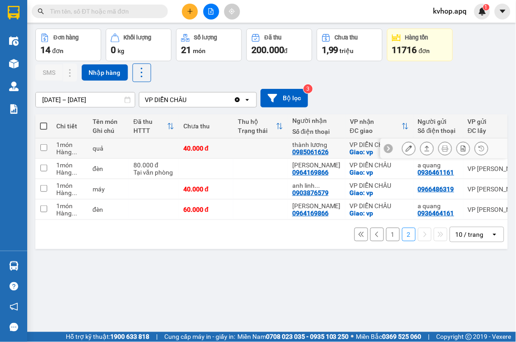
click at [403, 152] on button at bounding box center [408, 149] width 13 height 16
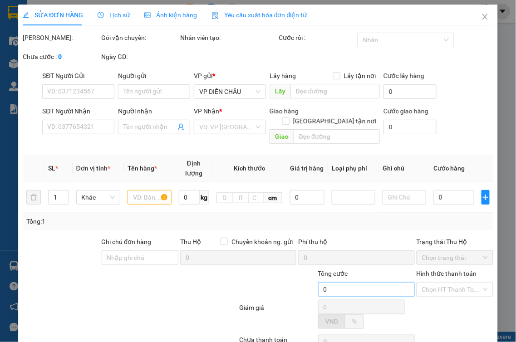
type input "0919040857"
type input "c cửu"
type input "0985061626"
type input "thành lương"
checkbox input "true"
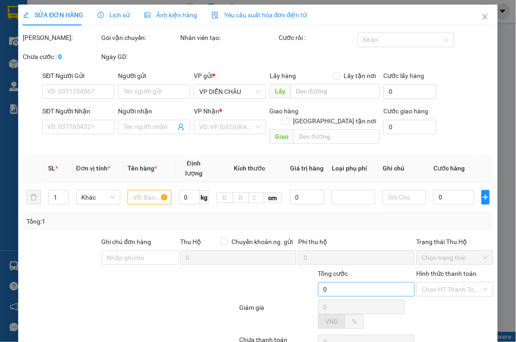
type input "vp"
type input "40.000"
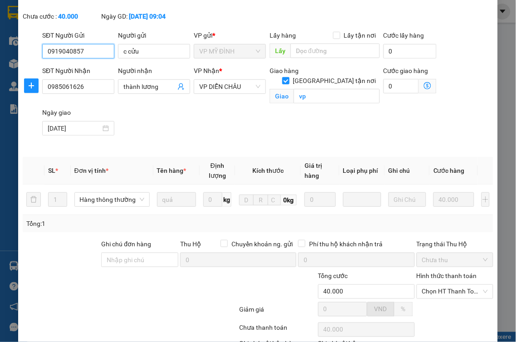
scroll to position [114, 0]
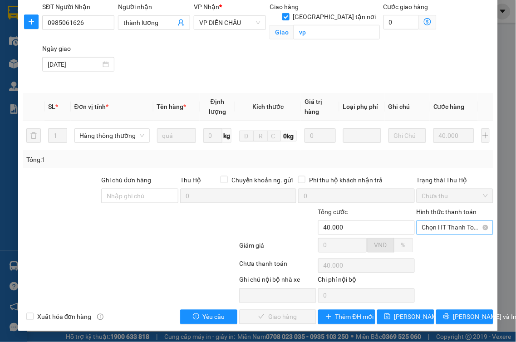
click at [445, 230] on span "Chọn HT Thanh Toán" at bounding box center [455, 228] width 66 height 14
click at [430, 246] on div "Tại văn phòng" at bounding box center [448, 246] width 65 height 10
type input "0"
click at [294, 313] on span "Lưu và Giao hàng" at bounding box center [299, 317] width 87 height 10
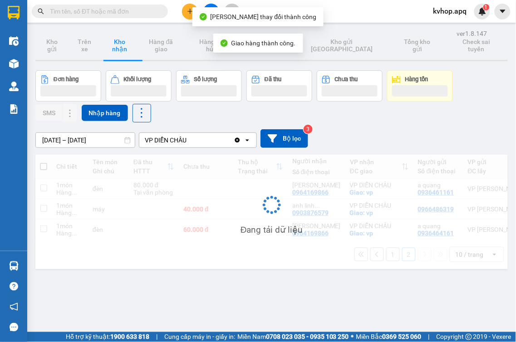
scroll to position [42, 0]
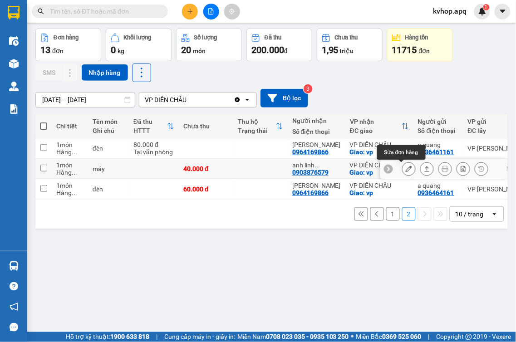
click at [406, 170] on icon at bounding box center [409, 169] width 6 height 6
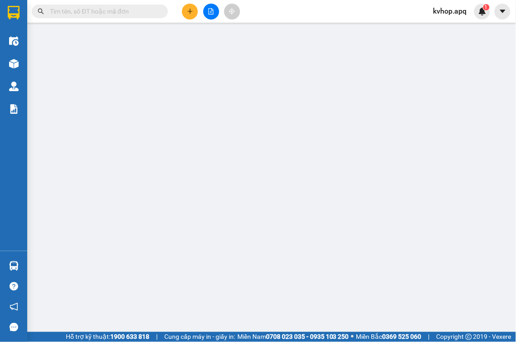
type input "0966486319"
type input "0903876579"
type input "anh linh 0927519519"
checkbox input "true"
type input "vp"
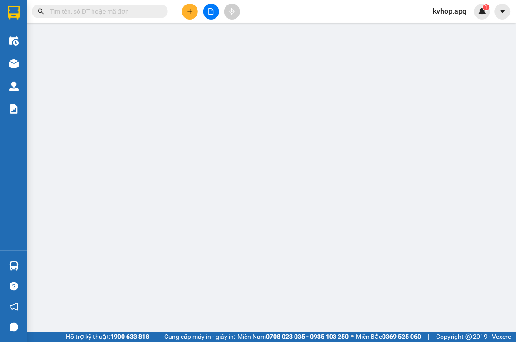
type input "40.000"
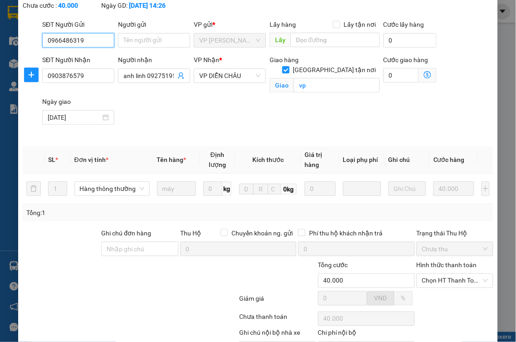
scroll to position [114, 0]
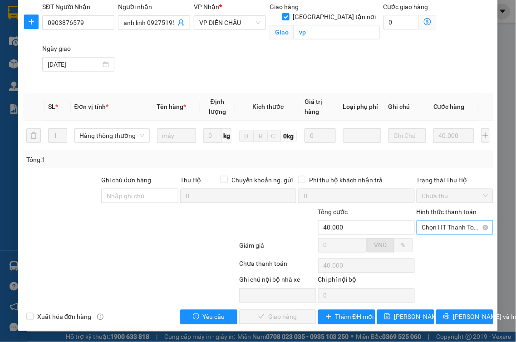
click at [448, 226] on span "Chọn HT Thanh Toán" at bounding box center [455, 228] width 66 height 14
click at [435, 242] on div "Tại văn phòng" at bounding box center [448, 246] width 65 height 10
type input "0"
click at [276, 315] on span "Lưu và Giao hàng" at bounding box center [299, 317] width 87 height 10
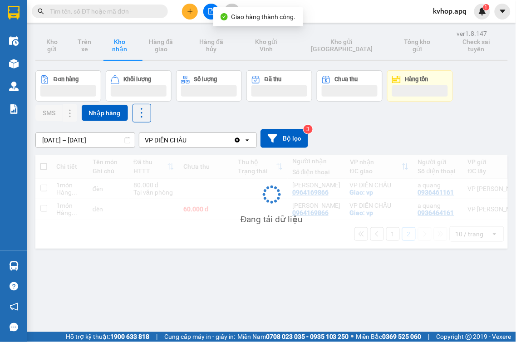
scroll to position [42, 0]
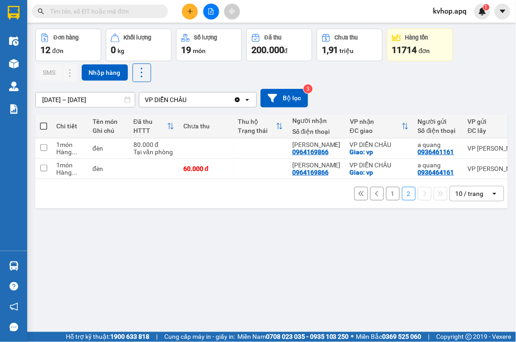
click at [388, 201] on button "1" at bounding box center [393, 194] width 14 height 14
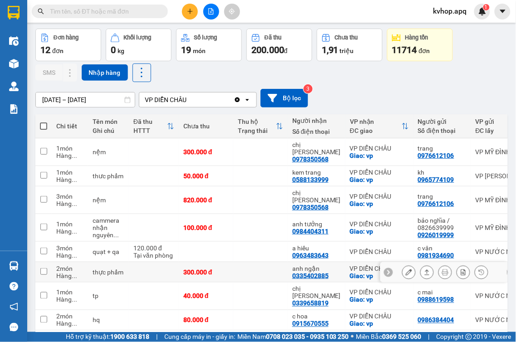
scroll to position [101, 0]
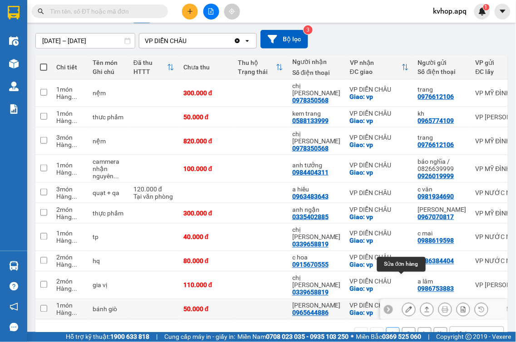
click at [406, 306] on icon at bounding box center [409, 309] width 6 height 6
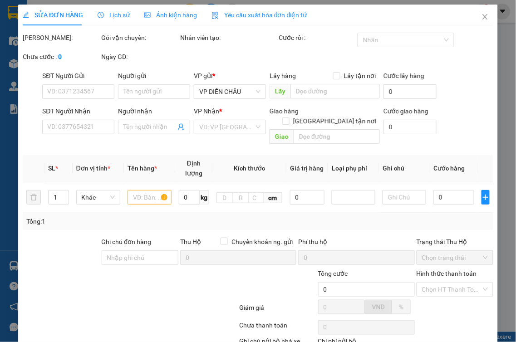
type input "0344316768"
type input "0965644886"
type input "[PERSON_NAME]"
checkbox input "true"
type input "vp"
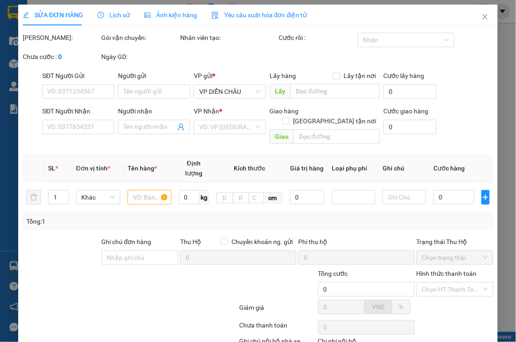
type input "50.000"
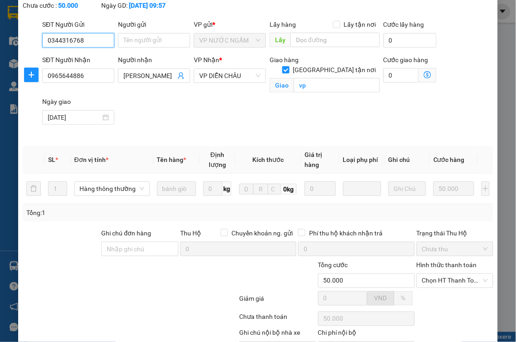
scroll to position [114, 0]
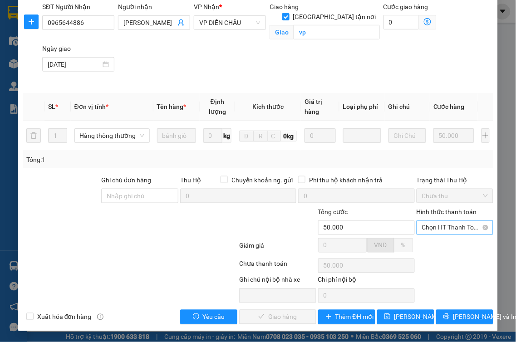
click at [454, 228] on span "Chọn HT Thanh Toán" at bounding box center [455, 228] width 66 height 14
click at [437, 242] on div "Tại văn phòng" at bounding box center [448, 246] width 65 height 10
click at [248, 321] on button "Lưu và Giao hàng" at bounding box center [277, 317] width 77 height 15
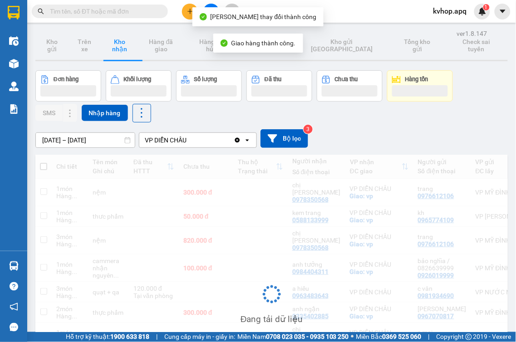
scroll to position [99, 0]
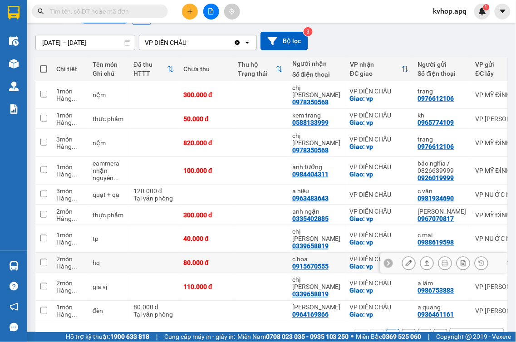
click at [406, 260] on icon at bounding box center [409, 263] width 6 height 6
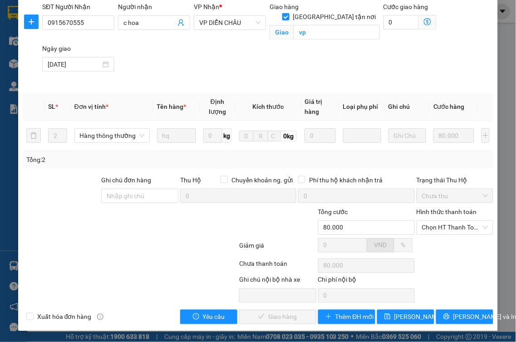
scroll to position [114, 0]
click at [446, 224] on span "Chọn HT Thanh Toán" at bounding box center [455, 228] width 66 height 14
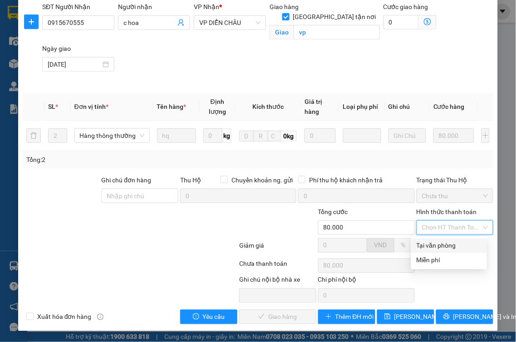
click at [430, 248] on div "Tại văn phòng" at bounding box center [448, 246] width 65 height 10
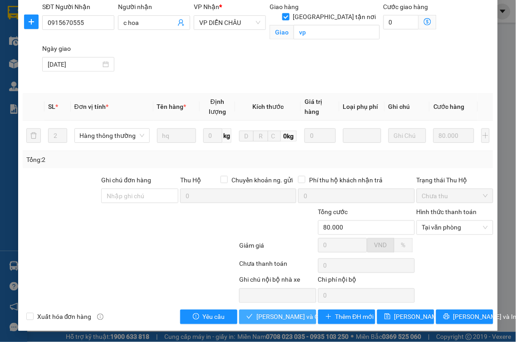
click at [305, 321] on button "Lưu và Giao hàng" at bounding box center [277, 317] width 77 height 15
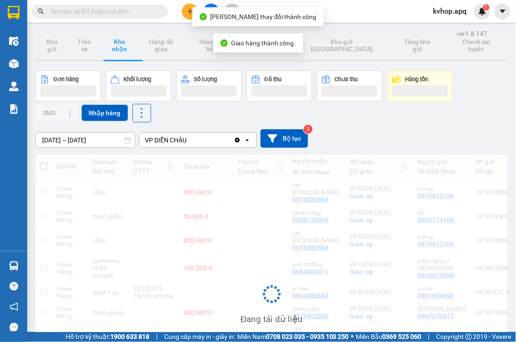
scroll to position [99, 0]
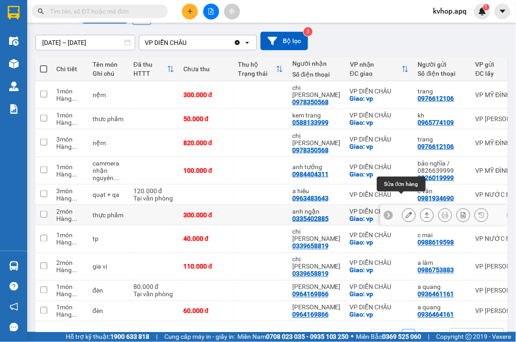
click at [406, 212] on icon at bounding box center [409, 215] width 6 height 6
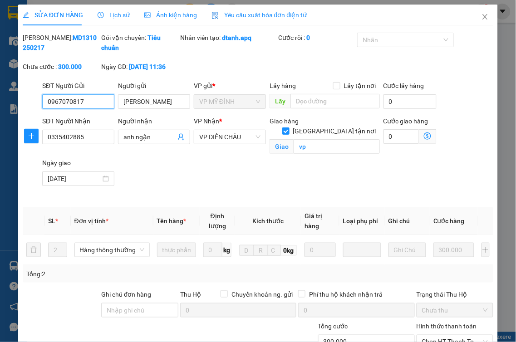
scroll to position [114, 0]
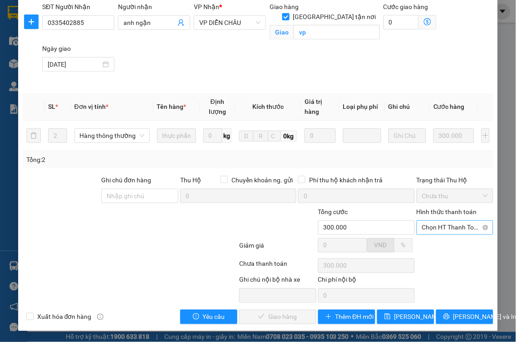
click at [441, 224] on span "Chọn HT Thanh Toán" at bounding box center [455, 228] width 66 height 14
click at [438, 251] on div "Tại văn phòng" at bounding box center [449, 246] width 76 height 15
click at [294, 316] on span "Lưu và Giao hàng" at bounding box center [299, 317] width 87 height 10
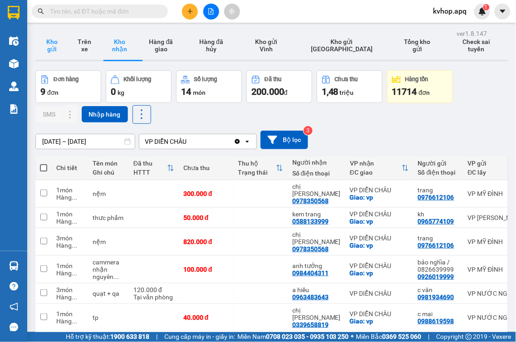
click at [56, 38] on button "Kho gửi" at bounding box center [51, 45] width 33 height 29
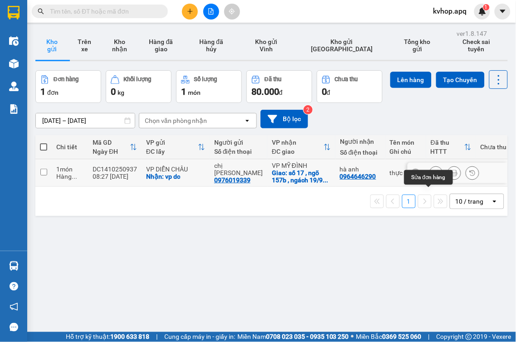
click at [433, 176] on icon at bounding box center [436, 173] width 6 height 6
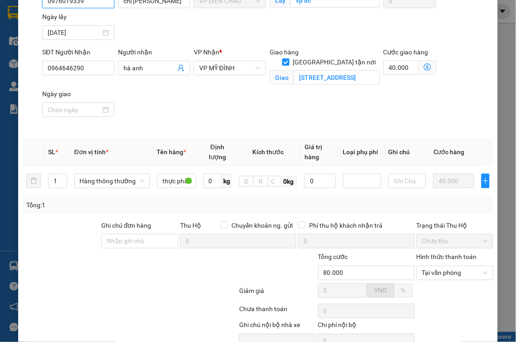
scroll to position [146, 0]
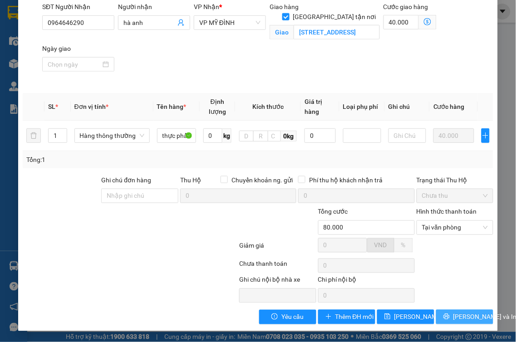
click at [445, 315] on icon "printer" at bounding box center [446, 317] width 6 height 6
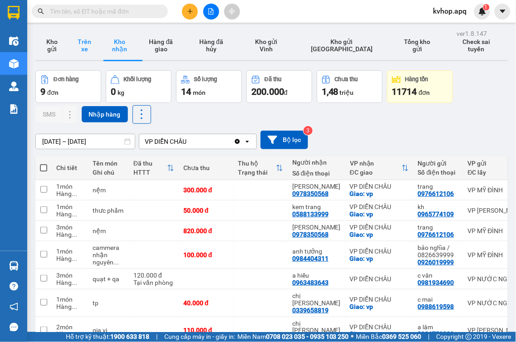
click at [78, 52] on button "Trên xe" at bounding box center [84, 45] width 33 height 29
type input "[DATE] – [DATE]"
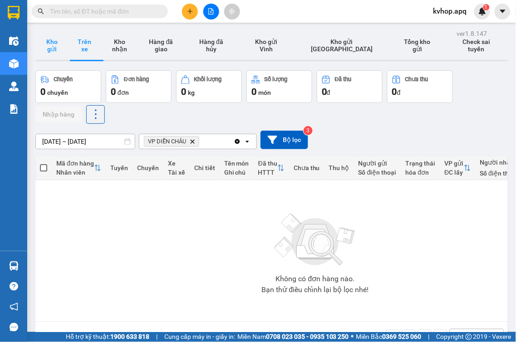
click at [47, 43] on button "Kho gửi" at bounding box center [51, 45] width 33 height 29
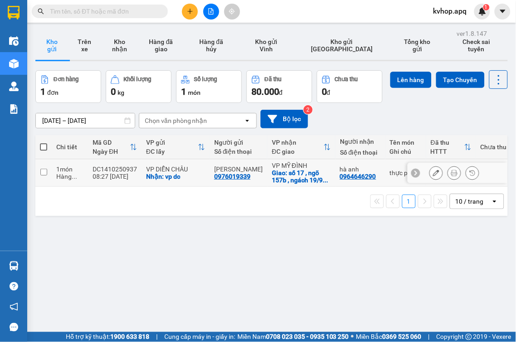
click at [430, 181] on button at bounding box center [436, 173] width 13 height 16
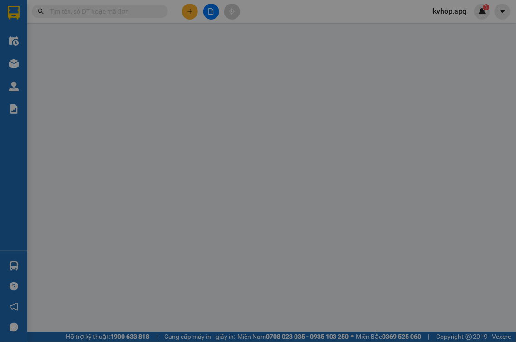
type input "0976019339"
type input "[PERSON_NAME]"
checkbox input "true"
type input "vp dc"
type input "0964646290"
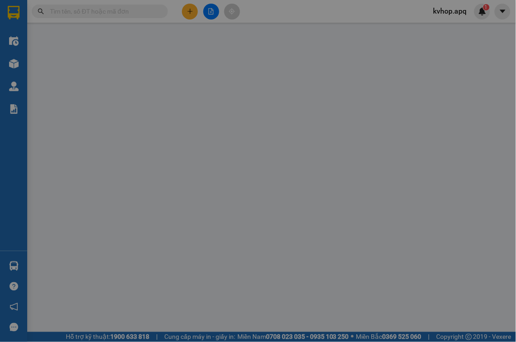
type input "hà anh"
checkbox input "true"
type input "[STREET_ADDRESS][PERSON_NAME][PERSON_NAME][PERSON_NAME]"
type input "80.000"
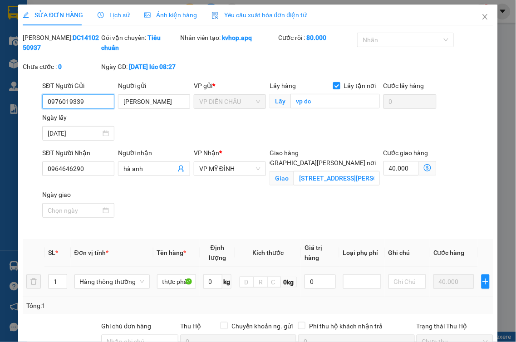
scroll to position [146, 0]
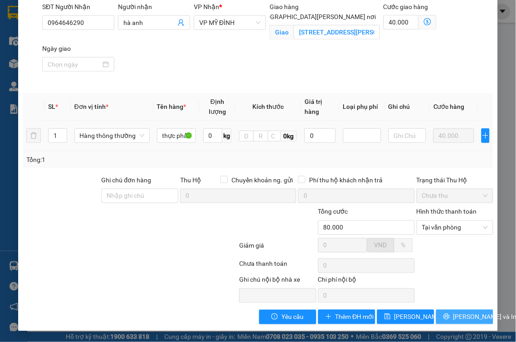
click at [453, 315] on span "[PERSON_NAME] và In" at bounding box center [485, 317] width 64 height 10
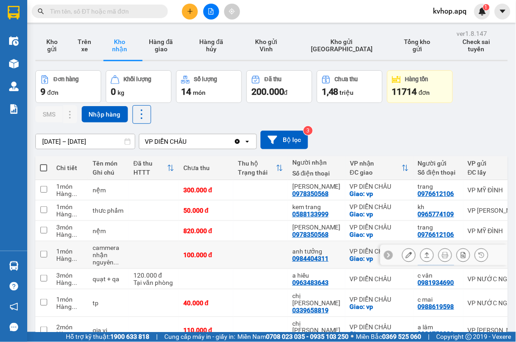
scroll to position [80, 0]
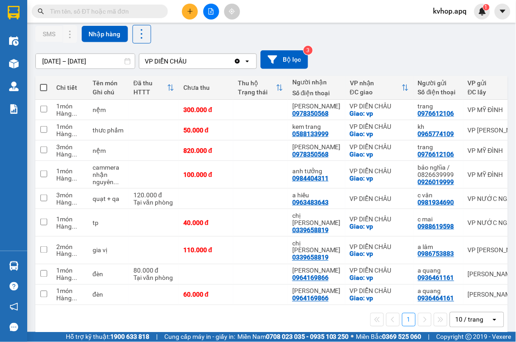
click at [71, 15] on input "text" at bounding box center [103, 11] width 107 height 10
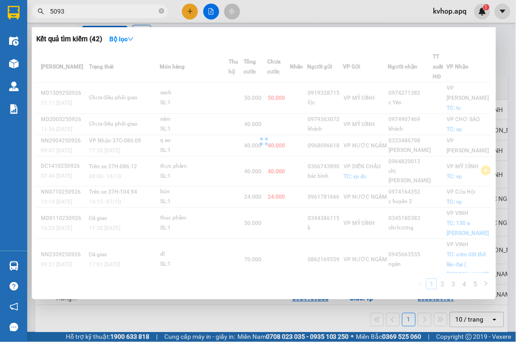
type input "50937"
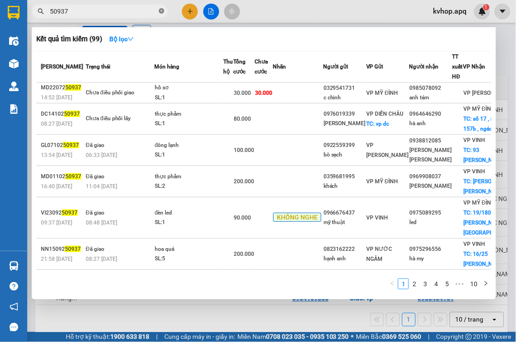
click at [159, 11] on icon "close-circle" at bounding box center [161, 10] width 5 height 5
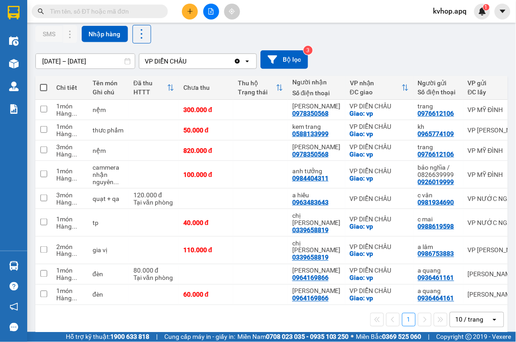
scroll to position [0, 0]
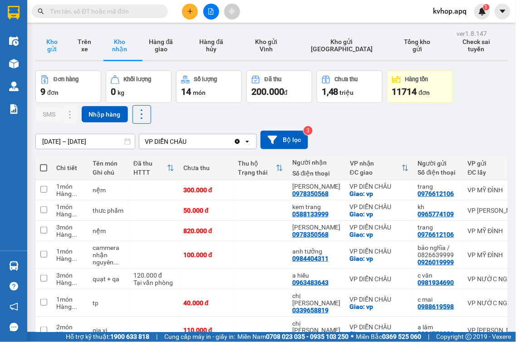
click at [61, 39] on button "Kho gửi" at bounding box center [51, 45] width 33 height 29
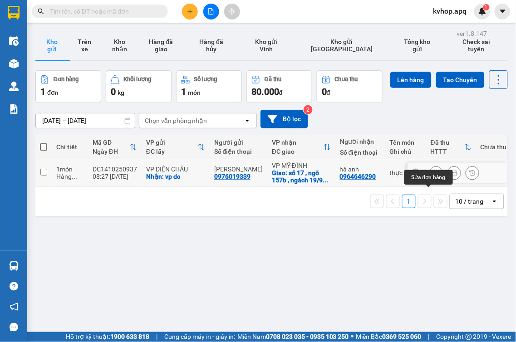
click at [433, 176] on icon at bounding box center [436, 173] width 6 height 6
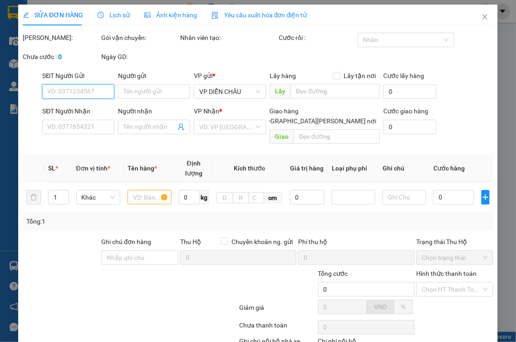
type input "0976019339"
type input "chị châu"
checkbox input "true"
type input "vp dc"
type input "0964646290"
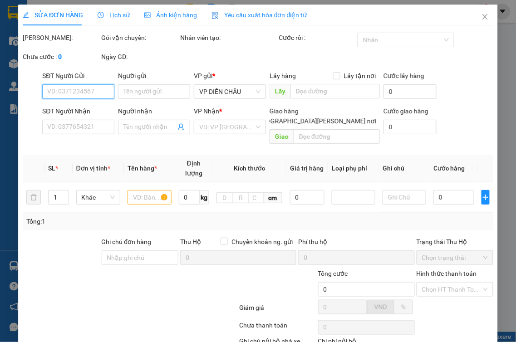
type input "hà anh"
checkbox input "true"
type input "số 17 , ngõ 157b , ngách 19/9 , phố chùa láng , phường láng thượng , quận đống …"
type input "80.000"
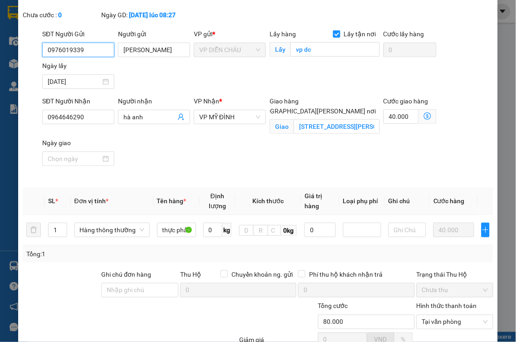
scroll to position [146, 0]
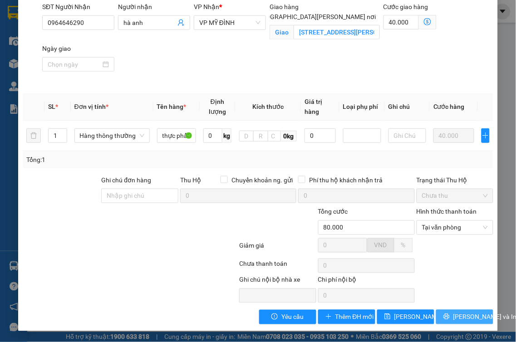
click at [444, 318] on icon "printer" at bounding box center [446, 317] width 6 height 6
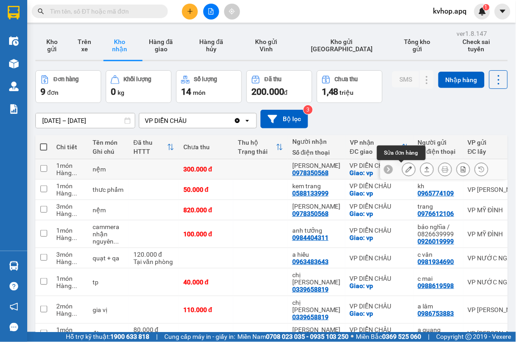
click at [406, 171] on icon at bounding box center [409, 169] width 6 height 6
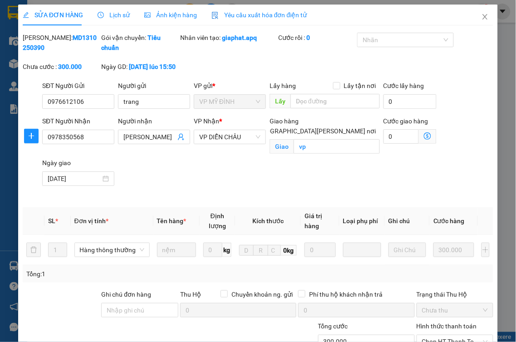
type input "0976612106"
type input "trang"
type input "0978350568"
type input "[PERSON_NAME]"
checkbox input "true"
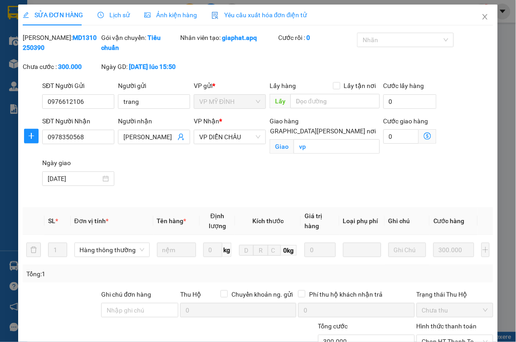
type input "vp"
type input "300.000"
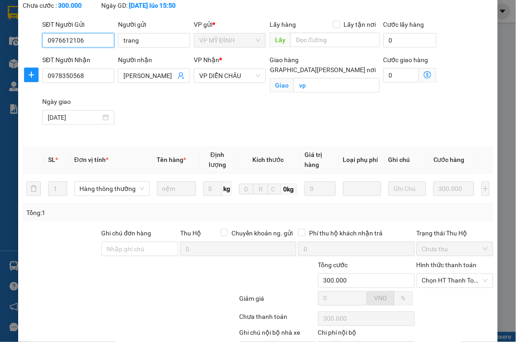
scroll to position [114, 0]
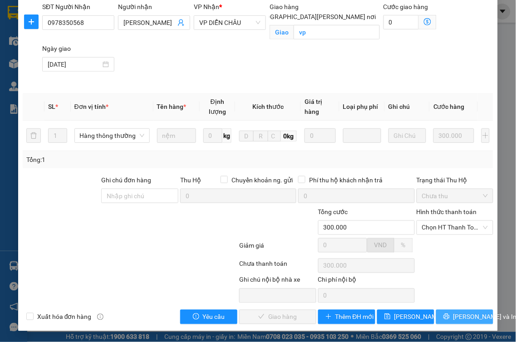
click at [447, 315] on button "[PERSON_NAME] và In" at bounding box center [464, 317] width 57 height 15
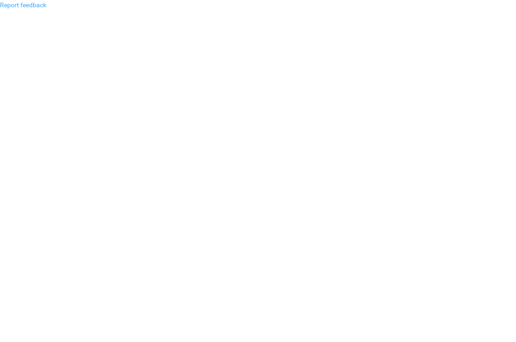
click at [42, 5] on link "Report feedback" at bounding box center [23, 4] width 46 height 7
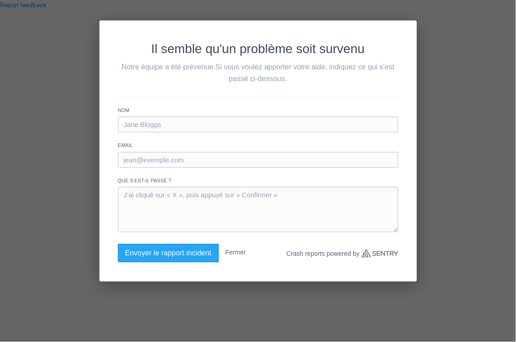
click at [431, 54] on div "Il semble qu'un problème soit survenu Notre équipe a été prévenue. Si vous voul…" at bounding box center [258, 171] width 516 height 342
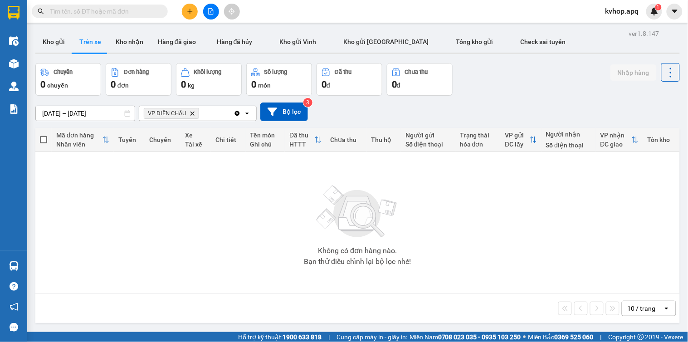
drag, startPoint x: 118, startPoint y: 39, endPoint x: 173, endPoint y: 66, distance: 61.3
click at [118, 39] on button "Kho nhận" at bounding box center [129, 42] width 42 height 22
type input "[DATE] – [DATE]"
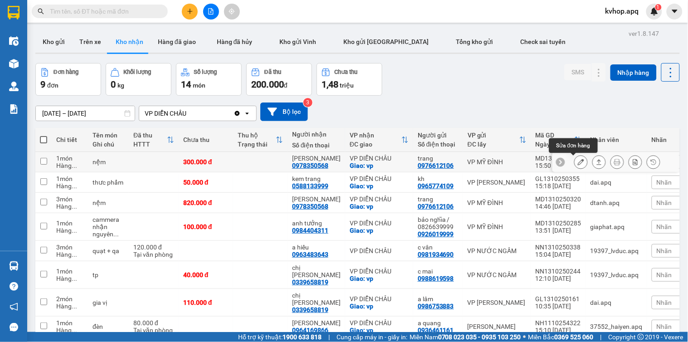
click at [578, 159] on icon at bounding box center [581, 162] width 6 height 6
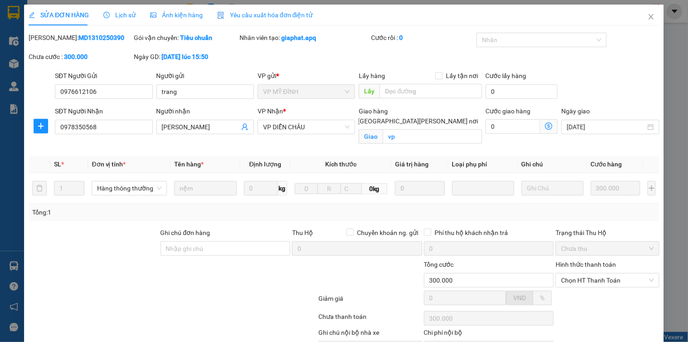
type input "0976612106"
type input "trang"
type input "0978350568"
type input "chị giang"
checkbox input "true"
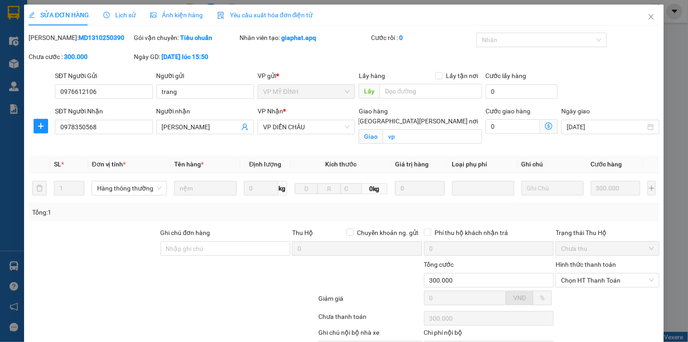
type input "vp"
type input "300.000"
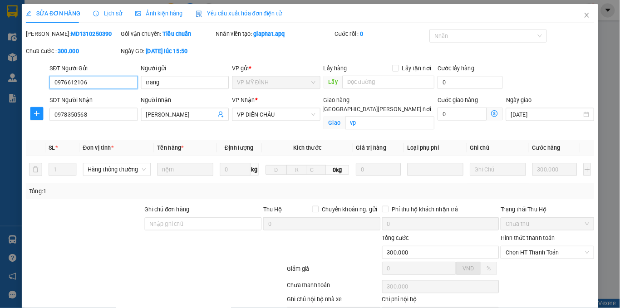
scroll to position [52, 0]
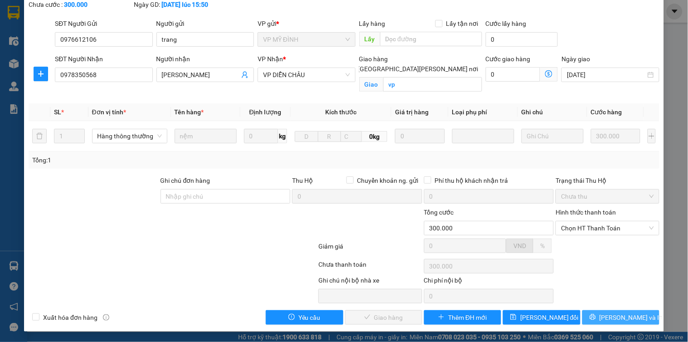
click at [608, 318] on span "[PERSON_NAME] và In" at bounding box center [632, 318] width 64 height 10
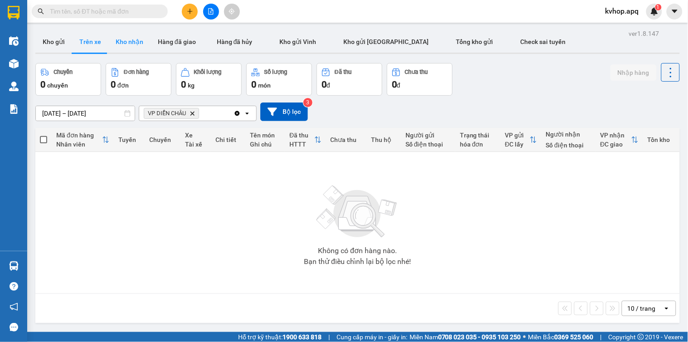
click at [134, 44] on button "Kho nhận" at bounding box center [129, 42] width 42 height 22
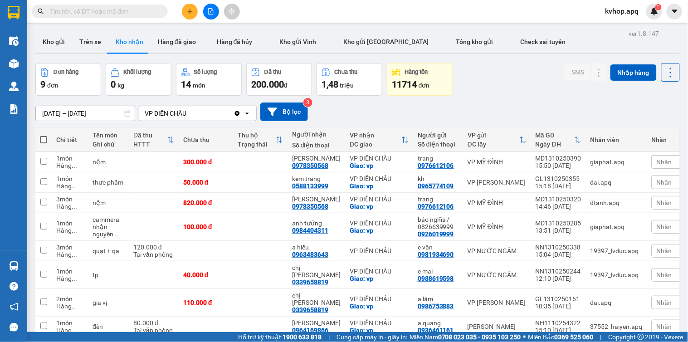
click at [606, 34] on div "Kho gửi Trên xe [PERSON_NAME] Hàng đã giao Hàng đã [PERSON_NAME] gửi [PERSON_NA…" at bounding box center [357, 43] width 645 height 24
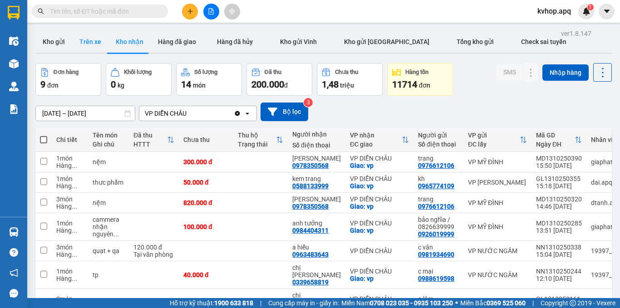
click at [102, 40] on button "Trên xe" at bounding box center [90, 42] width 36 height 22
type input "[DATE] – [DATE]"
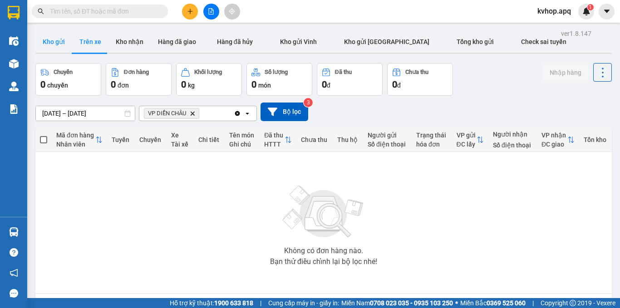
click at [53, 46] on button "Kho gửi" at bounding box center [53, 42] width 37 height 22
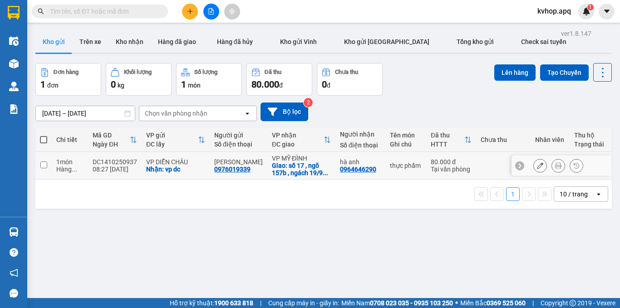
click at [43, 163] on input "checkbox" at bounding box center [43, 164] width 7 height 7
checkbox input "true"
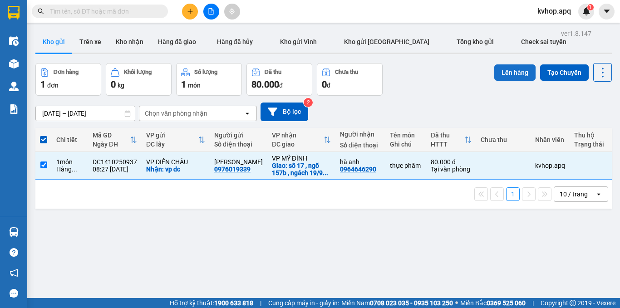
click at [501, 68] on button "Lên hàng" at bounding box center [514, 72] width 41 height 16
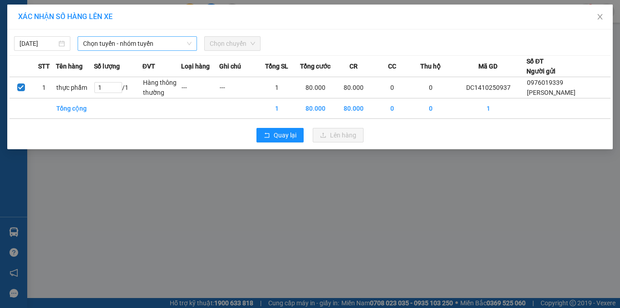
click at [111, 42] on span "Chọn tuyến - nhóm tuyến" at bounding box center [137, 44] width 108 height 14
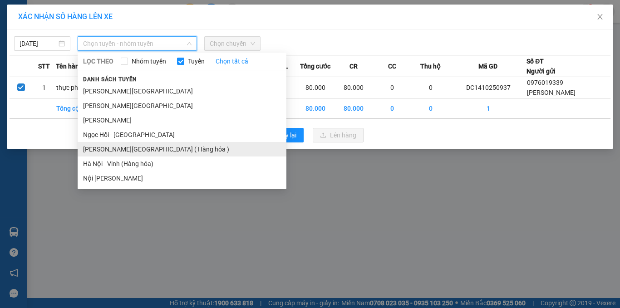
drag, startPoint x: 122, startPoint y: 150, endPoint x: 142, endPoint y: 141, distance: 21.3
click at [123, 149] on li "[PERSON_NAME][GEOGRAPHIC_DATA] ( Hàng hóa )" at bounding box center [182, 149] width 209 height 15
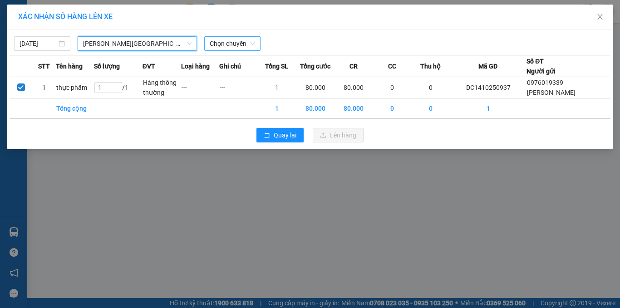
click at [235, 47] on span "Chọn chuyến" at bounding box center [232, 44] width 45 height 14
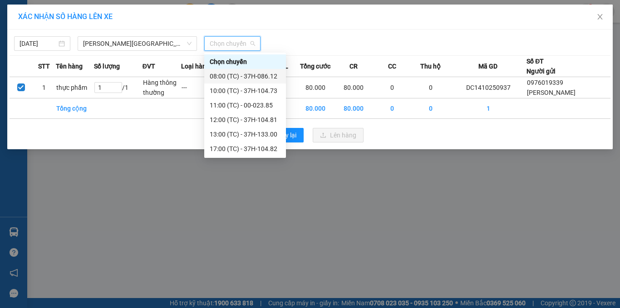
click at [257, 73] on div "08:00 (TC) - 37H-086.12" at bounding box center [245, 76] width 71 height 10
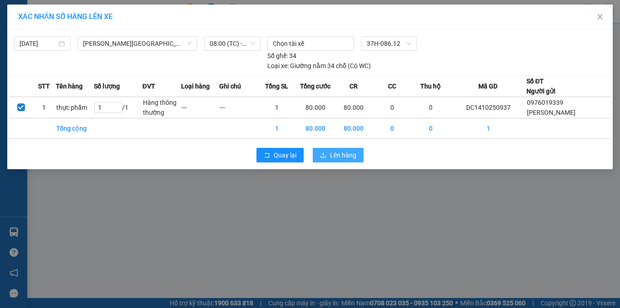
click at [335, 155] on span "Lên hàng" at bounding box center [343, 155] width 26 height 10
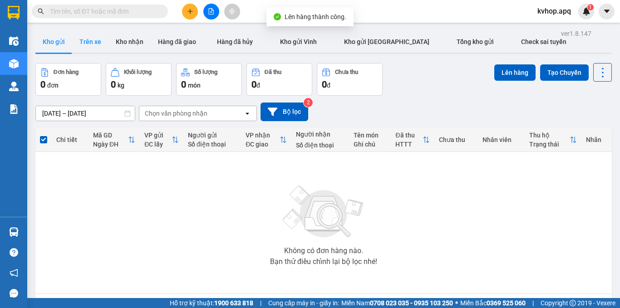
click at [84, 38] on button "Trên xe" at bounding box center [90, 42] width 36 height 22
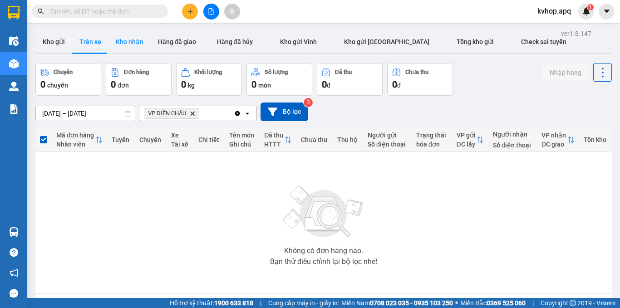
click at [128, 37] on button "Kho nhận" at bounding box center [129, 42] width 42 height 22
type input "[DATE] – [DATE]"
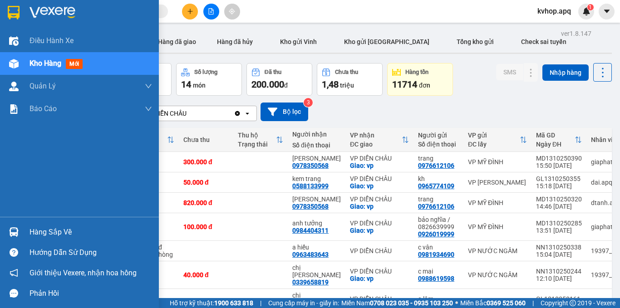
click at [55, 232] on div "Hàng sắp về" at bounding box center [90, 232] width 122 height 14
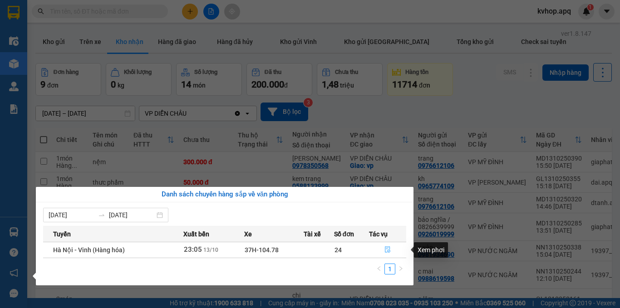
click at [384, 249] on icon "file-done" at bounding box center [387, 249] width 6 height 6
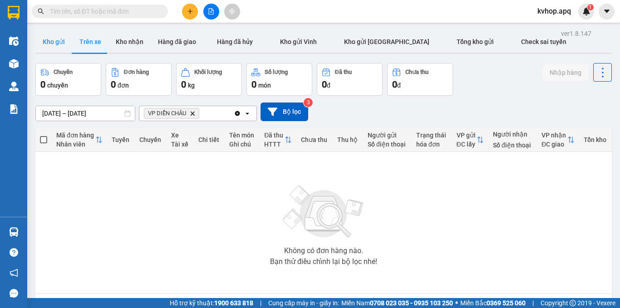
click at [46, 40] on button "Kho gửi" at bounding box center [53, 42] width 37 height 22
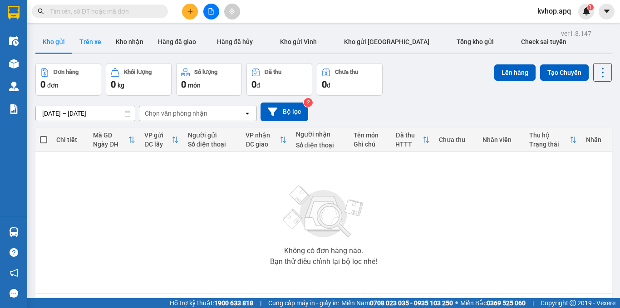
click at [97, 49] on button "Trên xe" at bounding box center [90, 42] width 36 height 22
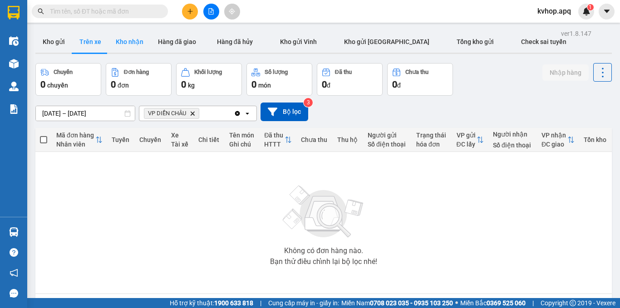
click at [134, 44] on button "Kho nhận" at bounding box center [129, 42] width 42 height 22
type input "[DATE] – [DATE]"
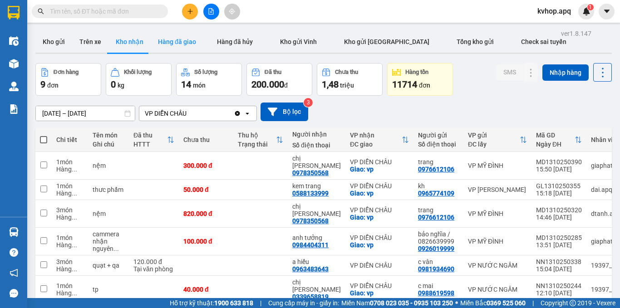
click at [171, 42] on button "Hàng đã giao" at bounding box center [177, 42] width 53 height 22
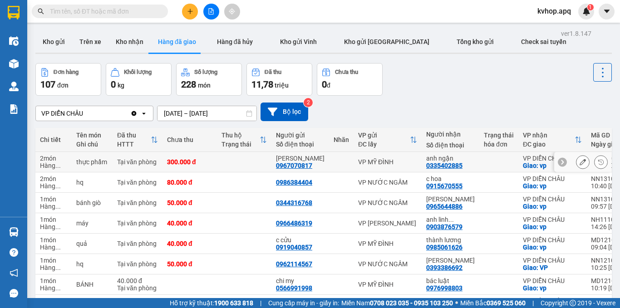
click at [579, 160] on icon at bounding box center [582, 162] width 6 height 6
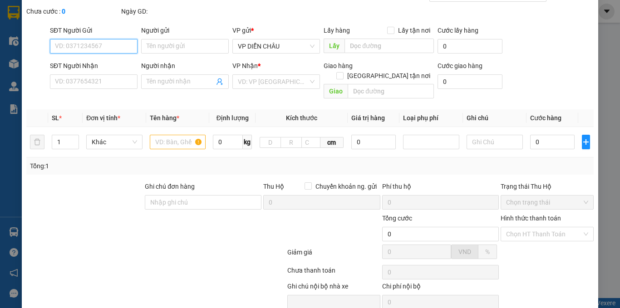
scroll to position [76, 0]
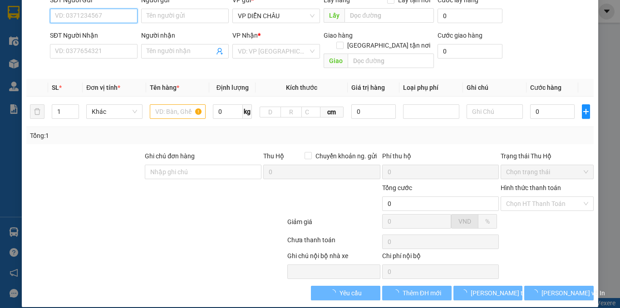
type input "0967070817"
type input "[PERSON_NAME]"
type input "0335402885"
type input "anh ngận"
checkbox input "true"
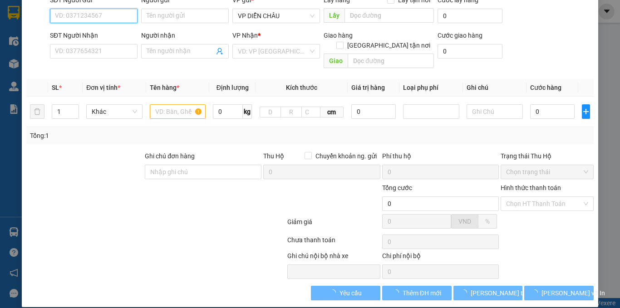
type input "vp"
type input "300.000"
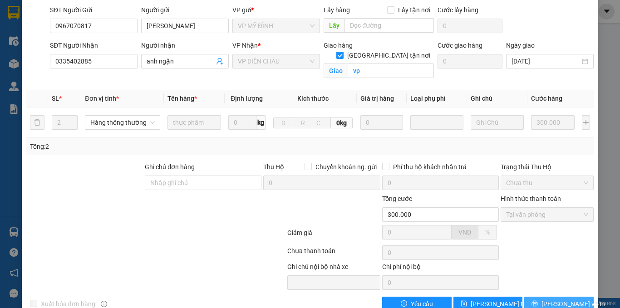
click at [553, 299] on span "[PERSON_NAME] và In" at bounding box center [573, 304] width 64 height 10
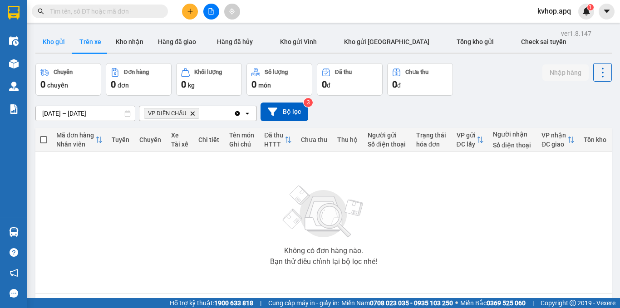
drag, startPoint x: 53, startPoint y: 48, endPoint x: 71, endPoint y: 35, distance: 21.5
click at [53, 47] on button "Kho gửi" at bounding box center [53, 42] width 37 height 22
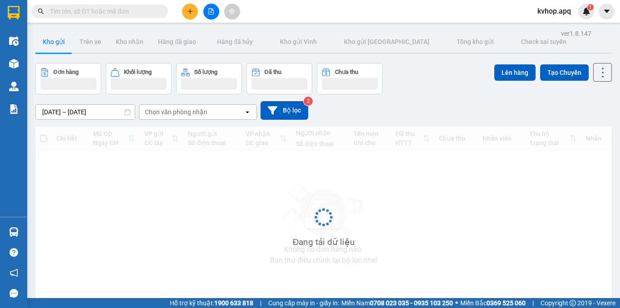
click at [186, 9] on button at bounding box center [190, 12] width 16 height 16
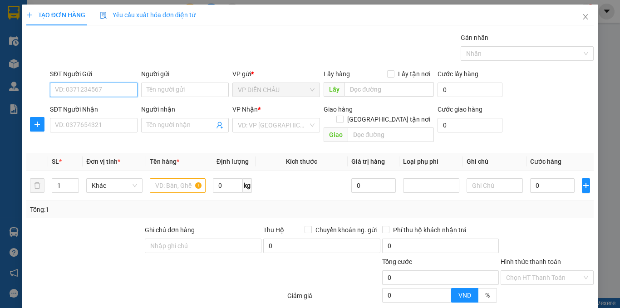
drag, startPoint x: 90, startPoint y: 91, endPoint x: 103, endPoint y: 90, distance: 13.2
click at [100, 91] on input "SĐT Người Gửi" at bounding box center [94, 90] width 88 height 15
type input "0985348333"
click at [101, 107] on div "0985348333 - chị vân" at bounding box center [104, 108] width 99 height 10
type input "chị [PERSON_NAME]"
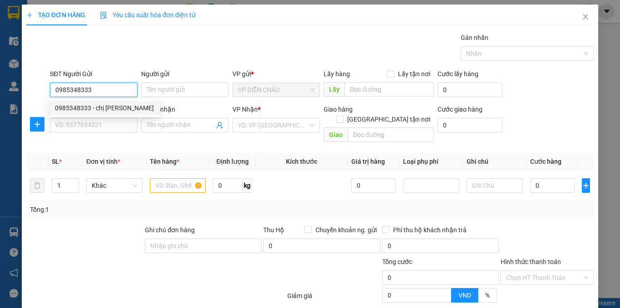
checkbox input "true"
type input "VP DC"
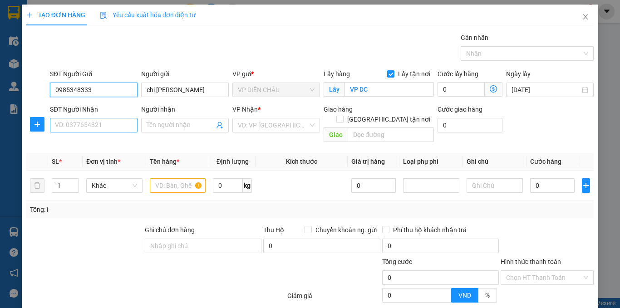
type input "0985348333"
drag, startPoint x: 73, startPoint y: 129, endPoint x: 79, endPoint y: 126, distance: 6.3
click at [74, 129] on input "SĐT Người Nhận" at bounding box center [94, 125] width 88 height 15
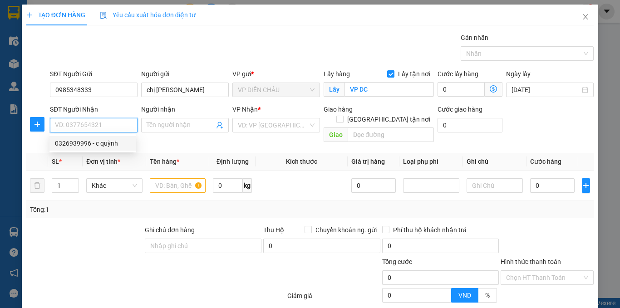
click at [112, 147] on div "0326939996 - c quỳnh" at bounding box center [93, 143] width 76 height 10
type input "0326939996"
click at [135, 125] on input "0326939996" at bounding box center [94, 125] width 88 height 15
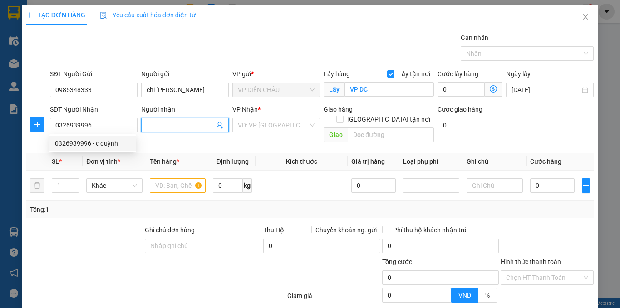
click at [159, 122] on input "Người nhận" at bounding box center [181, 125] width 68 height 10
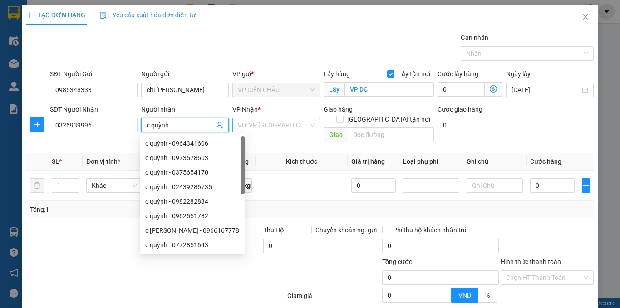
type input "c quỳnh"
drag, startPoint x: 263, startPoint y: 128, endPoint x: 251, endPoint y: 166, distance: 40.3
click at [263, 130] on input "search" at bounding box center [273, 125] width 70 height 14
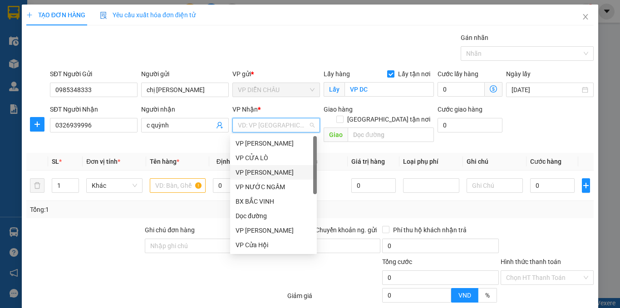
click at [258, 173] on div "VP [PERSON_NAME]" at bounding box center [273, 172] width 76 height 10
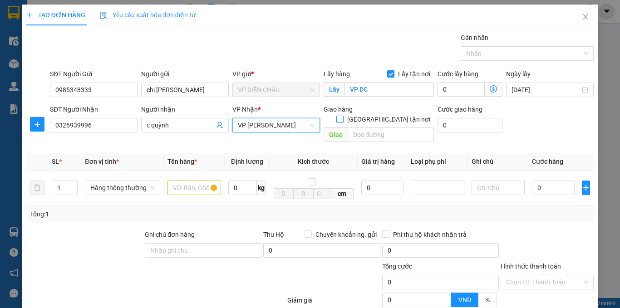
click at [343, 116] on input "[GEOGRAPHIC_DATA] tận nơi" at bounding box center [339, 119] width 6 height 6
checkbox input "true"
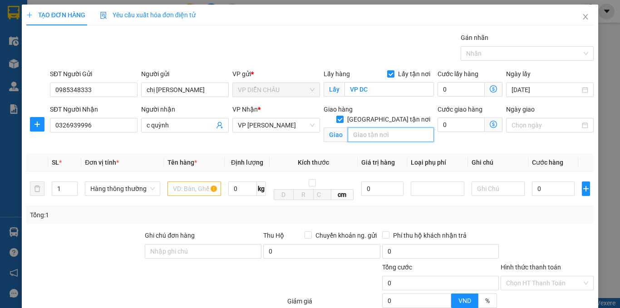
drag, startPoint x: 380, startPoint y: 119, endPoint x: 374, endPoint y: 124, distance: 8.1
click at [380, 127] on input "text" at bounding box center [390, 134] width 86 height 15
type input "vp"
click at [202, 191] on input "text" at bounding box center [194, 188] width 54 height 15
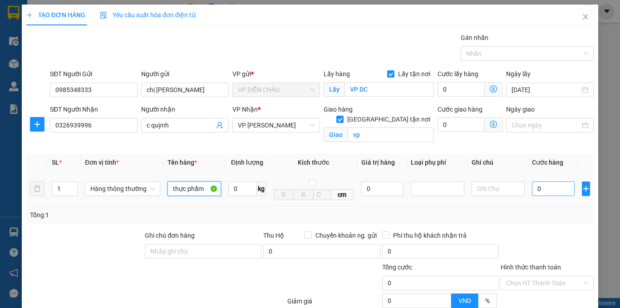
type input "thực phẩm"
click at [532, 186] on input "0" at bounding box center [553, 188] width 43 height 15
click at [532, 191] on input "0" at bounding box center [553, 188] width 43 height 15
type input "40"
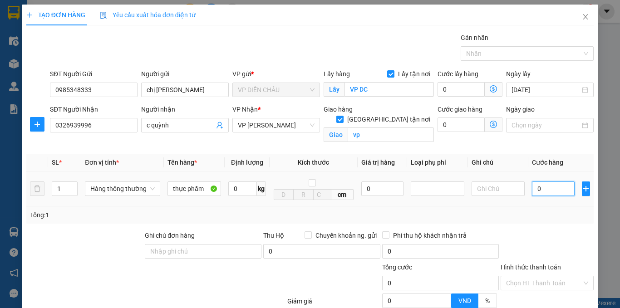
type input "40"
type input "400"
type input "4.000"
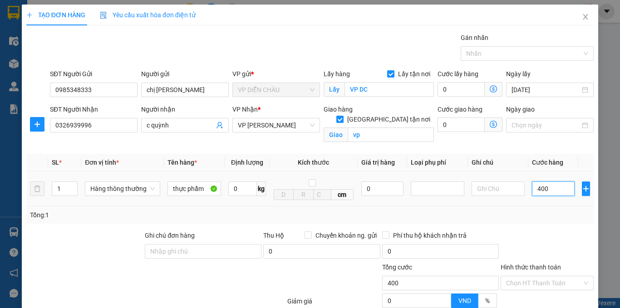
type input "4.000"
type input "40.000"
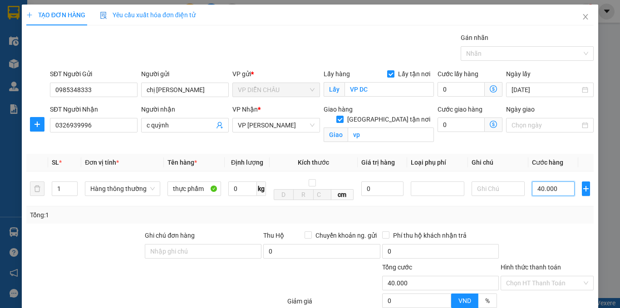
scroll to position [90, 0]
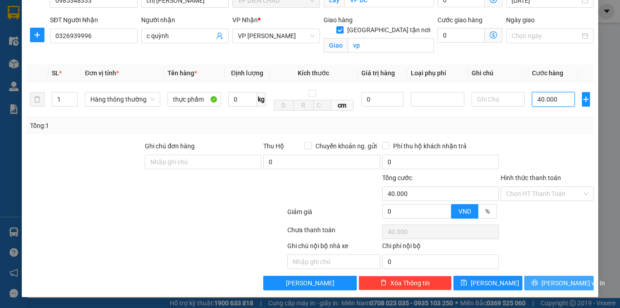
type input "40.000"
click at [547, 283] on span "Lưu và In" at bounding box center [573, 283] width 64 height 10
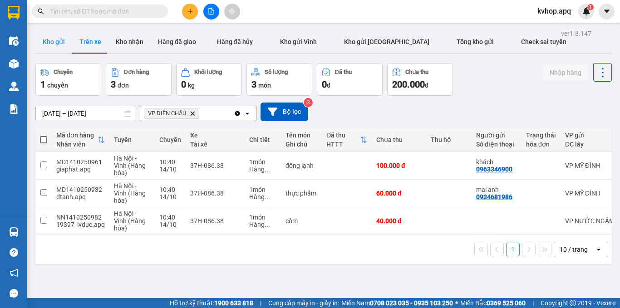
click at [50, 45] on button "Kho gửi" at bounding box center [53, 42] width 37 height 22
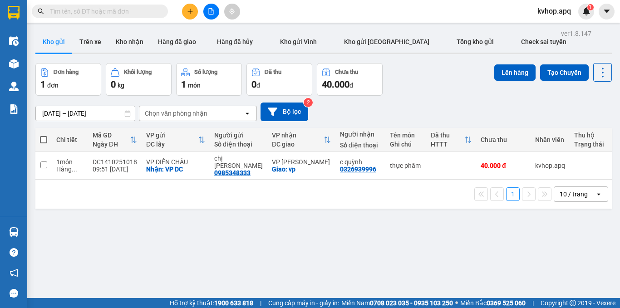
click at [187, 11] on icon "plus" at bounding box center [190, 11] width 6 height 6
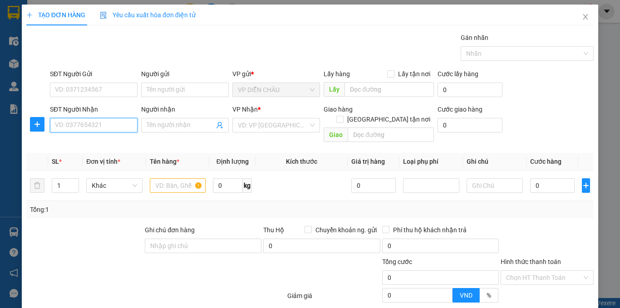
click at [113, 123] on input "SĐT Người Nhận" at bounding box center [94, 125] width 88 height 15
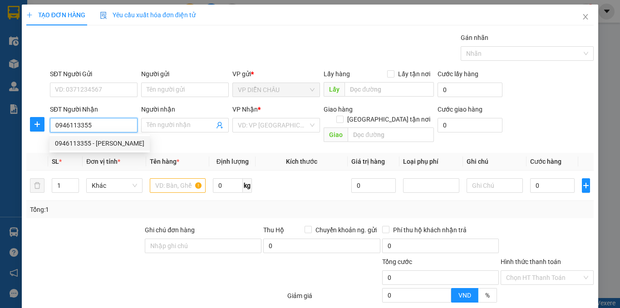
click at [96, 139] on div "0946113355 - [PERSON_NAME]" at bounding box center [99, 143] width 89 height 10
type input "0946113355"
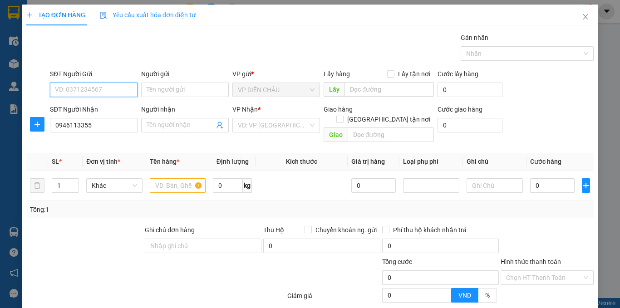
click at [113, 86] on input "SĐT Người Gửi" at bounding box center [94, 90] width 88 height 15
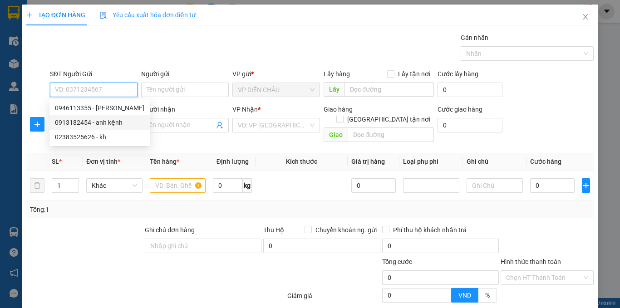
click at [110, 122] on div "0913182454 - anh kệnh" at bounding box center [99, 122] width 89 height 10
type input "0913182454"
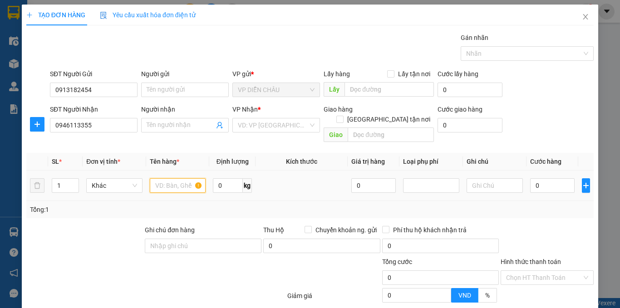
click at [158, 179] on input "text" at bounding box center [178, 185] width 56 height 15
click at [187, 178] on input "phuj tungf" at bounding box center [178, 185] width 56 height 15
type input "p"
type input "phụ tùng"
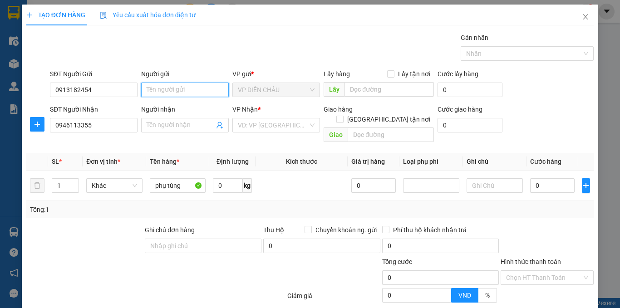
click at [166, 88] on input "Người gửi" at bounding box center [185, 90] width 88 height 15
click at [91, 89] on input "0913182454" at bounding box center [94, 90] width 88 height 15
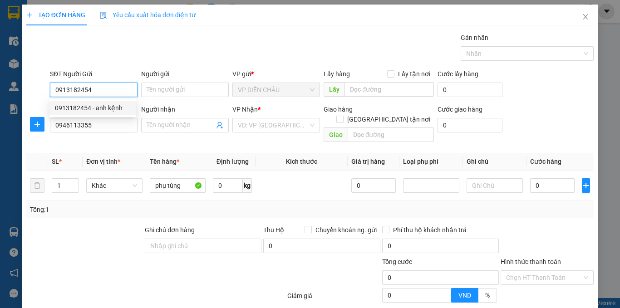
click at [102, 105] on div "0913182454 - anh kệnh" at bounding box center [93, 108] width 76 height 10
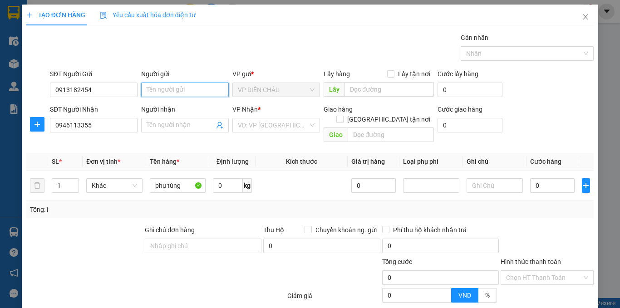
click at [159, 92] on input "Người gửi" at bounding box center [185, 90] width 88 height 15
type input "anh kệnh"
click at [387, 74] on input "Lấy tận nơi" at bounding box center [390, 73] width 6 height 6
checkbox input "true"
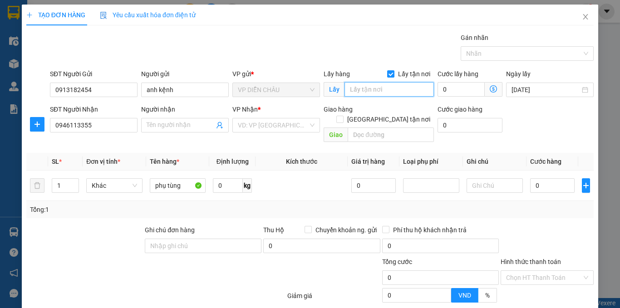
click at [382, 92] on input "text" at bounding box center [388, 89] width 89 height 15
type input "vp"
click at [179, 114] on div "Người nhận" at bounding box center [185, 109] width 88 height 10
click at [179, 123] on input "Người nhận" at bounding box center [181, 125] width 68 height 10
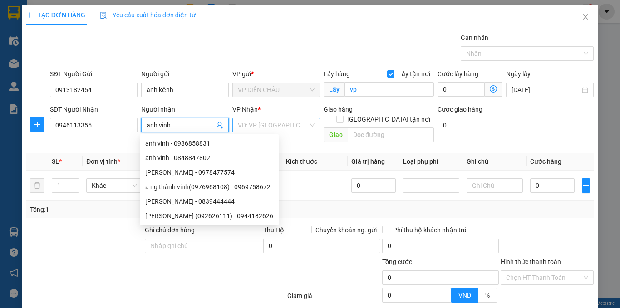
type input "anh vinh"
drag, startPoint x: 245, startPoint y: 126, endPoint x: 241, endPoint y: 122, distance: 5.1
click at [241, 122] on input "search" at bounding box center [273, 125] width 70 height 14
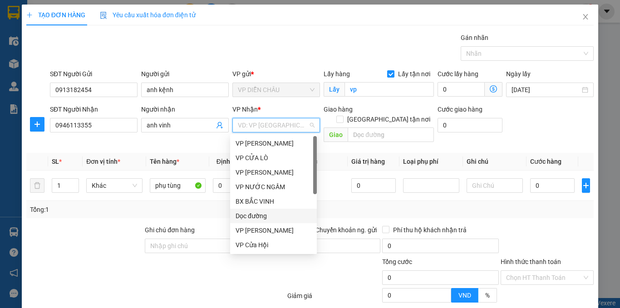
scroll to position [91, 0]
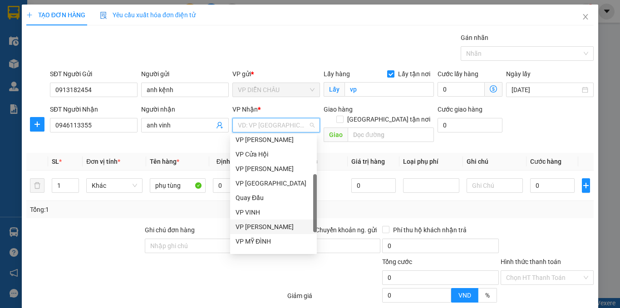
drag, startPoint x: 267, startPoint y: 224, endPoint x: 287, endPoint y: 206, distance: 27.3
click at [267, 224] on div "VP [PERSON_NAME]" at bounding box center [273, 227] width 76 height 10
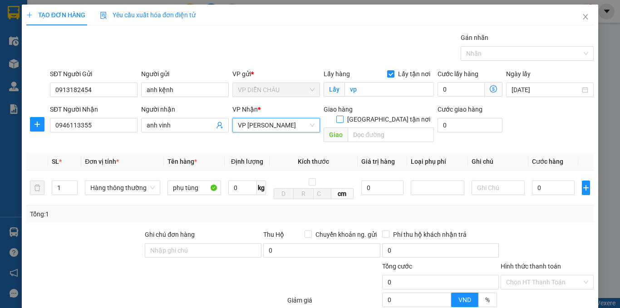
click at [343, 116] on input "[GEOGRAPHIC_DATA] tận nơi" at bounding box center [339, 119] width 6 height 6
checkbox input "true"
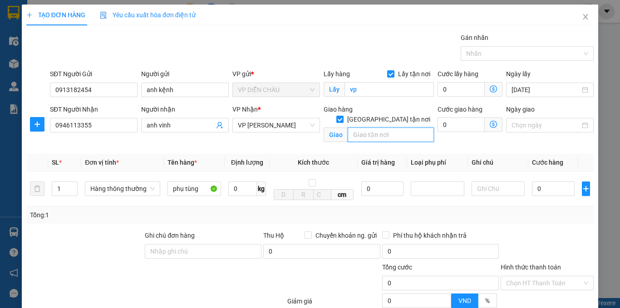
drag, startPoint x: 377, startPoint y: 122, endPoint x: 371, endPoint y: 125, distance: 6.9
click at [377, 127] on input "text" at bounding box center [390, 134] width 86 height 15
type input "vp"
click at [532, 191] on input "0" at bounding box center [553, 188] width 43 height 15
type input "7"
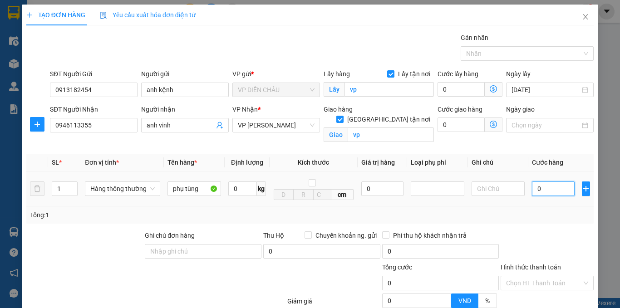
type input "7"
type input "70"
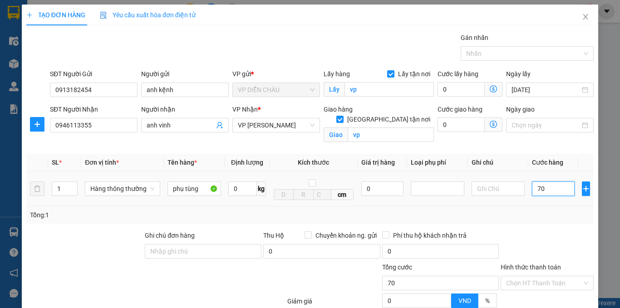
type input "700"
type input "7.000"
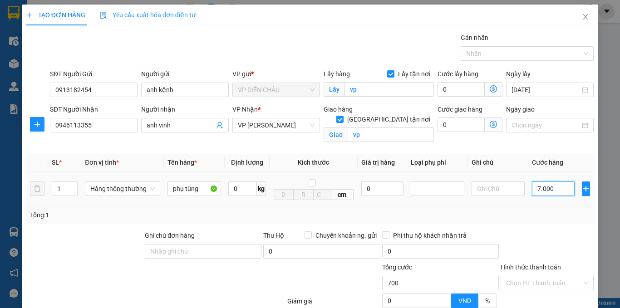
type input "7.000"
type input "70.000"
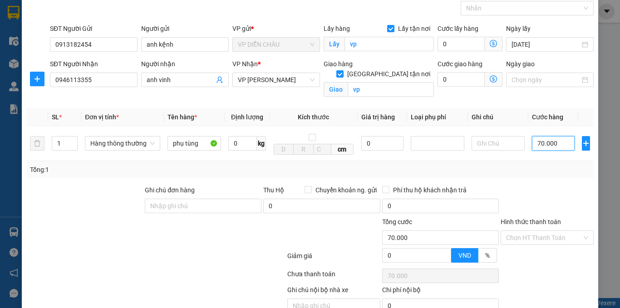
scroll to position [90, 0]
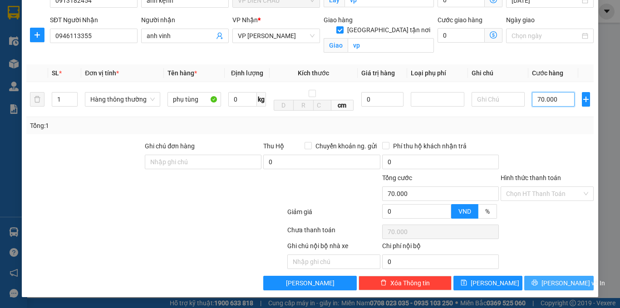
type input "70.000"
click at [560, 281] on span "[PERSON_NAME] và In" at bounding box center [573, 283] width 64 height 10
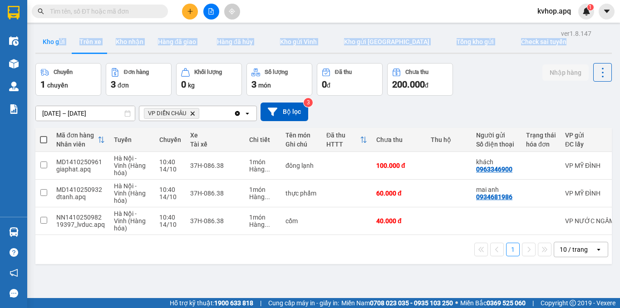
click at [61, 51] on div "Kho gửi Trên xe Kho nhận Hàng đã giao Hàng đã hủy Kho gửi [PERSON_NAME] gửi Hà …" at bounding box center [323, 43] width 576 height 24
click at [59, 39] on button "Kho gửi" at bounding box center [53, 42] width 37 height 22
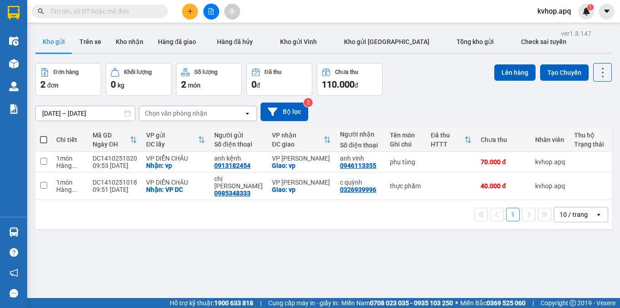
click at [45, 140] on span at bounding box center [43, 139] width 7 height 7
click at [44, 135] on input "checkbox" at bounding box center [44, 135] width 0 height 0
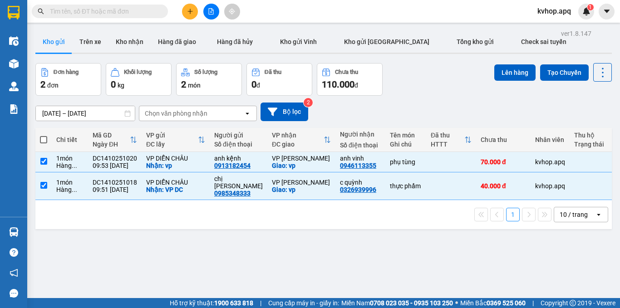
checkbox input "true"
click at [494, 73] on button "Lên hàng" at bounding box center [514, 72] width 41 height 16
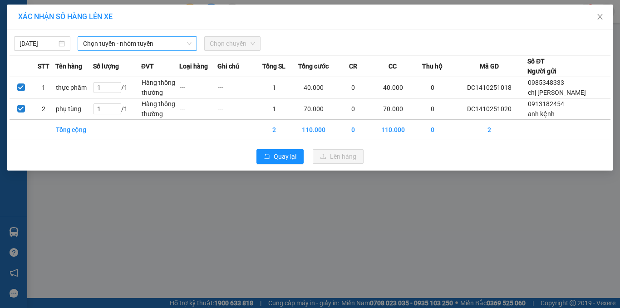
click at [131, 46] on span "Chọn tuyến - nhóm tuyến" at bounding box center [137, 44] width 108 height 14
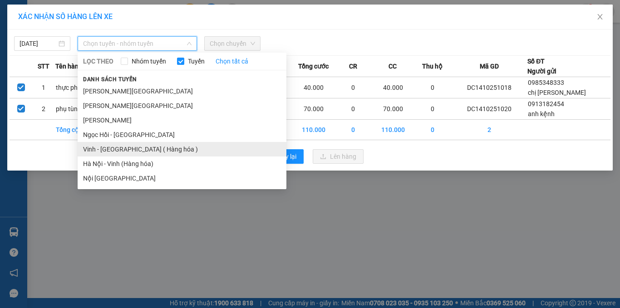
drag, startPoint x: 114, startPoint y: 151, endPoint x: 111, endPoint y: 101, distance: 50.0
click at [113, 150] on li "Vinh - [GEOGRAPHIC_DATA] ( Hàng hóa )" at bounding box center [182, 149] width 209 height 15
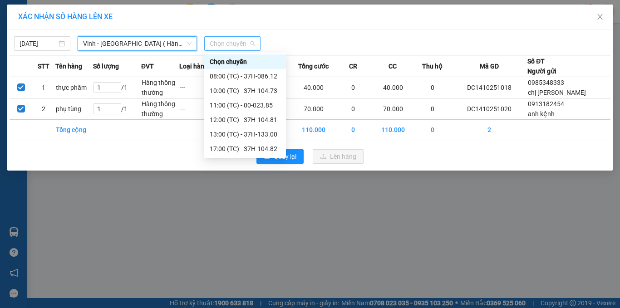
click at [210, 44] on span "Chọn chuyến" at bounding box center [232, 44] width 45 height 14
click at [234, 90] on div "10:00 (TC) - 37H-104.73" at bounding box center [245, 91] width 71 height 10
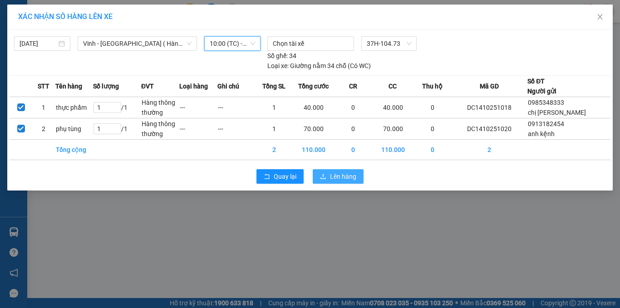
click at [323, 173] on icon "upload" at bounding box center [323, 176] width 6 height 6
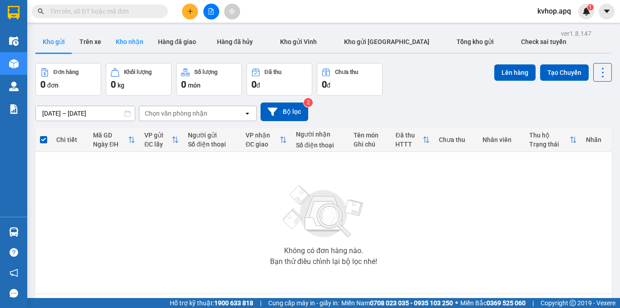
click at [122, 42] on button "Kho nhận" at bounding box center [129, 42] width 42 height 22
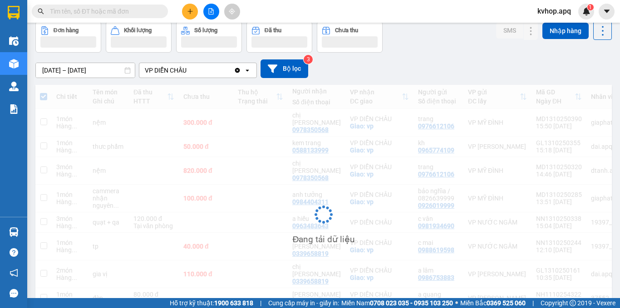
scroll to position [84, 0]
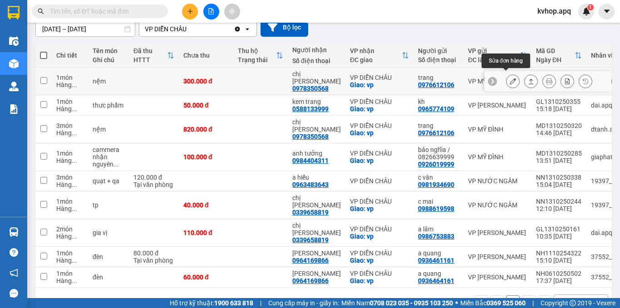
click at [506, 73] on button at bounding box center [512, 81] width 13 height 16
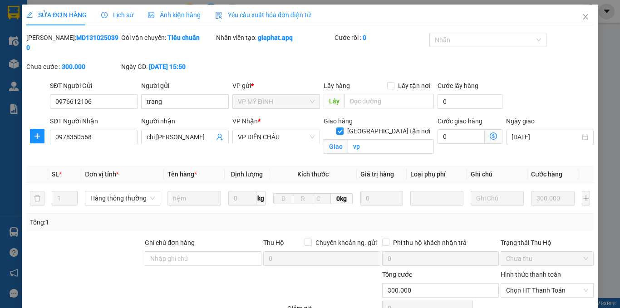
type input "0976612106"
type input "trang"
type input "0978350568"
type input "chị [PERSON_NAME]"
checkbox input "true"
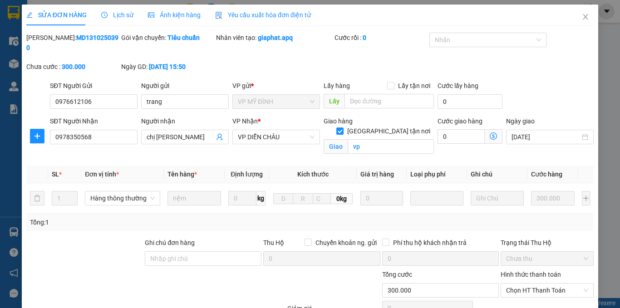
type input "vp"
type input "300.000"
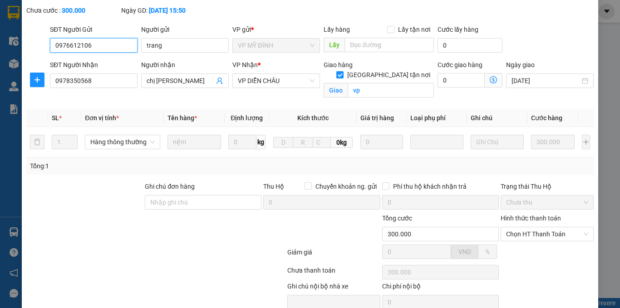
scroll to position [87, 0]
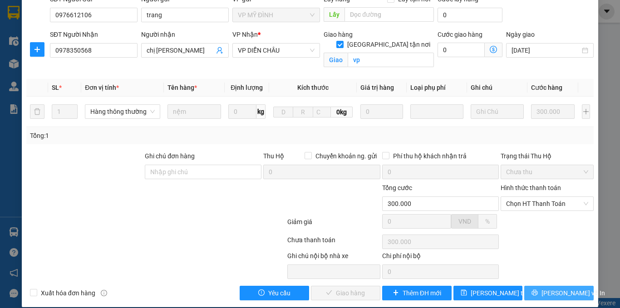
click at [547, 288] on span "[PERSON_NAME] và In" at bounding box center [573, 293] width 64 height 10
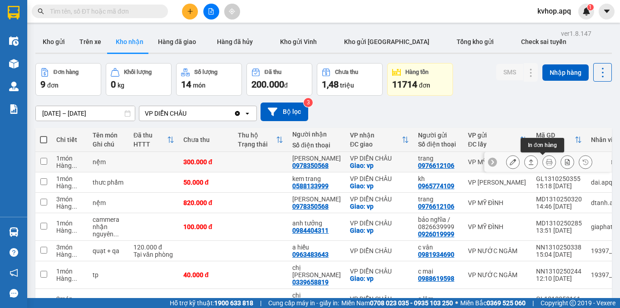
click at [543, 162] on button at bounding box center [549, 162] width 13 height 16
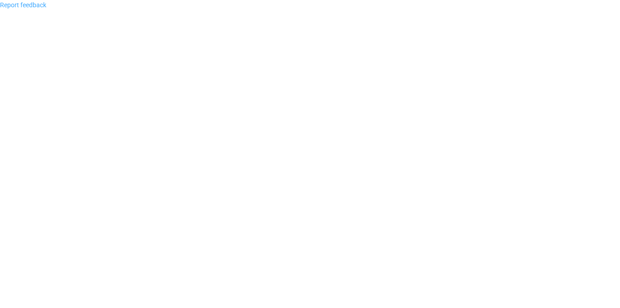
click at [29, 6] on link "Report feedback" at bounding box center [23, 4] width 46 height 7
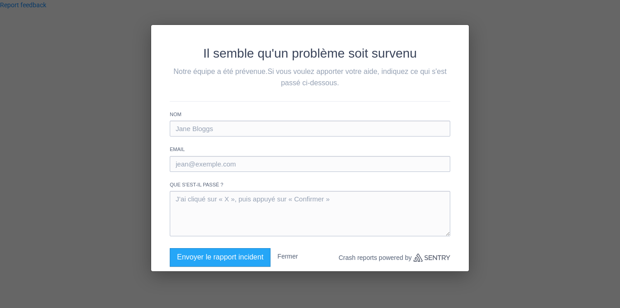
click at [29, 23] on div "Il semble qu'un problème soit survenu Notre équipe a été prévenue. Si vous voul…" at bounding box center [310, 154] width 620 height 308
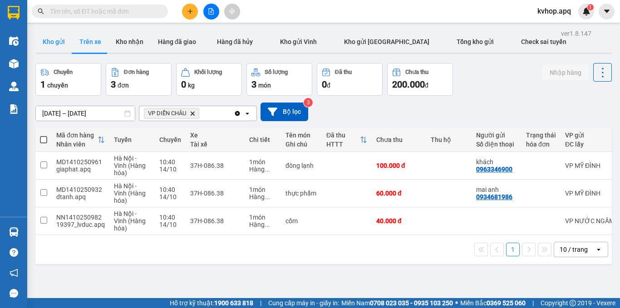
click at [52, 42] on button "Kho gửi" at bounding box center [53, 42] width 37 height 22
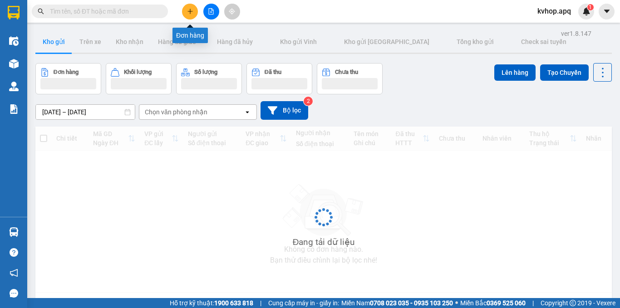
click at [187, 13] on icon "plus" at bounding box center [190, 11] width 6 height 6
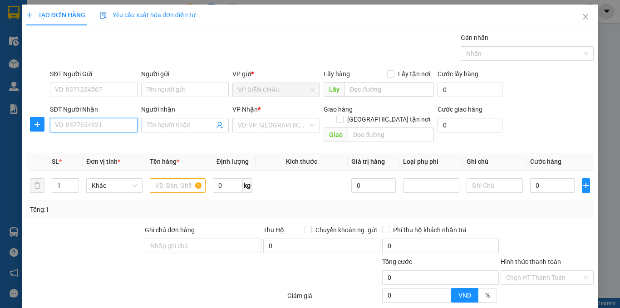
click at [81, 129] on input "SĐT Người Nhận" at bounding box center [94, 125] width 88 height 15
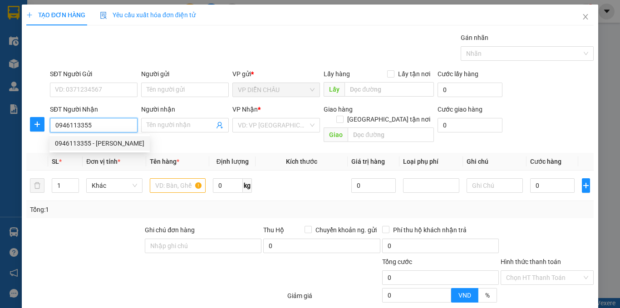
click at [94, 145] on div "0946113355 - [PERSON_NAME]" at bounding box center [99, 143] width 89 height 10
type input "0946113355"
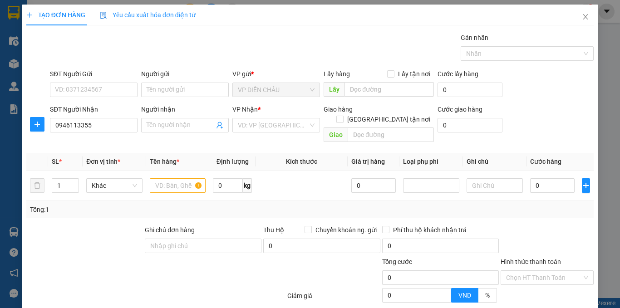
click at [103, 158] on span "Đơn vị tính *" at bounding box center [103, 161] width 34 height 7
click at [111, 87] on input "SĐT Người Gửi" at bounding box center [94, 90] width 88 height 15
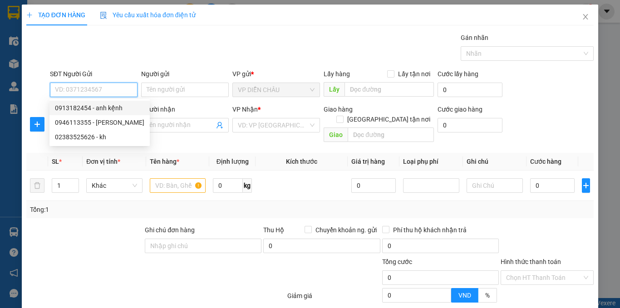
click at [102, 108] on div "0913182454 - anh kệnh" at bounding box center [99, 108] width 89 height 10
type input "0913182454"
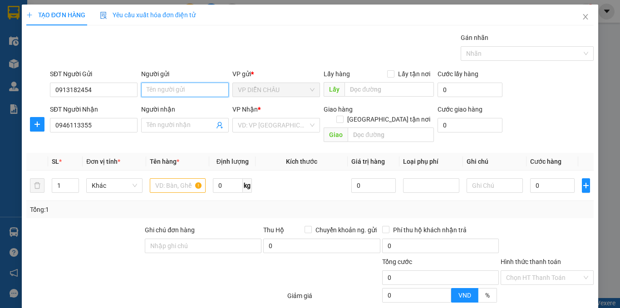
click at [176, 91] on input "Người gửi" at bounding box center [185, 90] width 88 height 15
click at [190, 93] on input "anh kenhj" at bounding box center [185, 90] width 88 height 15
type input "anh kệnh"
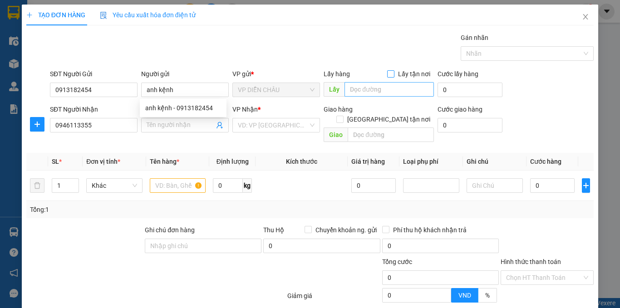
drag, startPoint x: 390, startPoint y: 71, endPoint x: 377, endPoint y: 84, distance: 18.6
click at [390, 72] on input "Lấy tận nơi" at bounding box center [390, 73] width 6 height 6
checkbox input "true"
click at [366, 91] on input "text" at bounding box center [388, 89] width 89 height 15
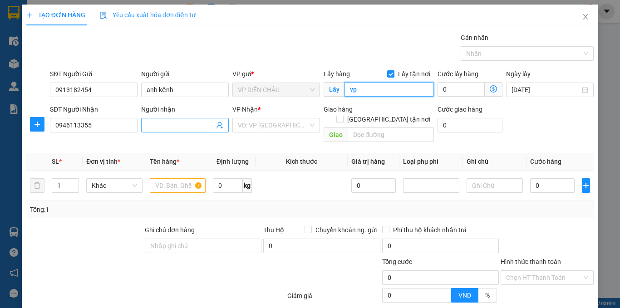
type input "vp"
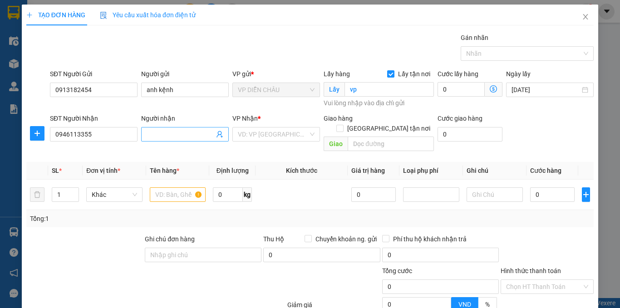
click at [159, 126] on div "Người nhận" at bounding box center [185, 120] width 88 height 14
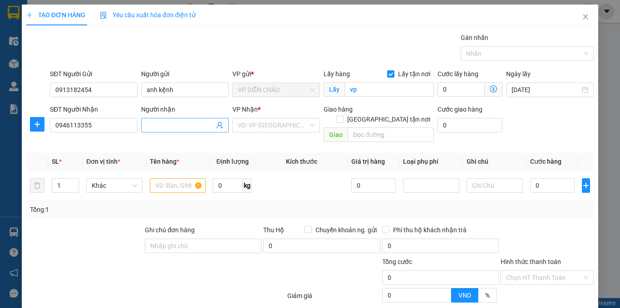
click at [159, 130] on span at bounding box center [185, 125] width 88 height 15
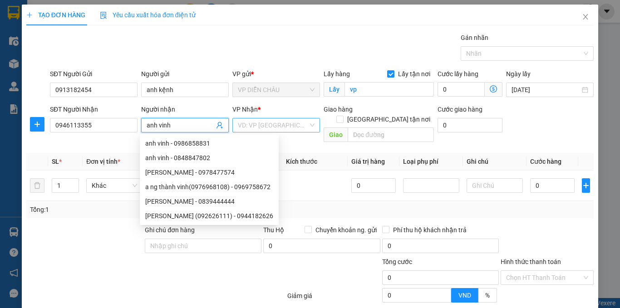
type input "anh vinh"
click at [249, 126] on input "search" at bounding box center [273, 125] width 70 height 14
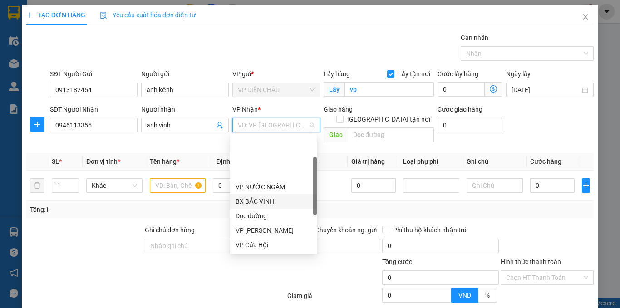
scroll to position [91, 0]
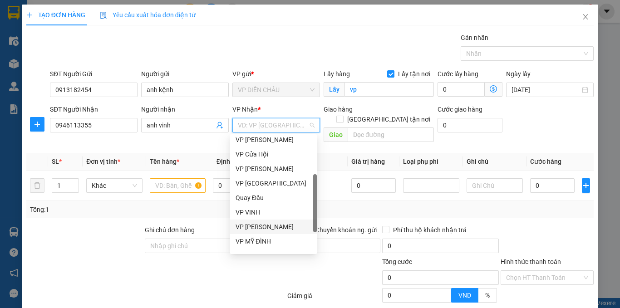
drag, startPoint x: 255, startPoint y: 227, endPoint x: 268, endPoint y: 206, distance: 24.0
click at [256, 221] on div "VP [PERSON_NAME]" at bounding box center [273, 227] width 87 height 15
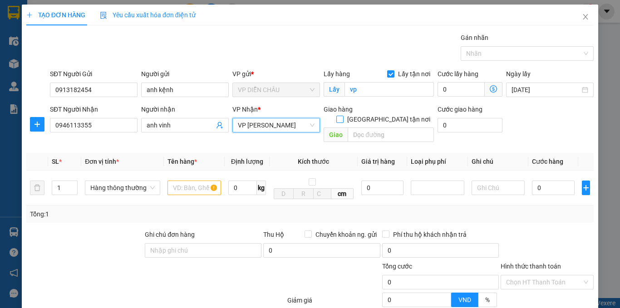
click at [343, 116] on input "[GEOGRAPHIC_DATA] tận nơi" at bounding box center [339, 119] width 6 height 6
checkbox input "true"
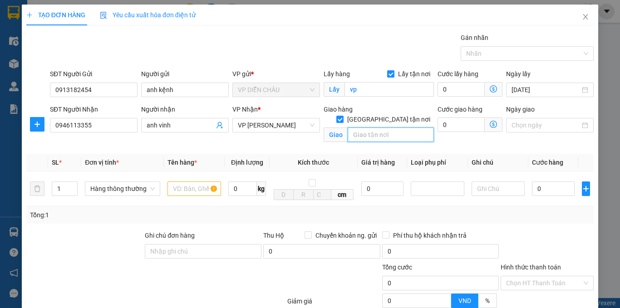
click at [372, 127] on input "text" at bounding box center [390, 134] width 86 height 15
type input "vp"
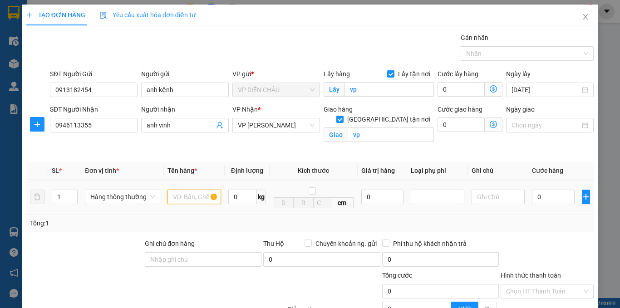
click at [202, 190] on input "text" at bounding box center [194, 197] width 54 height 15
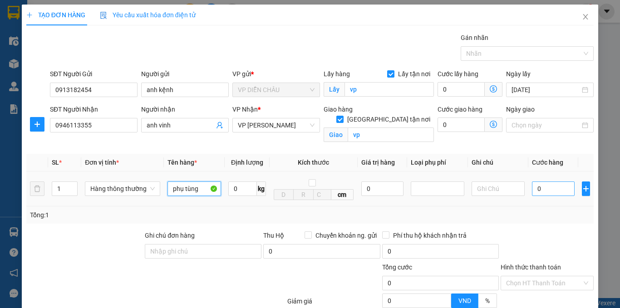
type input "phụ tùng"
click at [532, 188] on input "0" at bounding box center [553, 188] width 43 height 15
click at [532, 189] on input "0" at bounding box center [553, 188] width 43 height 15
type input "70"
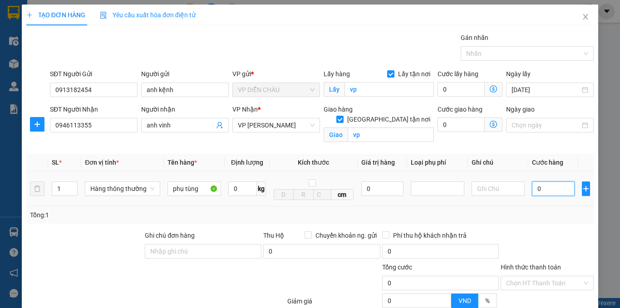
type input "70"
type input "700"
type input "7.000"
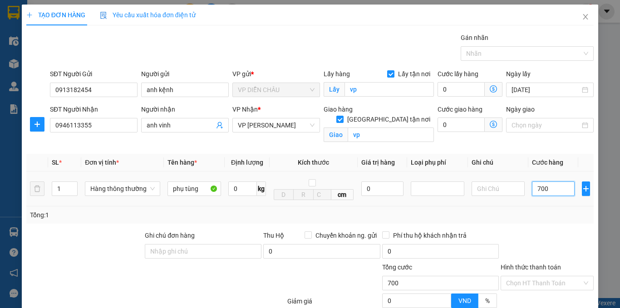
type input "7.000"
type input "70.000"
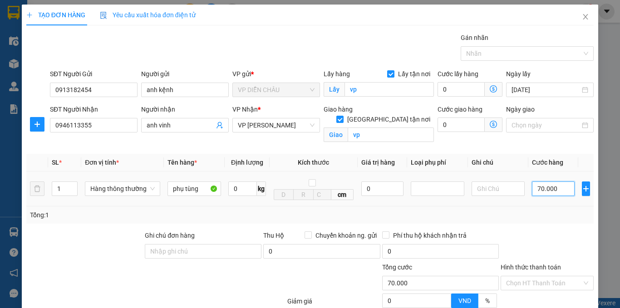
scroll to position [90, 0]
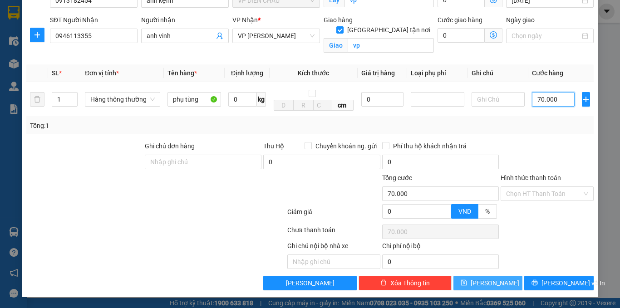
type input "70.000"
click at [490, 284] on span "[PERSON_NAME]" at bounding box center [494, 283] width 49 height 10
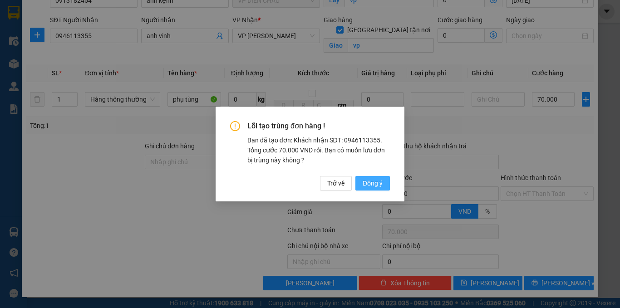
click at [364, 182] on span "Đồng ý" at bounding box center [372, 183] width 20 height 10
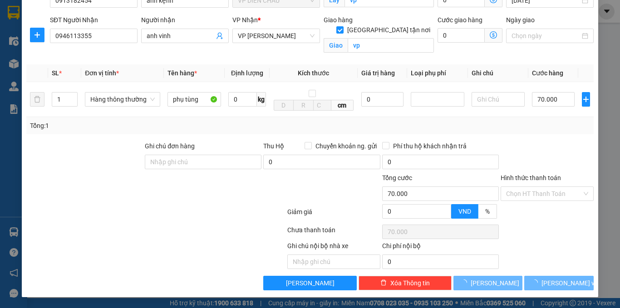
checkbox input "false"
type input "0"
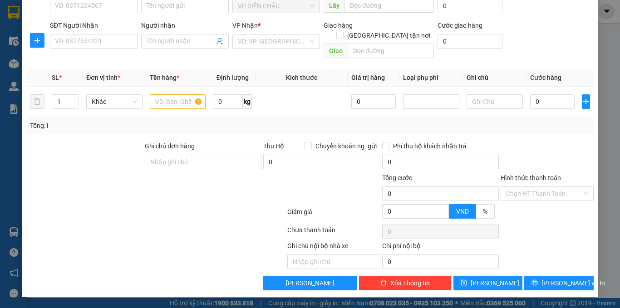
scroll to position [74, 0]
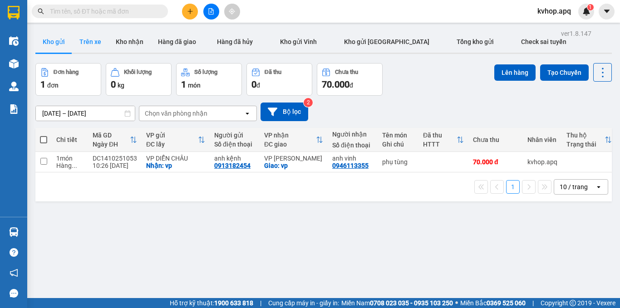
click at [98, 38] on button "Trên xe" at bounding box center [90, 42] width 36 height 22
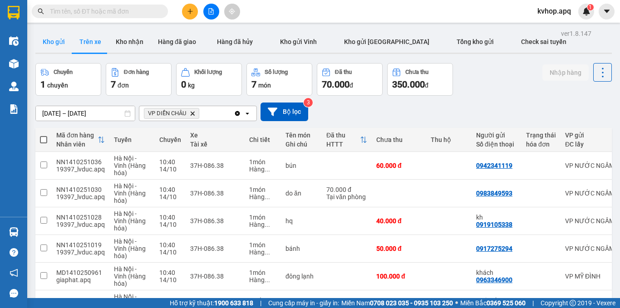
click at [58, 41] on button "Kho gửi" at bounding box center [53, 42] width 37 height 22
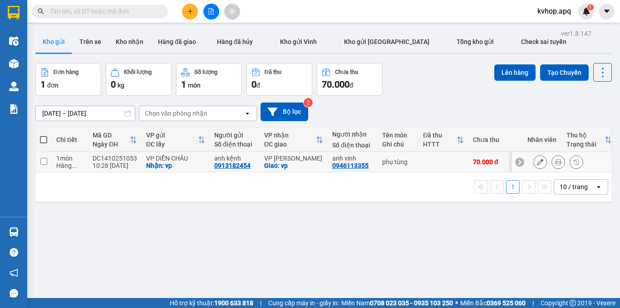
drag, startPoint x: 44, startPoint y: 162, endPoint x: 86, endPoint y: 149, distance: 43.5
click at [44, 162] on input "checkbox" at bounding box center [43, 161] width 7 height 7
checkbox input "true"
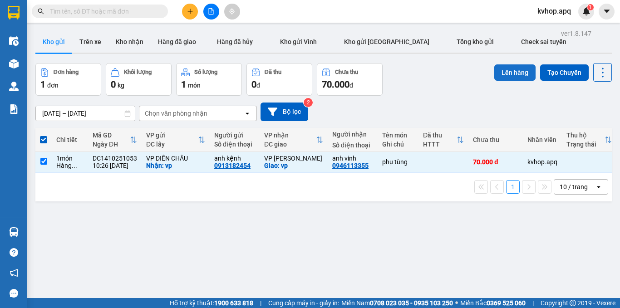
click at [507, 78] on button "Lên hàng" at bounding box center [514, 72] width 41 height 16
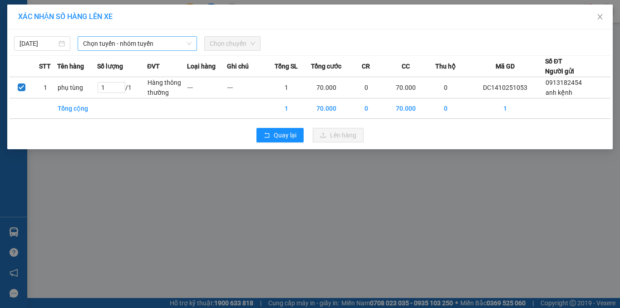
click at [98, 46] on span "Chọn tuyến - nhóm tuyến" at bounding box center [137, 44] width 108 height 14
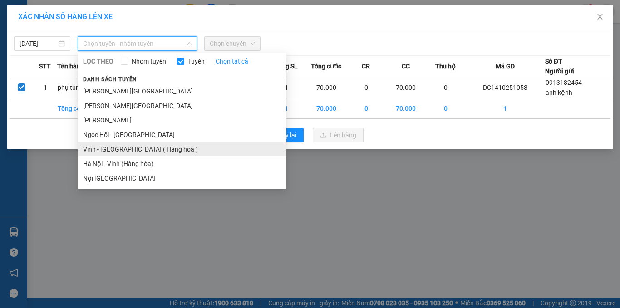
click at [110, 149] on li "Vinh - [GEOGRAPHIC_DATA] ( Hàng hóa )" at bounding box center [182, 149] width 209 height 15
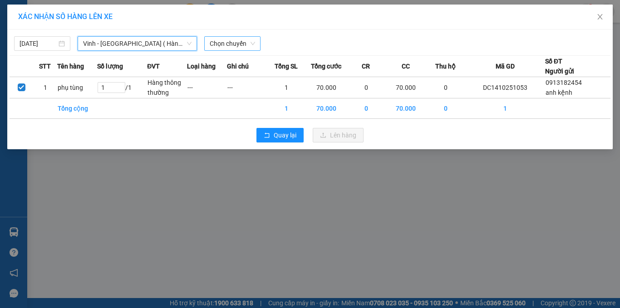
click at [222, 46] on span "Chọn chuyến" at bounding box center [232, 44] width 45 height 14
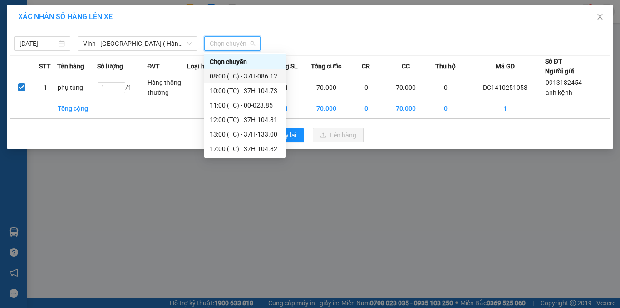
click at [265, 74] on div "08:00 (TC) - 37H-086.12" at bounding box center [245, 76] width 71 height 10
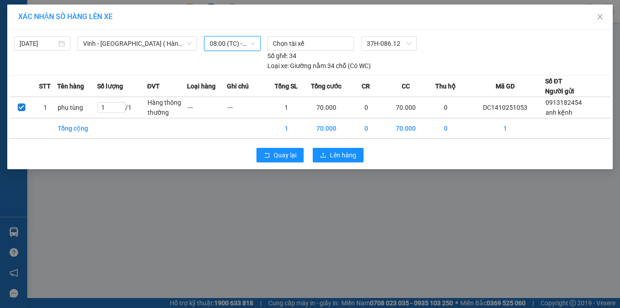
click at [255, 44] on div "08:00 (TC) - 37H-086.12" at bounding box center [232, 43] width 56 height 15
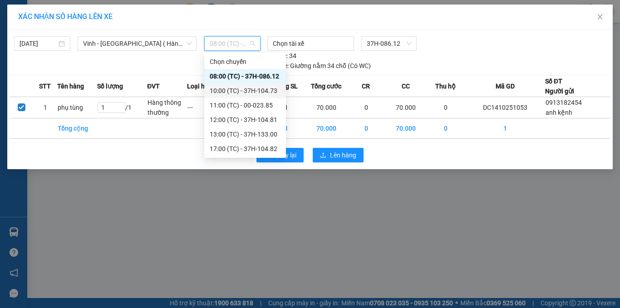
click at [271, 88] on div "10:00 (TC) - 37H-104.73" at bounding box center [245, 91] width 71 height 10
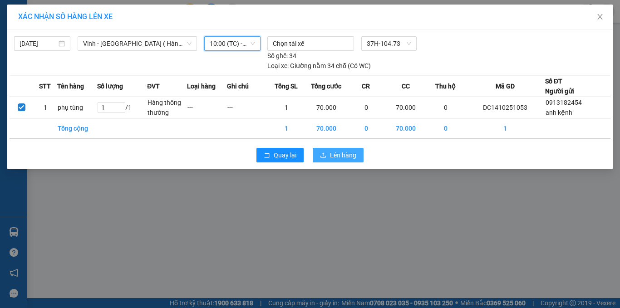
click at [329, 155] on button "Lên hàng" at bounding box center [338, 155] width 51 height 15
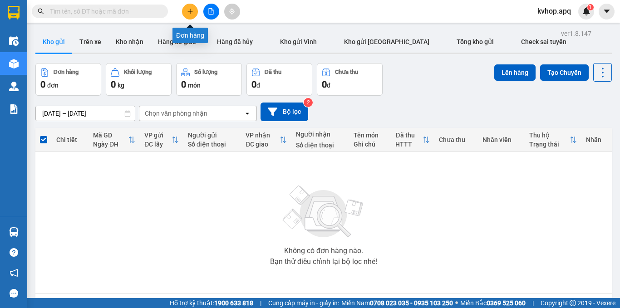
click at [194, 13] on button at bounding box center [190, 12] width 16 height 16
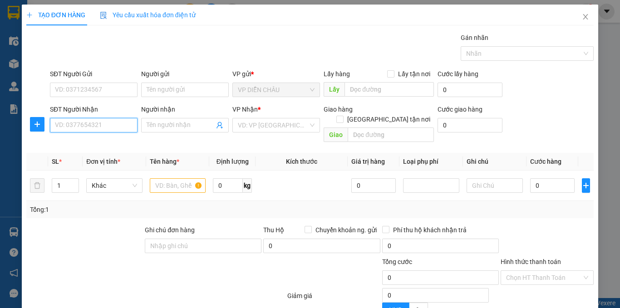
drag, startPoint x: 83, startPoint y: 123, endPoint x: 72, endPoint y: 117, distance: 13.0
click at [83, 124] on input "SĐT Người Nhận" at bounding box center [94, 125] width 88 height 15
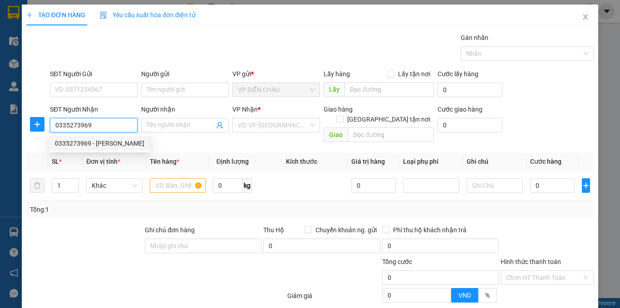
click at [108, 141] on div "0335273969 - [PERSON_NAME]" at bounding box center [99, 143] width 89 height 10
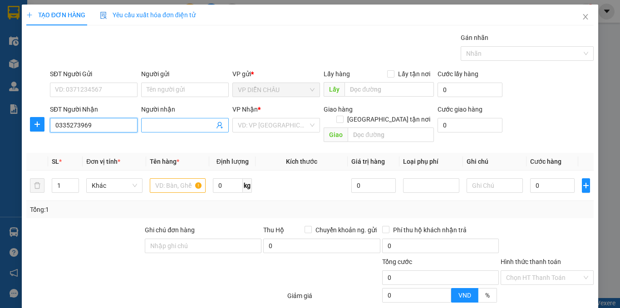
type input "0335273969"
click at [152, 123] on input "Người nhận" at bounding box center [181, 125] width 68 height 10
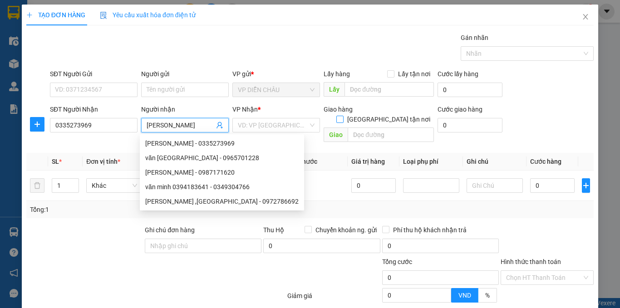
type input "[PERSON_NAME]"
click at [343, 116] on input "[GEOGRAPHIC_DATA] tận nơi" at bounding box center [339, 119] width 6 height 6
checkbox input "true"
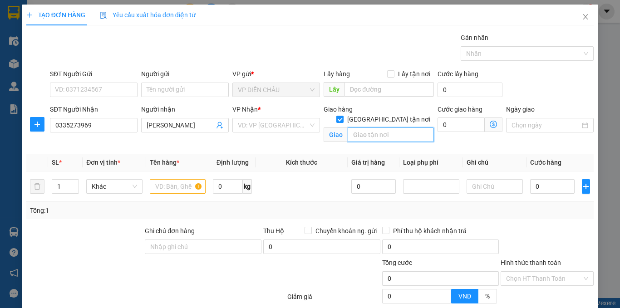
click at [378, 127] on input "text" at bounding box center [390, 134] width 86 height 15
type input "số 31 , ngách 36 , ngõ 66 , [GEOGRAPHIC_DATA] , [GEOGRAPHIC_DATA] , [GEOGRAPHIC…"
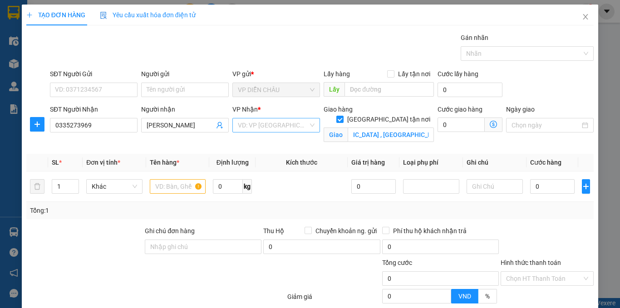
click at [276, 124] on input "search" at bounding box center [273, 125] width 70 height 14
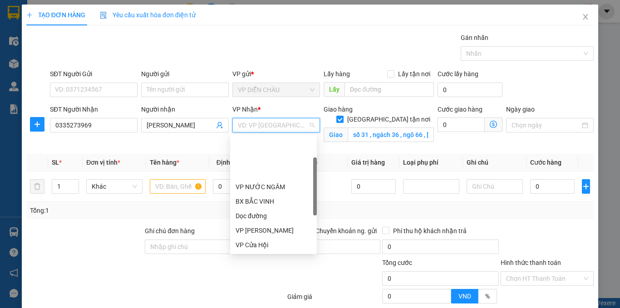
scroll to position [91, 0]
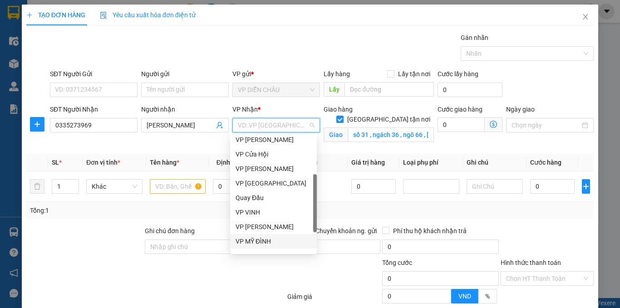
click at [261, 236] on div "VP MỸ ĐÌNH" at bounding box center [273, 241] width 76 height 10
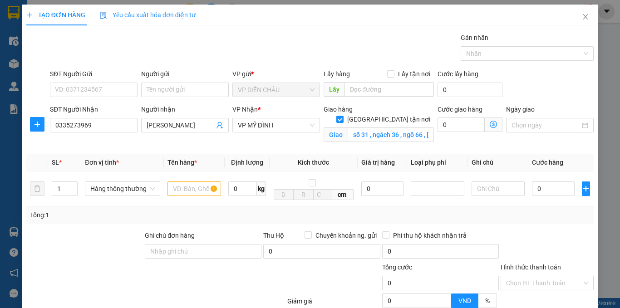
click at [489, 127] on icon "dollar-circle" at bounding box center [492, 124] width 7 height 7
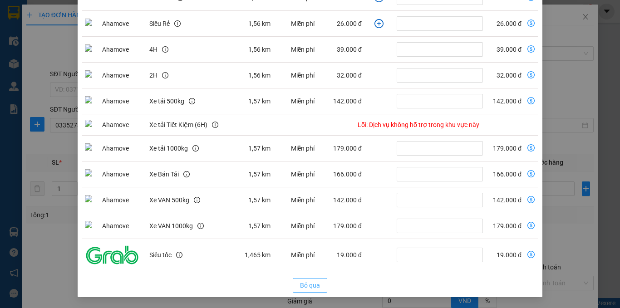
click at [308, 283] on span "Bỏ qua" at bounding box center [310, 285] width 20 height 10
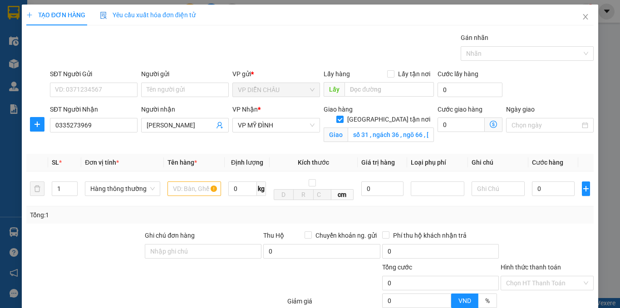
scroll to position [107, 0]
click at [179, 191] on input "text" at bounding box center [194, 188] width 54 height 15
type input "chăn"
click at [95, 85] on input "SĐT Người Gửi" at bounding box center [94, 90] width 88 height 15
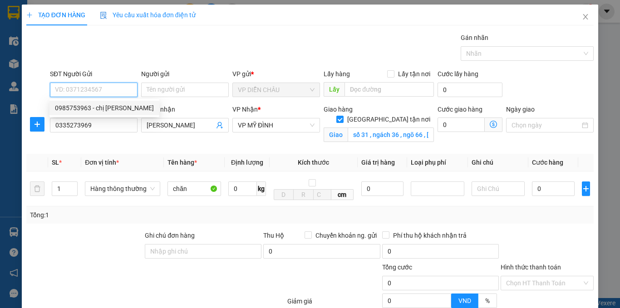
click at [78, 109] on div "0985753963 - chị [PERSON_NAME]" at bounding box center [104, 108] width 99 height 10
type input "0985753963"
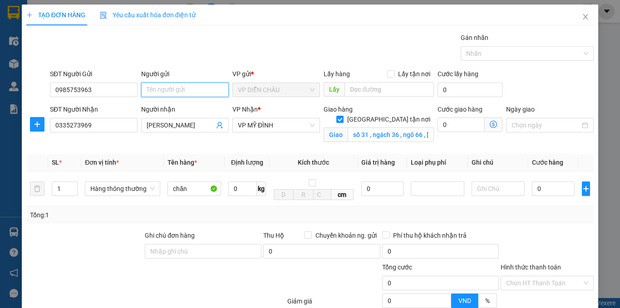
click at [196, 89] on input "Người gửi" at bounding box center [185, 90] width 88 height 15
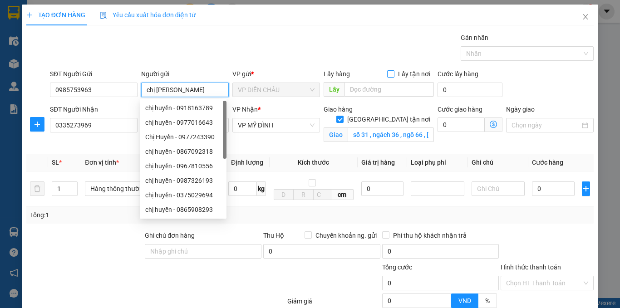
type input "chị [PERSON_NAME]"
click at [388, 72] on input "Lấy tận nơi" at bounding box center [390, 73] width 6 height 6
checkbox input "true"
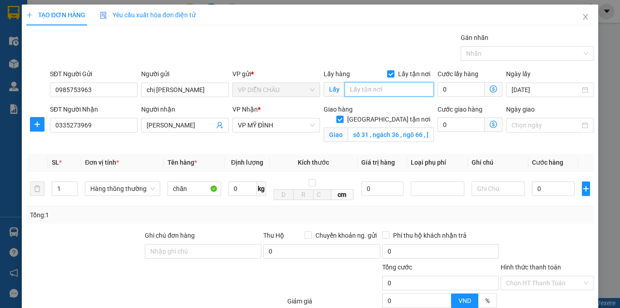
click at [372, 90] on input "text" at bounding box center [388, 89] width 89 height 15
type input "vp"
click at [437, 118] on div "Cước giao hàng" at bounding box center [469, 111] width 65 height 14
click at [437, 123] on input "0" at bounding box center [460, 124] width 47 height 15
click at [437, 129] on input "0" at bounding box center [460, 124] width 47 height 15
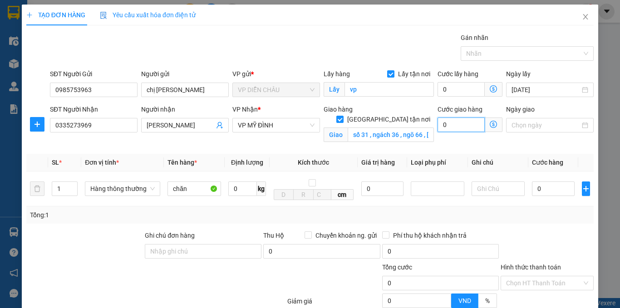
type input "40"
type input "400"
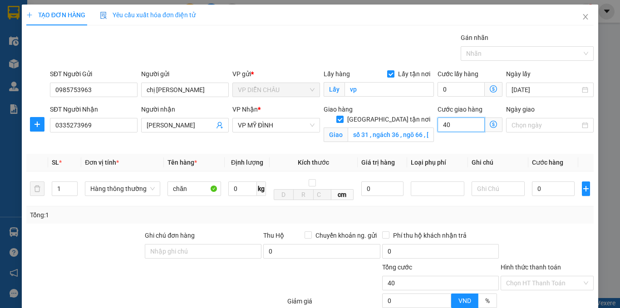
type input "400"
type input "4.000"
type input "40.000"
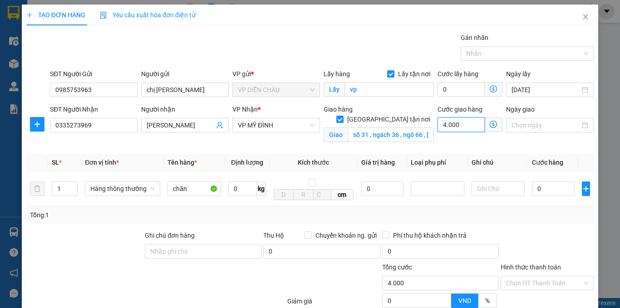
type input "40.000"
click at [532, 189] on input "0" at bounding box center [553, 188] width 43 height 15
type input "3"
type input "40.003"
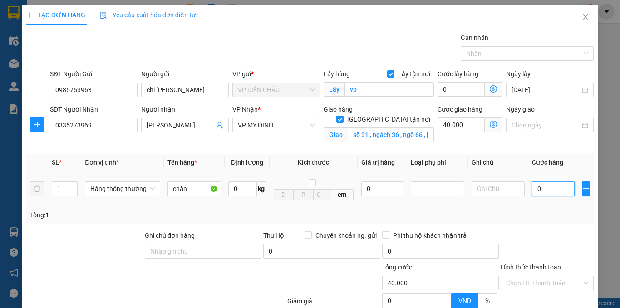
type input "40.003"
type input "30"
type input "40.030"
type input "300"
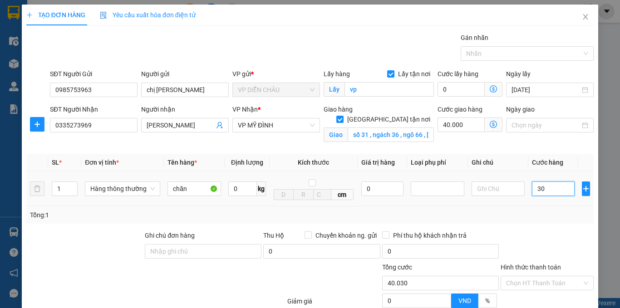
type input "40.300"
type input "3.000"
type input "43.000"
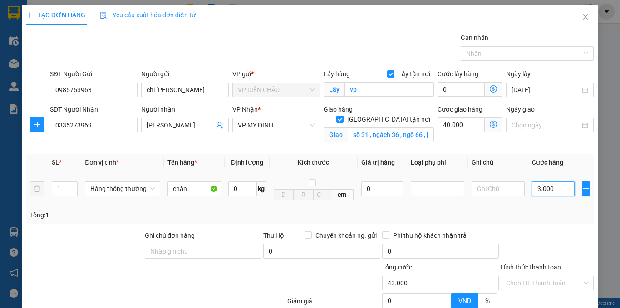
type input "30.000"
type input "70.000"
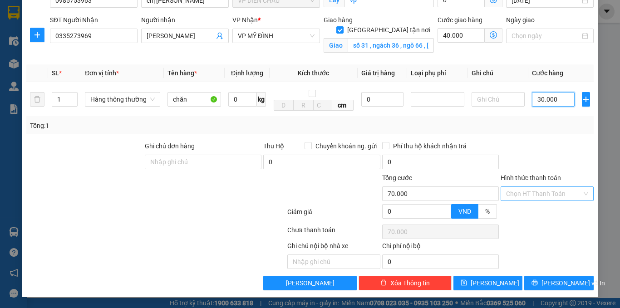
type input "30.000"
click at [527, 188] on input "Hình thức thanh toán" at bounding box center [544, 194] width 76 height 14
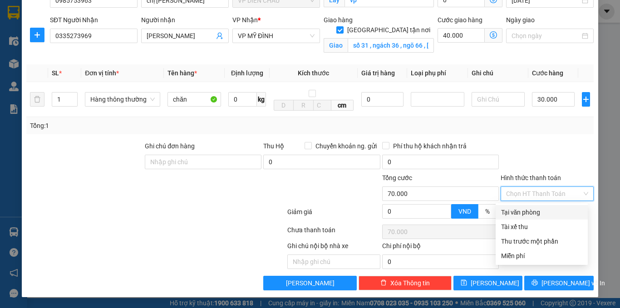
drag, startPoint x: 525, startPoint y: 210, endPoint x: 519, endPoint y: 233, distance: 23.7
click at [525, 211] on div "Tại văn phòng" at bounding box center [541, 212] width 81 height 10
type input "0"
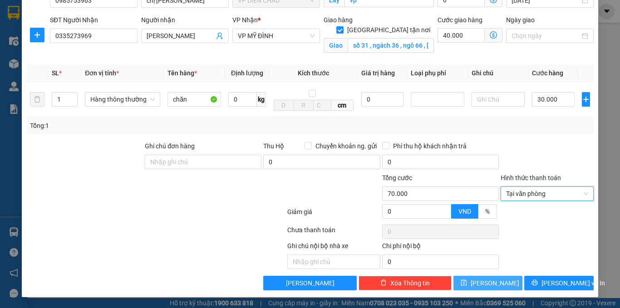
click at [484, 281] on span "Lưu" at bounding box center [494, 283] width 49 height 10
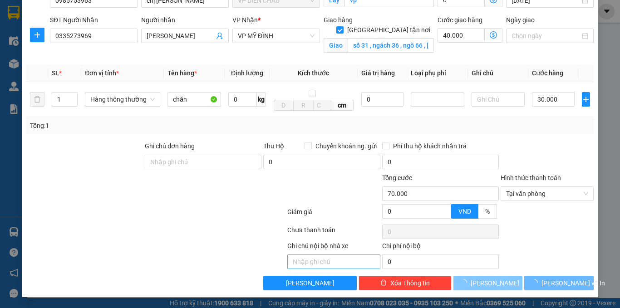
checkbox input "false"
type input "0"
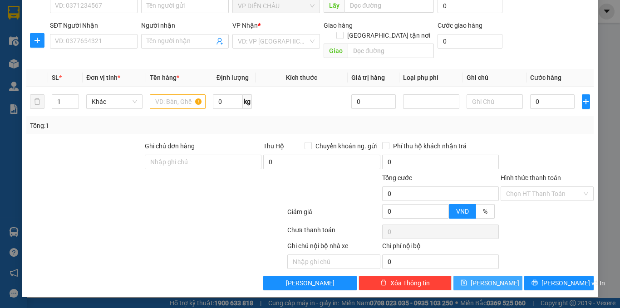
scroll to position [74, 0]
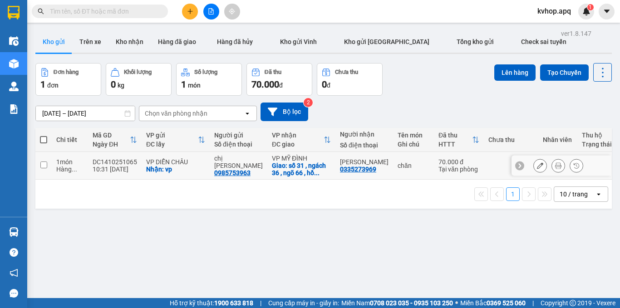
drag, startPoint x: 42, startPoint y: 165, endPoint x: 55, endPoint y: 159, distance: 14.8
click at [44, 164] on input "checkbox" at bounding box center [43, 164] width 7 height 7
checkbox input "true"
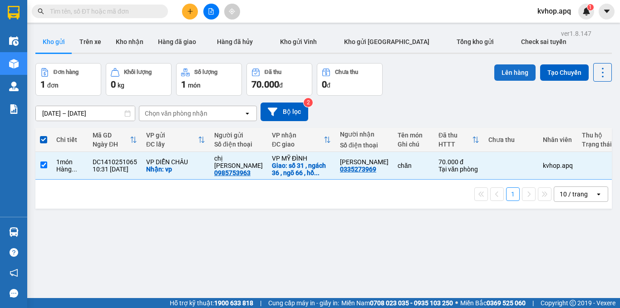
click at [504, 71] on button "Lên hàng" at bounding box center [514, 72] width 41 height 16
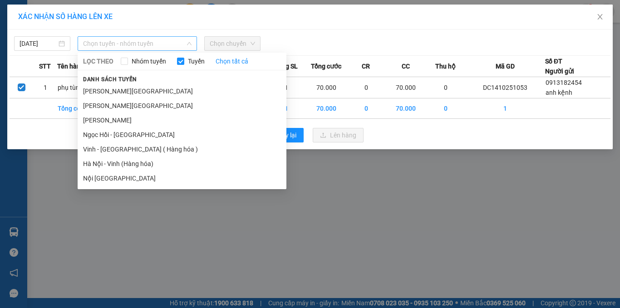
click at [136, 48] on span "Chọn tuyến - nhóm tuyến" at bounding box center [137, 44] width 108 height 14
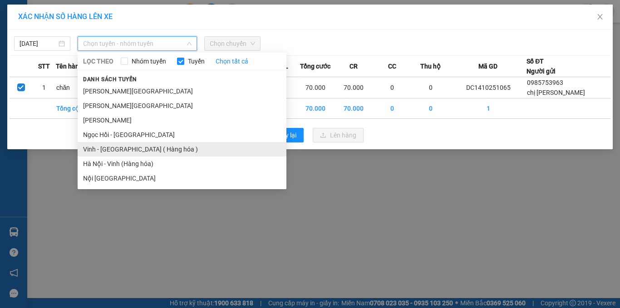
click at [122, 150] on li "Vinh - Hà Nội ( Hàng hóa )" at bounding box center [182, 149] width 209 height 15
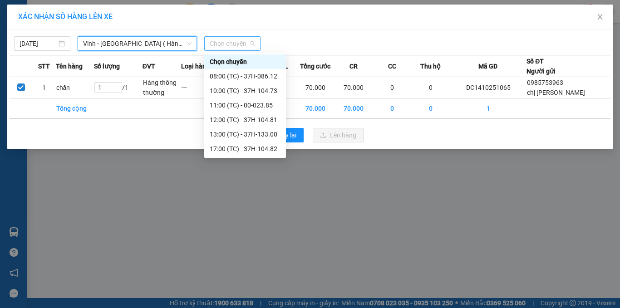
click at [229, 43] on span "Chọn chuyến" at bounding box center [232, 44] width 45 height 14
click at [260, 91] on div "10:00 (TC) - 37H-104.73" at bounding box center [245, 91] width 71 height 10
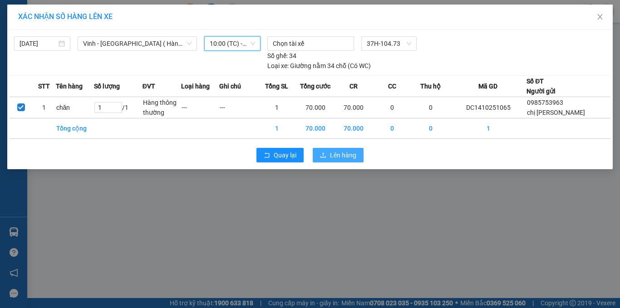
click at [340, 155] on span "Lên hàng" at bounding box center [343, 155] width 26 height 10
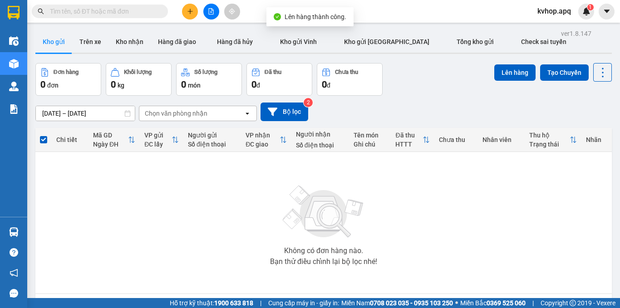
drag, startPoint x: 210, startPoint y: 12, endPoint x: 189, endPoint y: 20, distance: 23.0
click at [210, 12] on icon "file-add" at bounding box center [211, 11] width 6 height 6
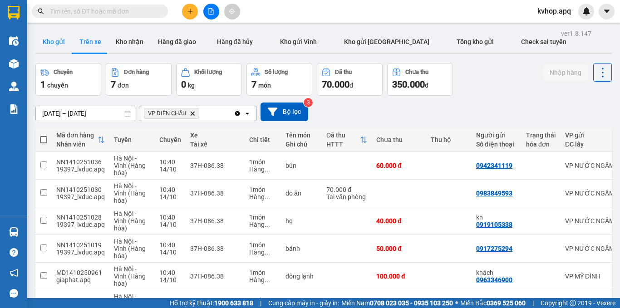
click at [58, 49] on button "Kho gửi" at bounding box center [53, 42] width 37 height 22
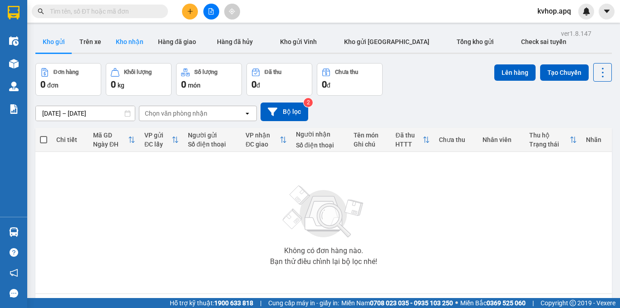
click at [136, 44] on button "Kho nhận" at bounding box center [129, 42] width 42 height 22
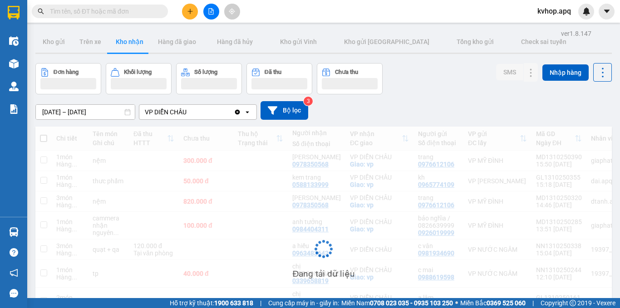
scroll to position [86, 0]
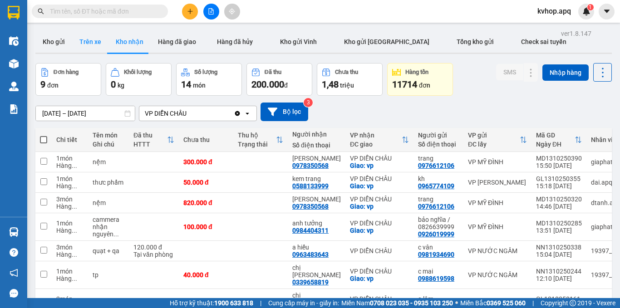
click at [97, 42] on button "Trên xe" at bounding box center [90, 42] width 36 height 22
type input "[DATE] – [DATE]"
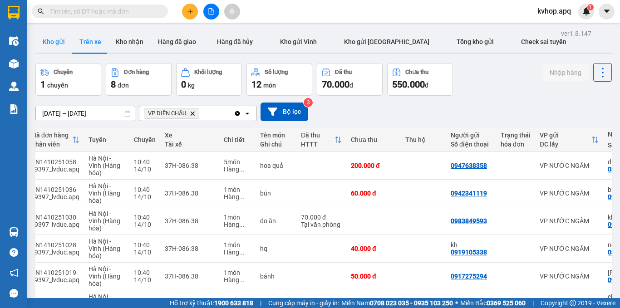
click at [47, 41] on button "Kho gửi" at bounding box center [53, 42] width 37 height 22
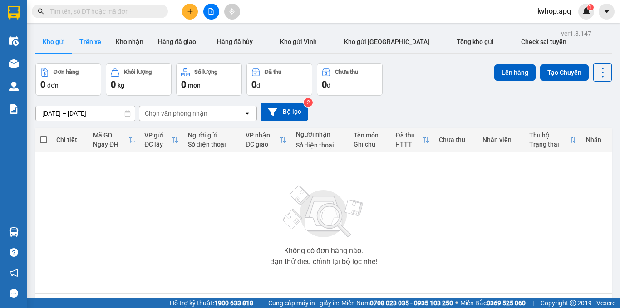
click at [103, 45] on button "Trên xe" at bounding box center [90, 42] width 36 height 22
